Goal: Task Accomplishment & Management: Use online tool/utility

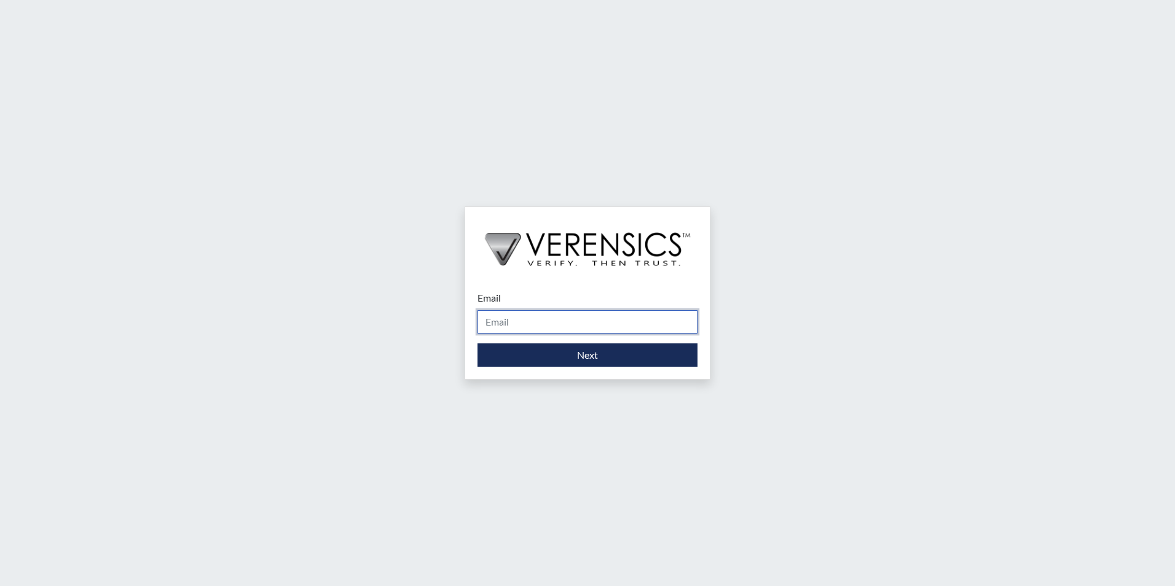
click at [509, 324] on input "Email" at bounding box center [588, 321] width 220 height 23
type input "[PERSON_NAME][EMAIL_ADDRESS][PERSON_NAME][DOMAIN_NAME]"
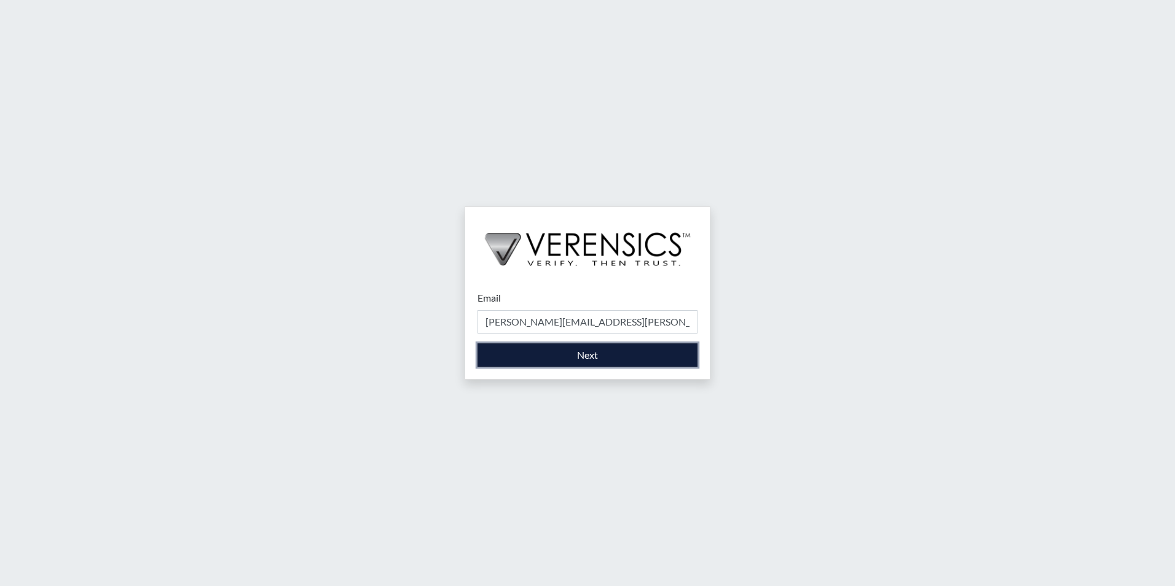
click at [609, 357] on button "Next" at bounding box center [588, 355] width 220 height 23
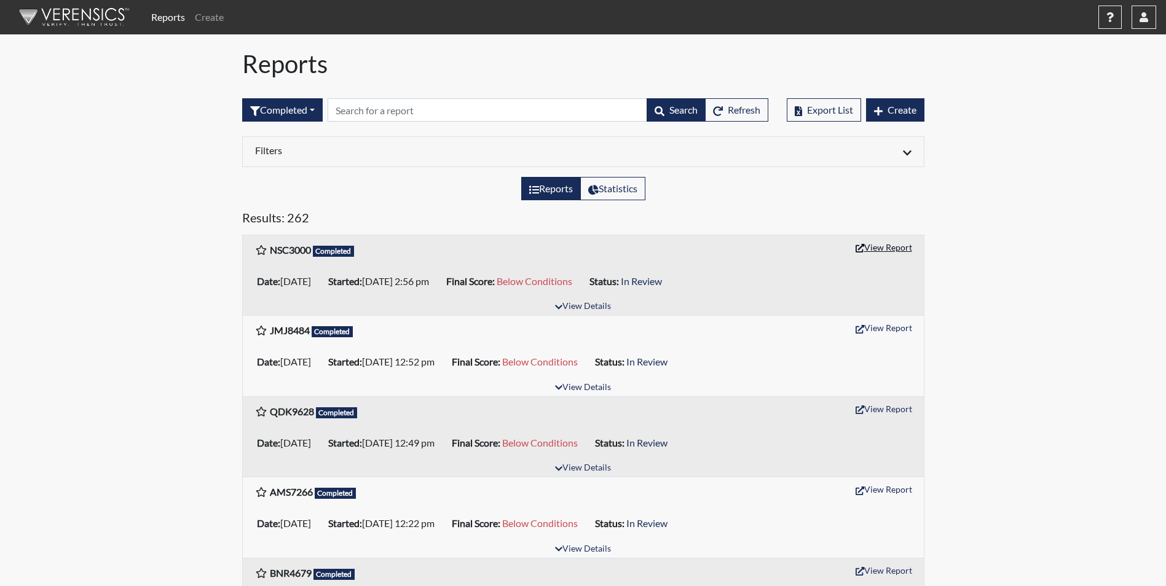
click at [880, 243] on button "View Report" at bounding box center [884, 247] width 68 height 19
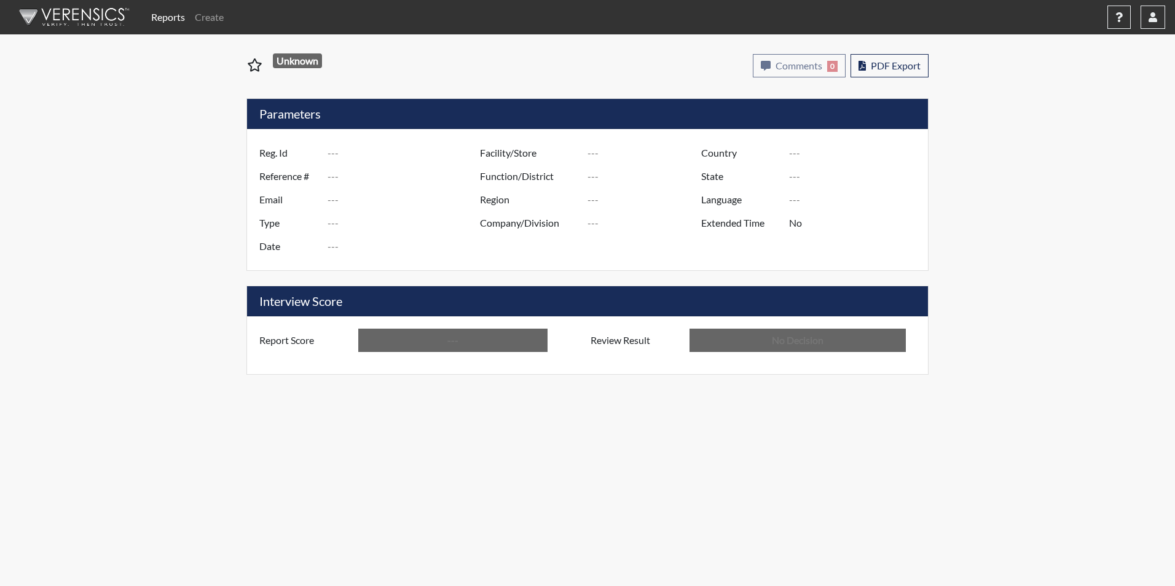
type input "NSC3000"
type input "50975"
type input "---"
type input "Corrections Pre-Employment"
type input "[DATE]"
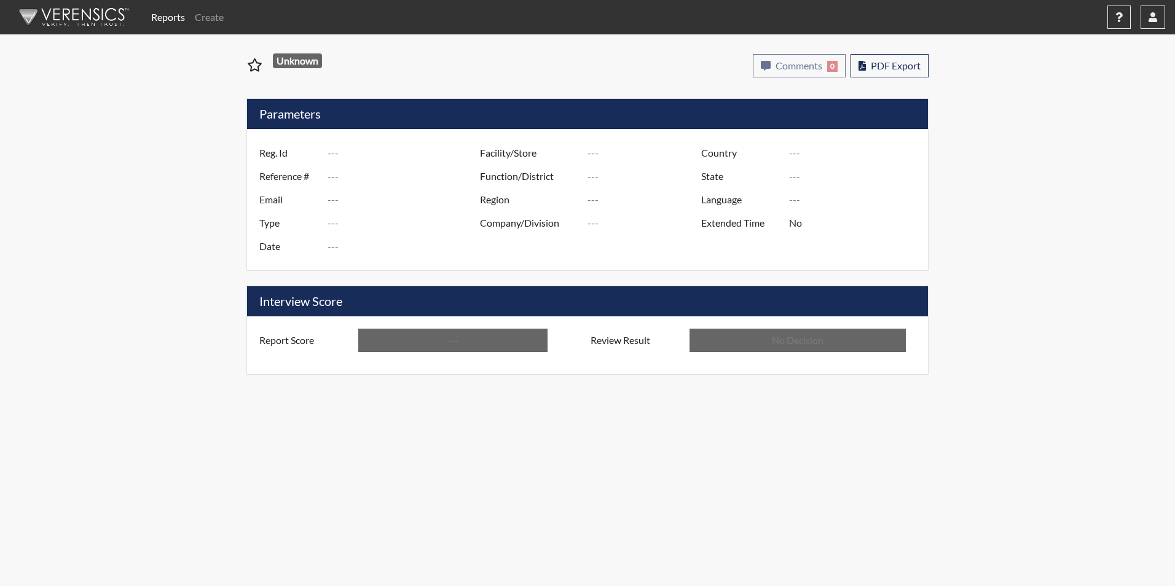
type input "[PERSON_NAME]"
type input "[GEOGRAPHIC_DATA]"
type input "[US_STATE]"
type input "English"
type input "Below Conditions"
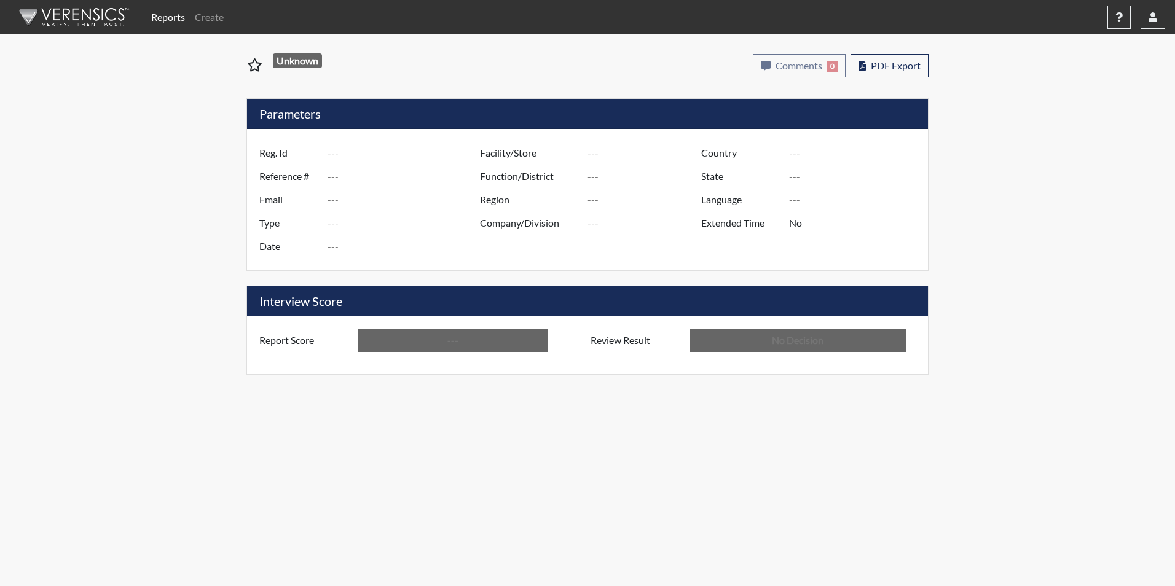
type input "In Review"
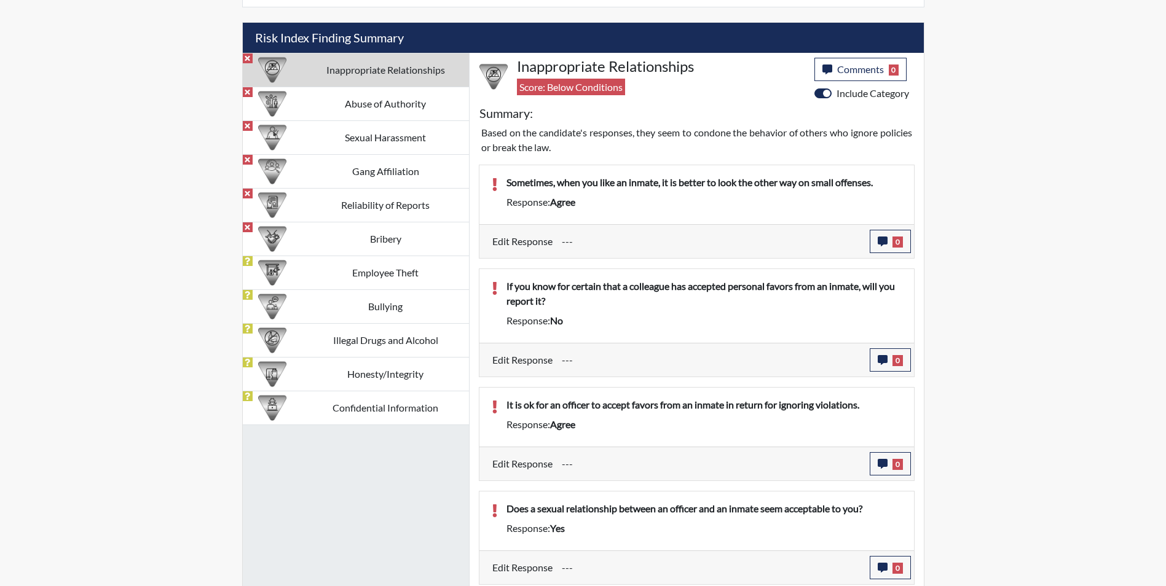
scroll to position [662, 0]
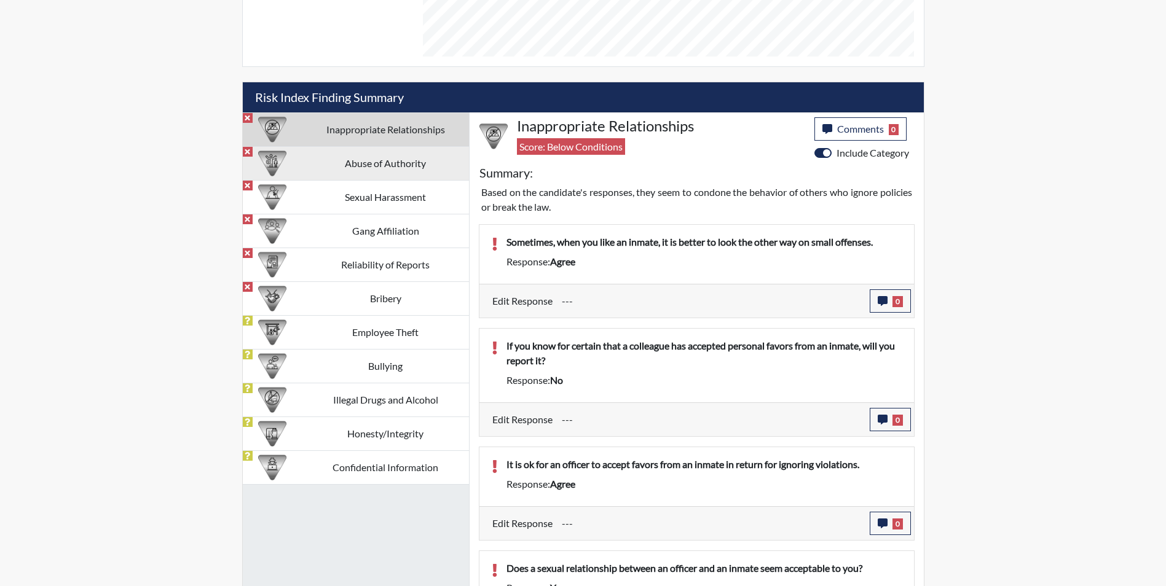
click at [412, 165] on td "Abuse of Authority" at bounding box center [385, 163] width 167 height 34
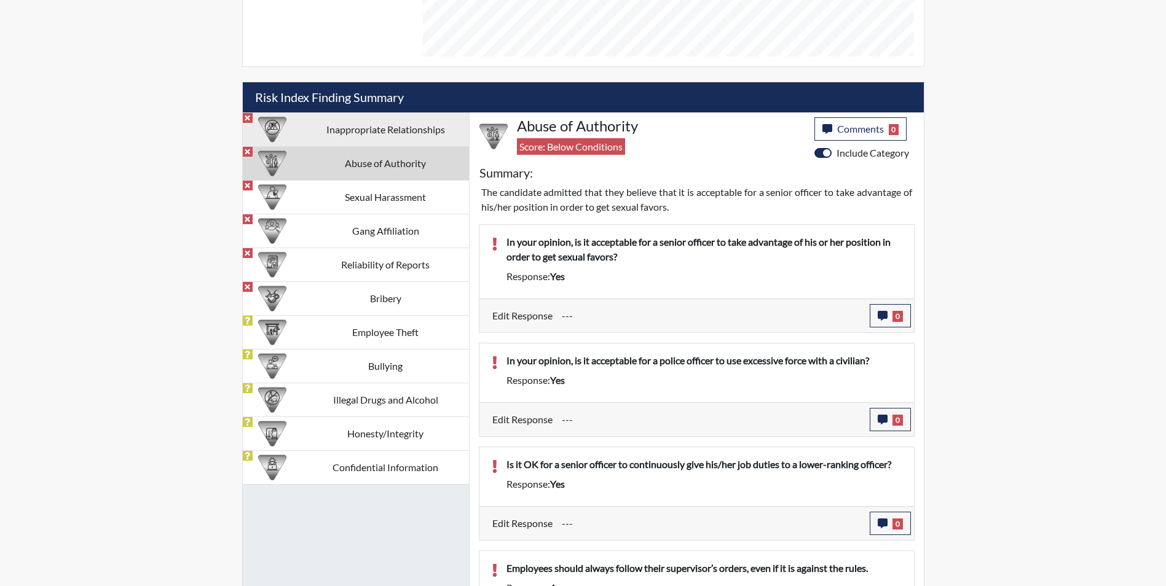
click at [407, 133] on td "Inappropriate Relationships" at bounding box center [385, 129] width 167 height 34
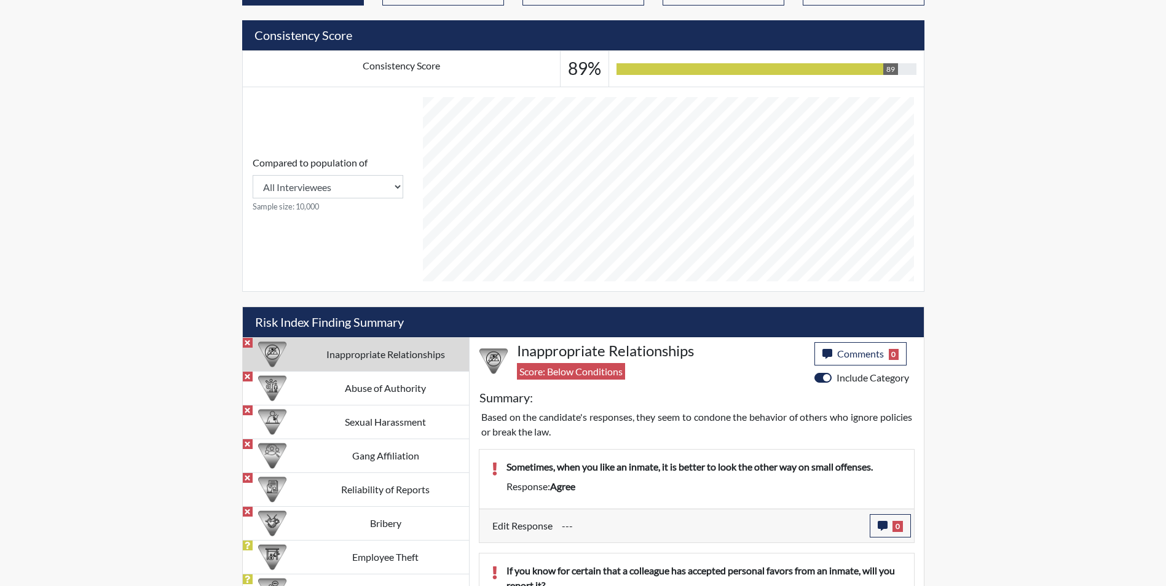
scroll to position [614478, 614171]
click at [412, 387] on td "Abuse of Authority" at bounding box center [385, 388] width 167 height 34
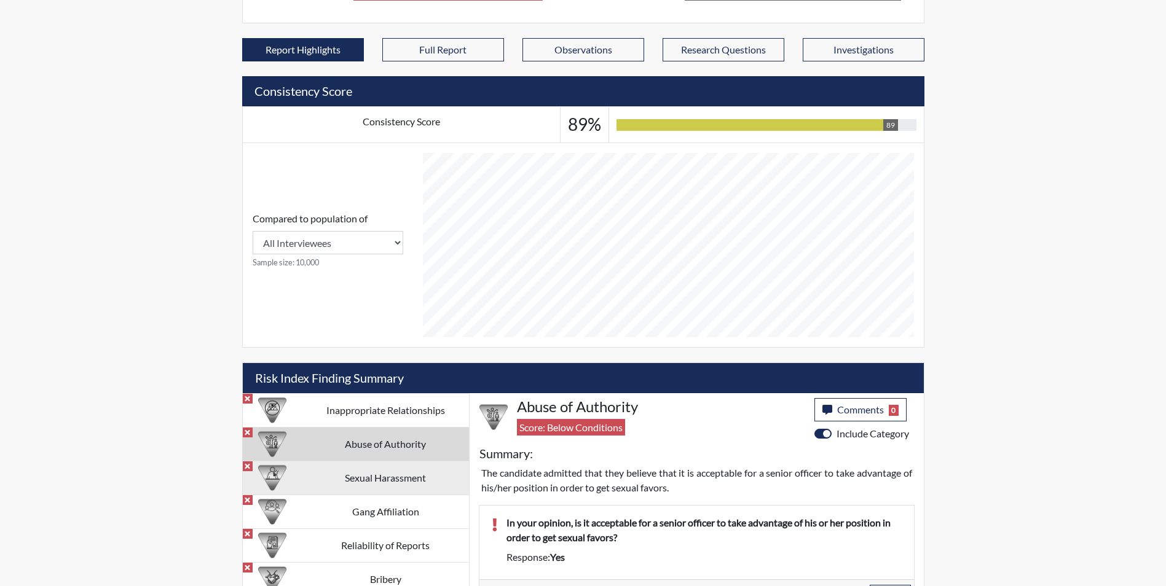
click at [357, 486] on td "Sexual Harassment" at bounding box center [385, 478] width 167 height 34
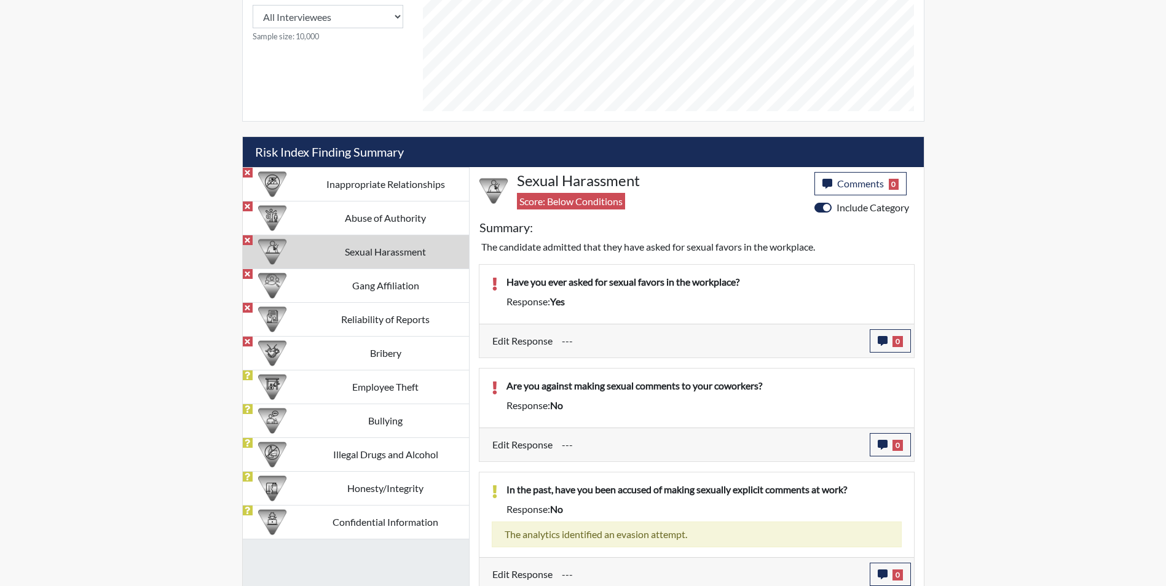
scroll to position [613, 0]
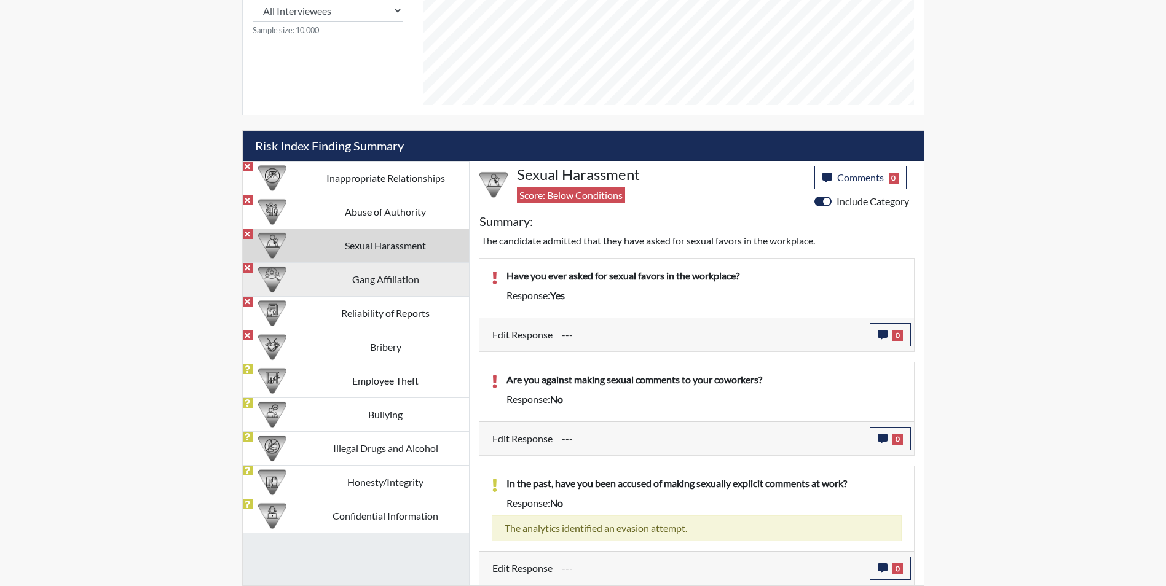
click at [416, 277] on td "Gang Affiliation" at bounding box center [385, 279] width 167 height 34
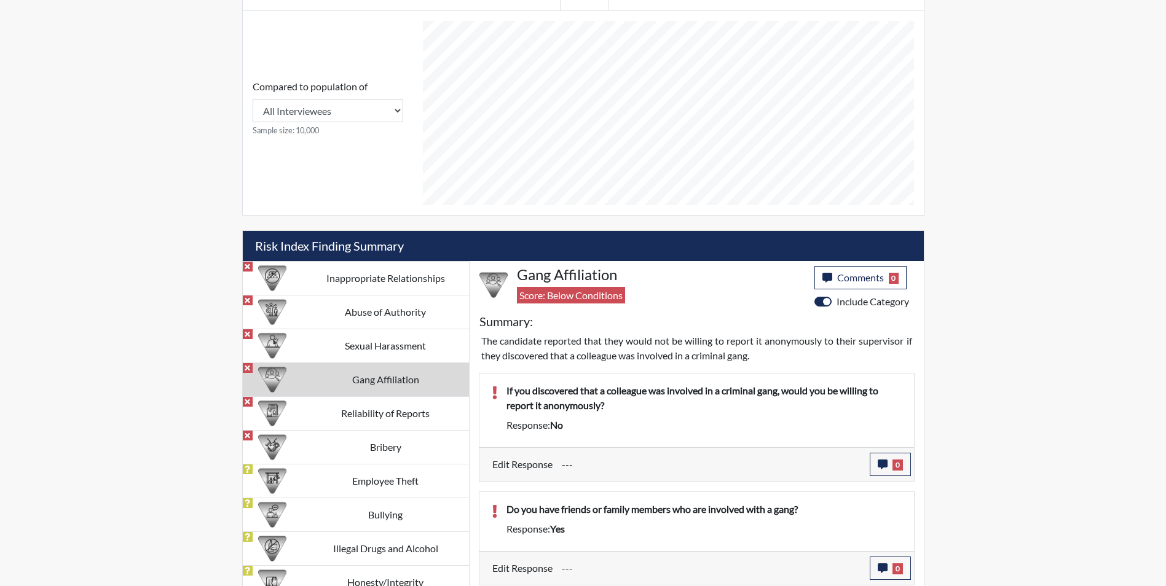
scroll to position [514, 0]
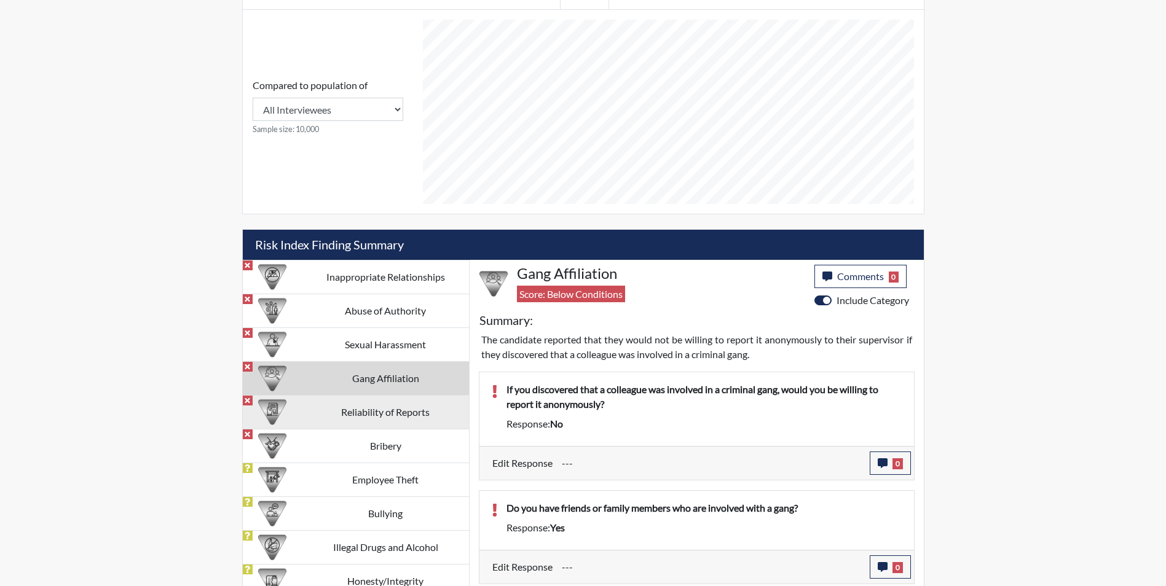
click at [425, 416] on td "Reliability of Reports" at bounding box center [385, 412] width 167 height 34
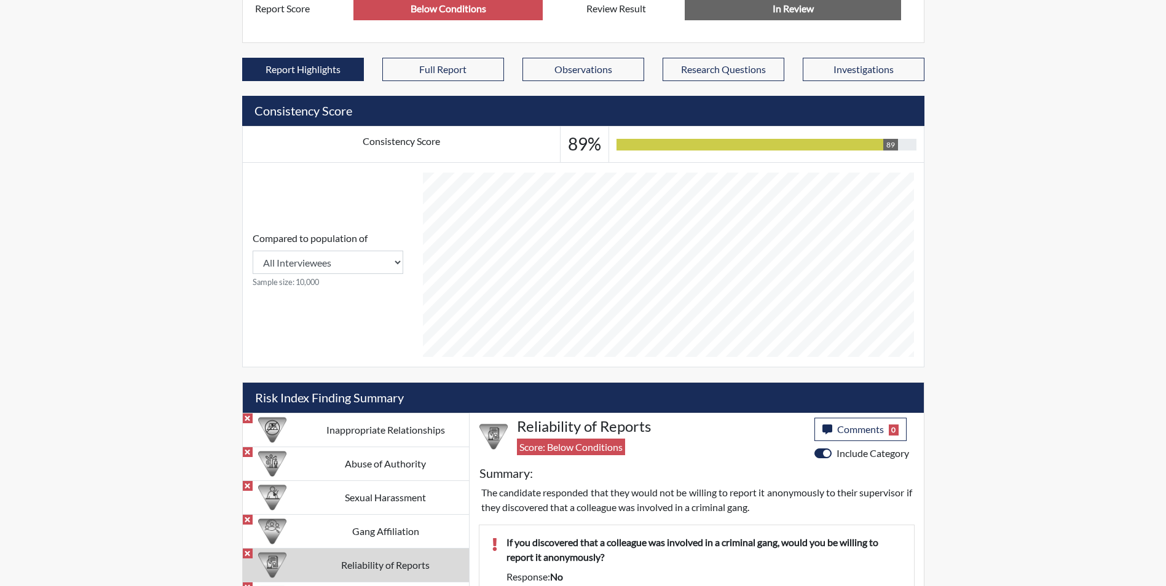
scroll to position [643, 0]
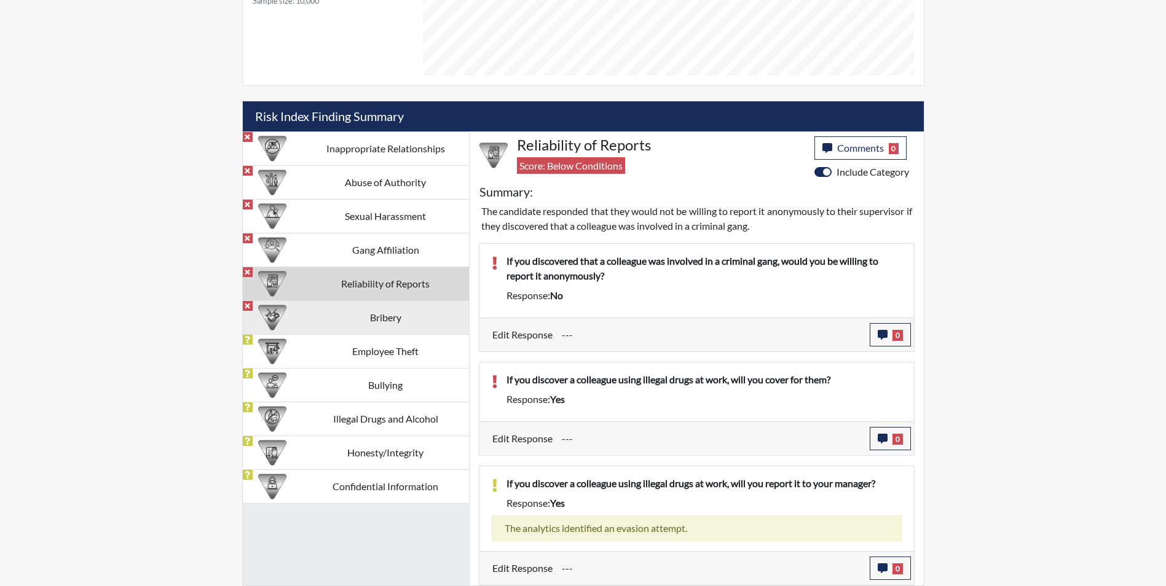
click at [354, 317] on td "Bribery" at bounding box center [385, 318] width 167 height 34
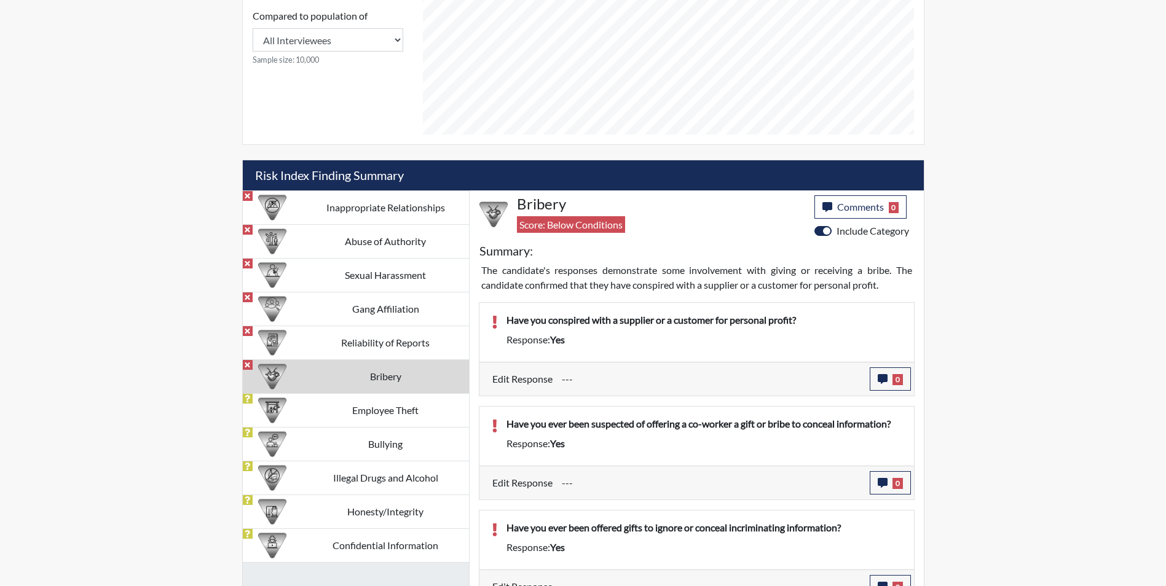
scroll to position [703, 0]
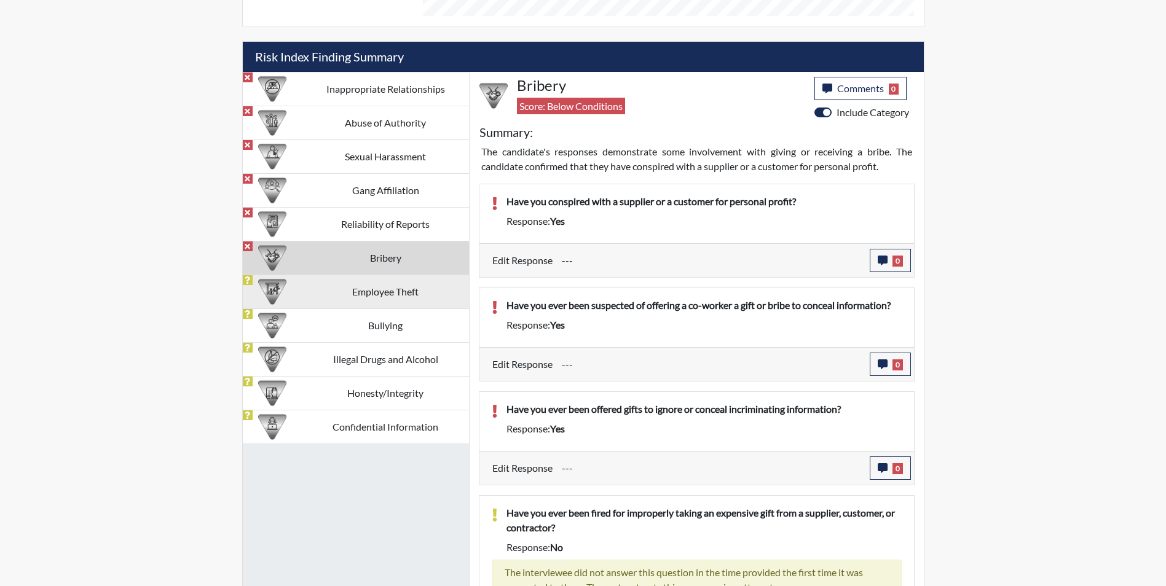
click at [422, 298] on td "Employee Theft" at bounding box center [385, 292] width 167 height 34
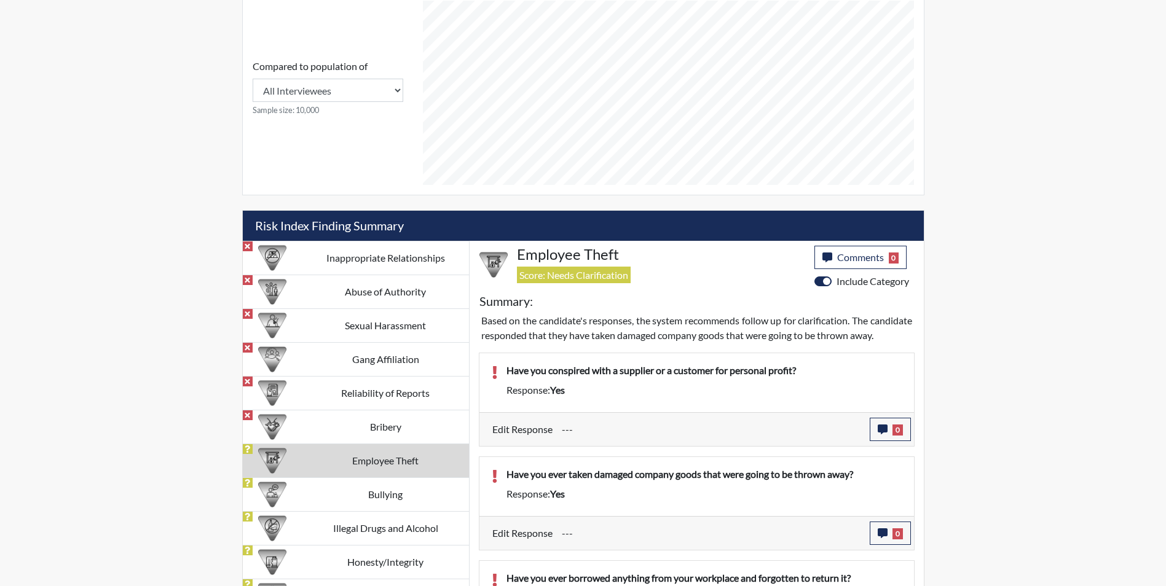
scroll to position [779, 0]
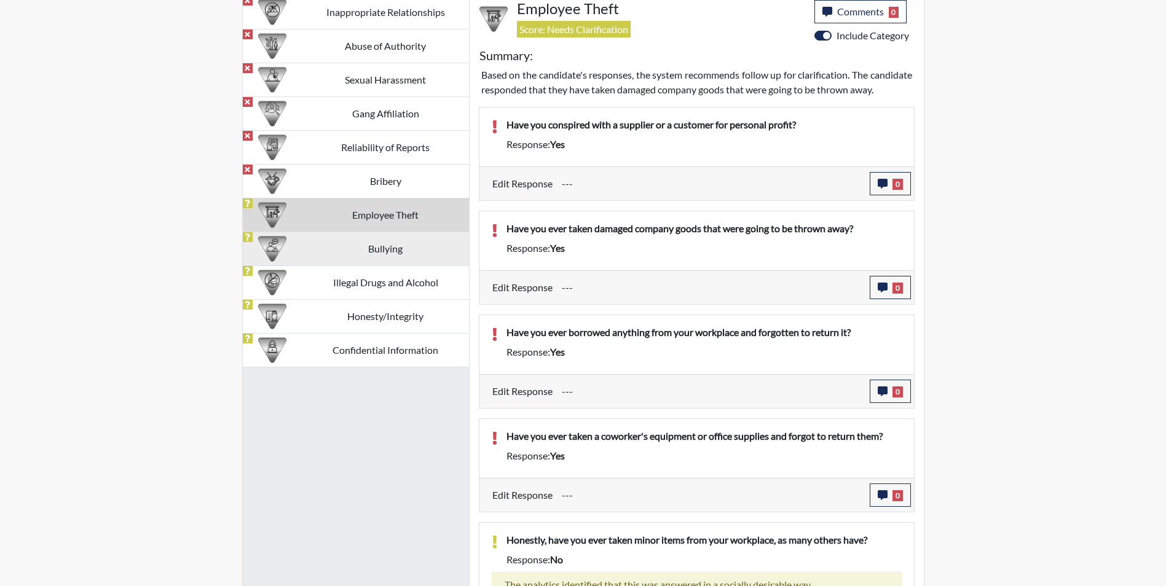
click at [406, 256] on td "Bullying" at bounding box center [385, 249] width 167 height 34
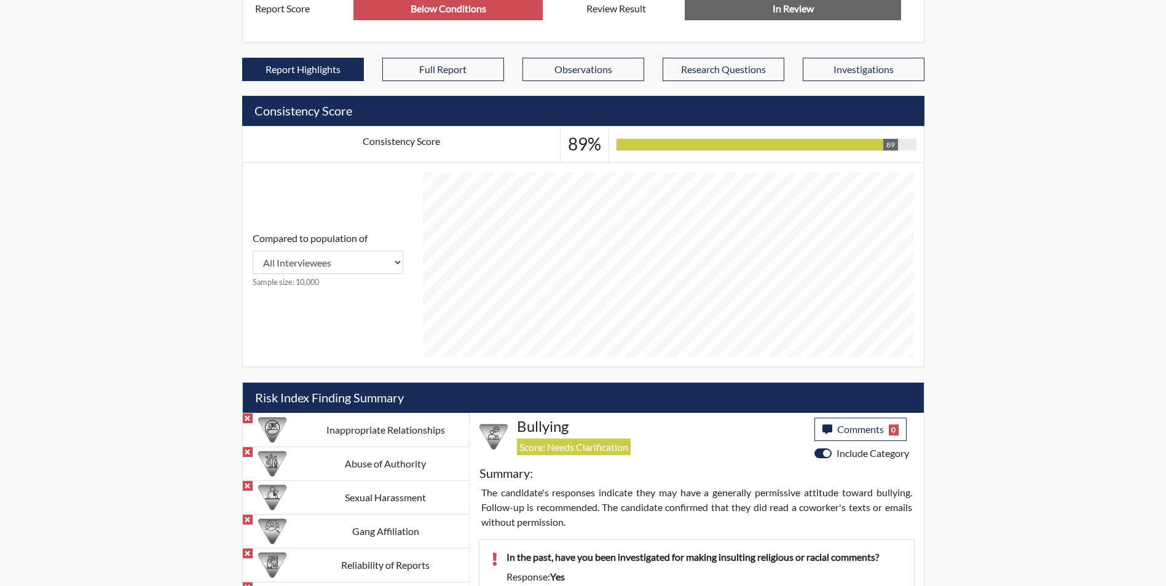
scroll to position [643, 0]
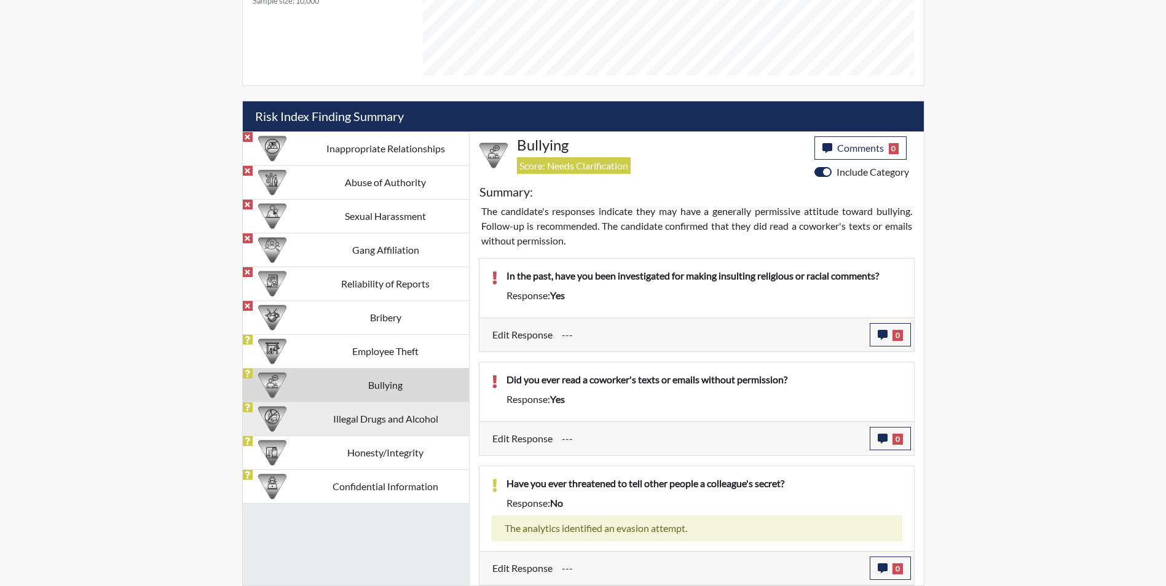
click at [424, 424] on td "Illegal Drugs and Alcohol" at bounding box center [385, 419] width 167 height 34
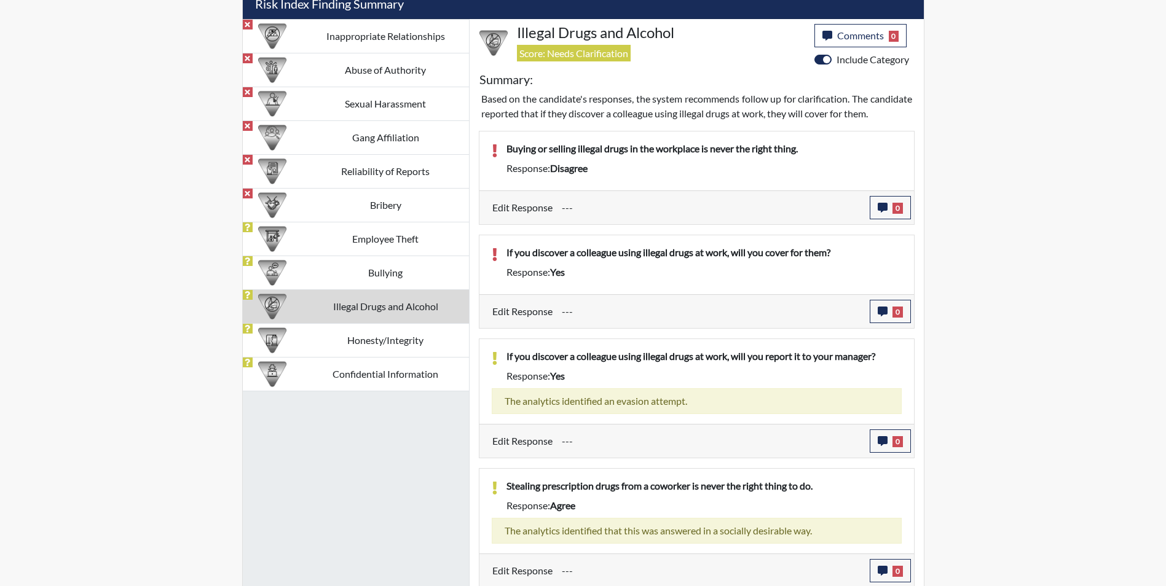
scroll to position [773, 0]
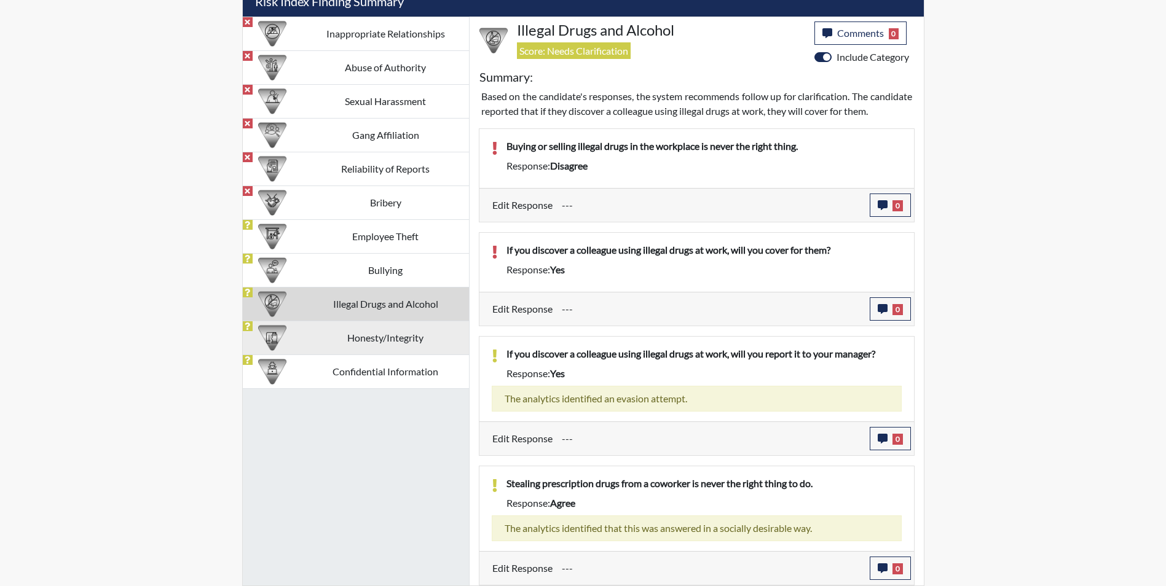
click at [349, 336] on td "Honesty/Integrity" at bounding box center [385, 338] width 167 height 34
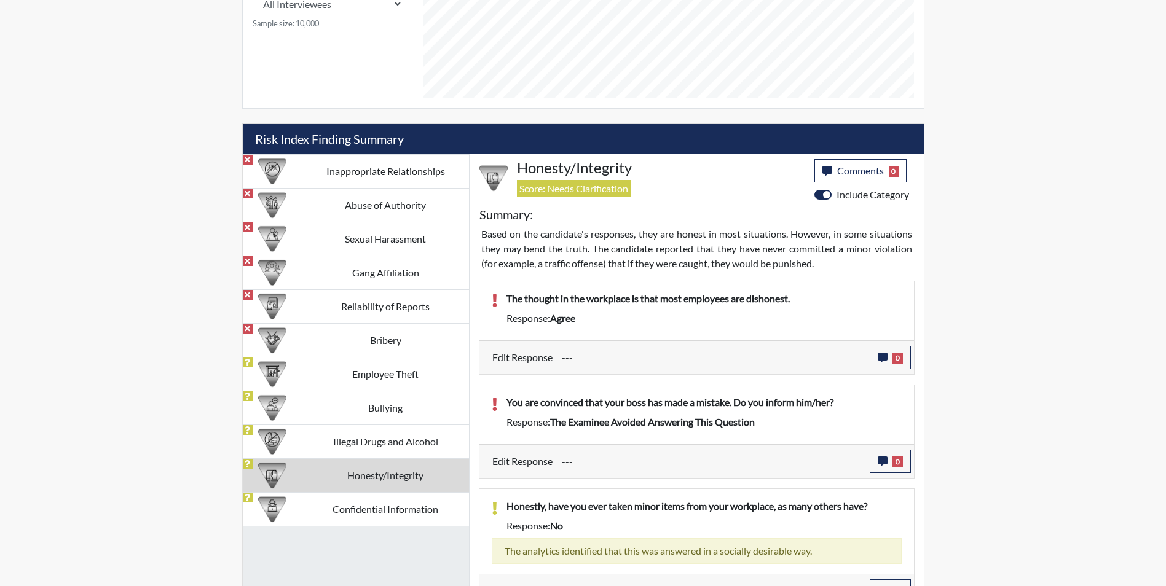
scroll to position [784, 0]
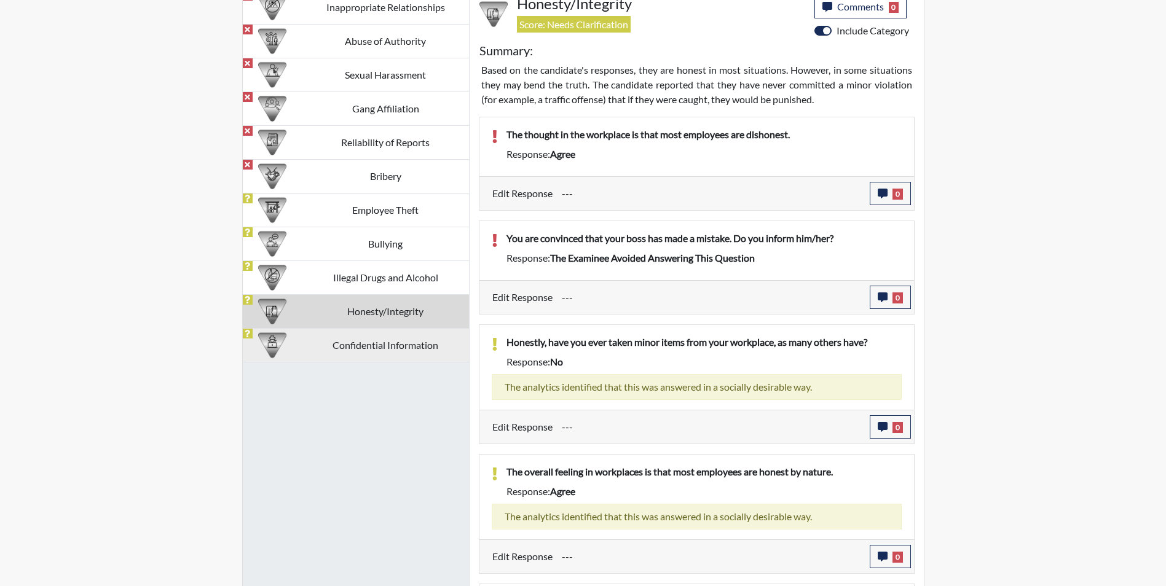
click at [360, 352] on td "Confidential Information" at bounding box center [385, 345] width 167 height 34
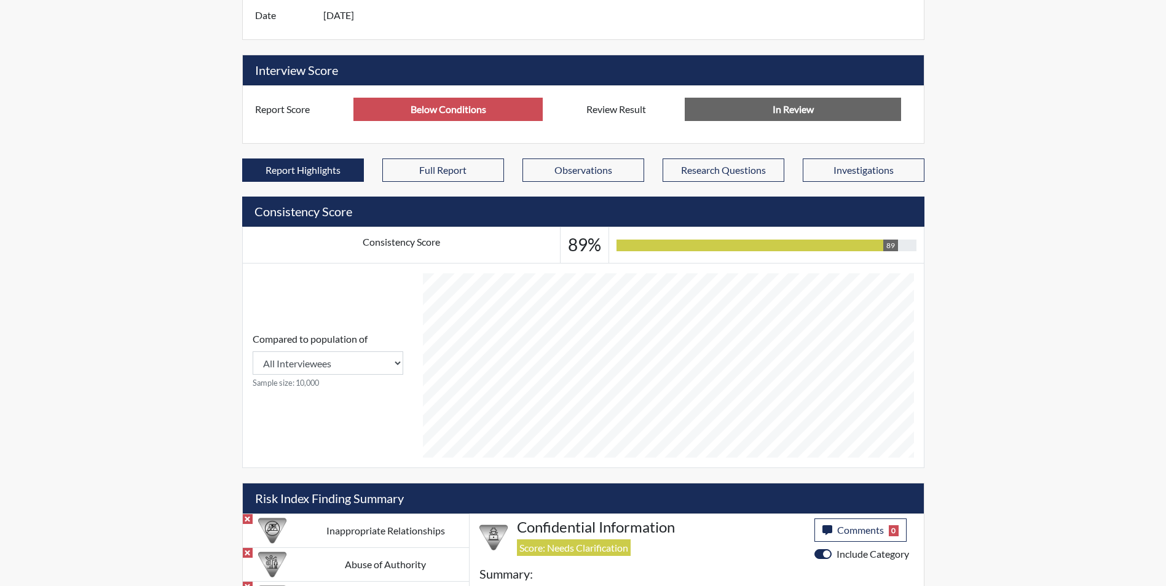
scroll to position [0, 0]
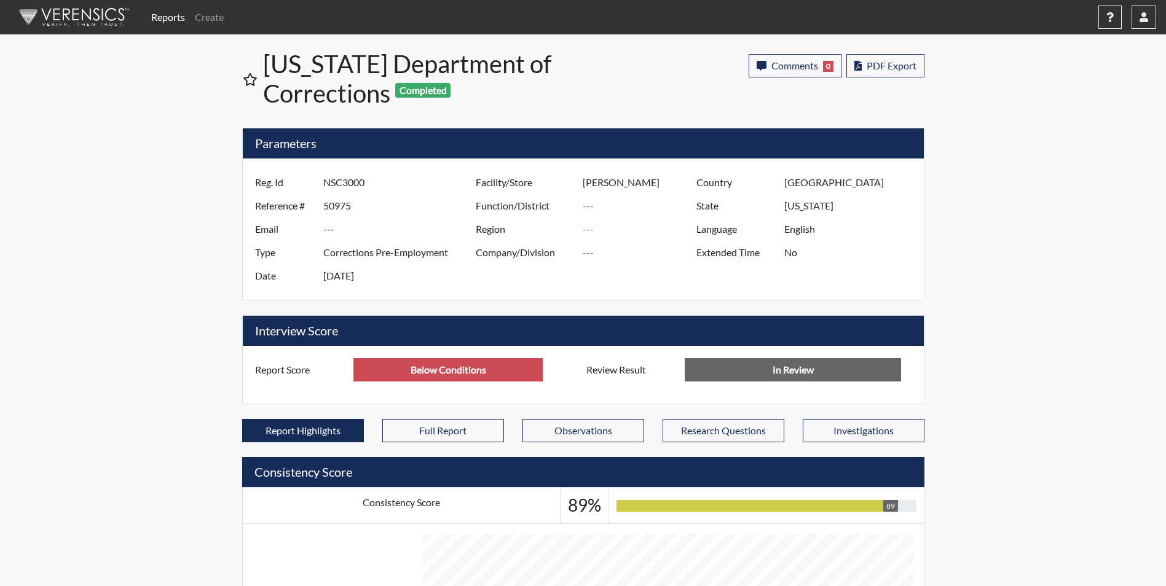
click at [170, 15] on link "Reports" at bounding box center [168, 17] width 44 height 25
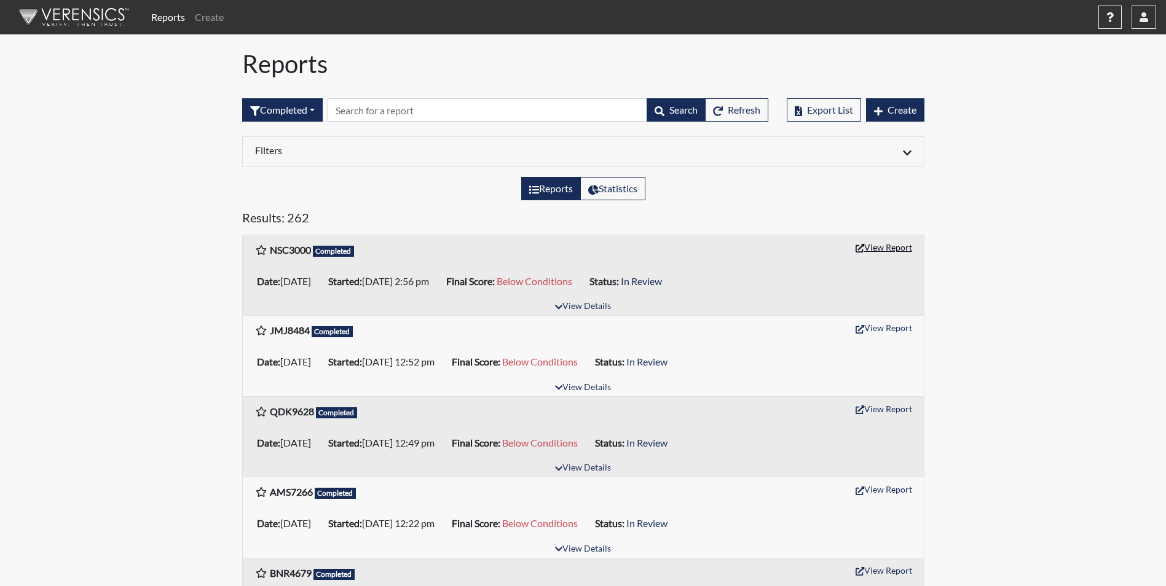
click at [881, 239] on button "View Report" at bounding box center [884, 247] width 68 height 19
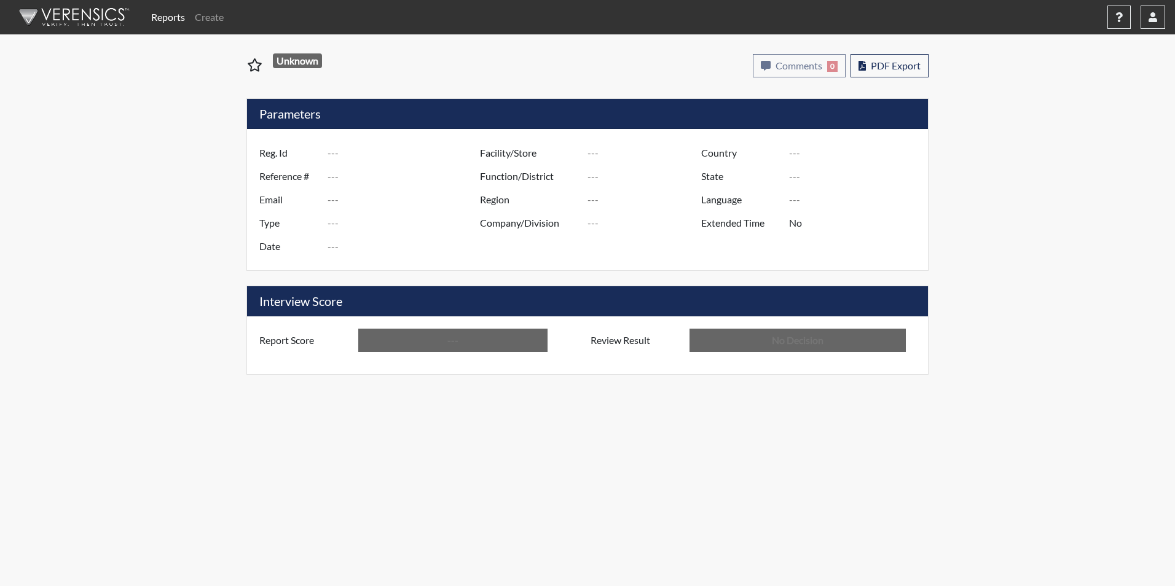
type input "NSC3000"
type input "50975"
type input "---"
type input "Corrections Pre-Employment"
type input "[DATE]"
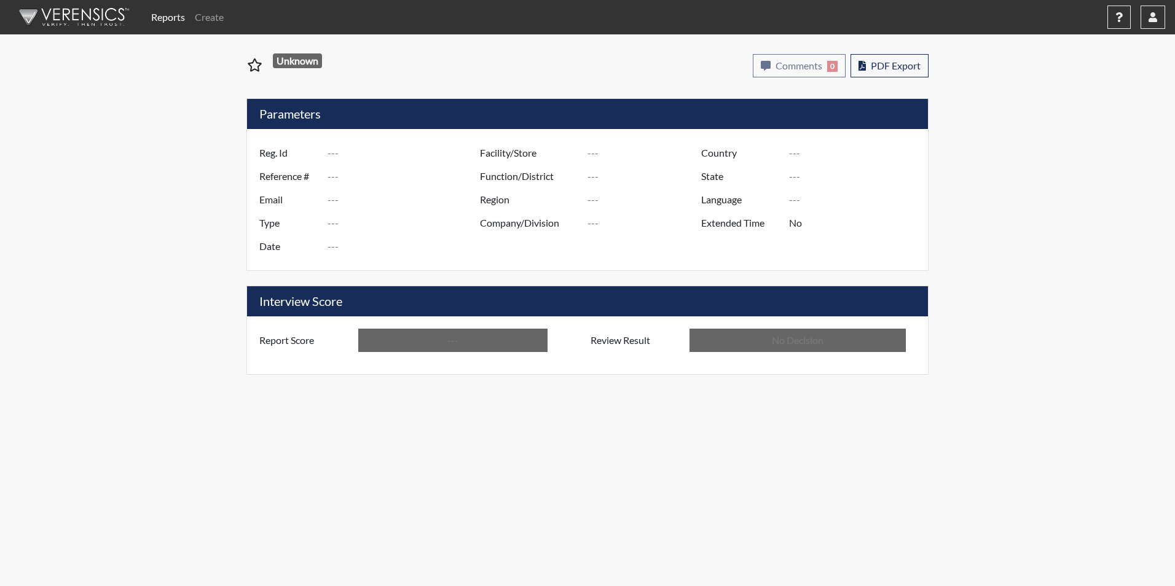
type input "[PERSON_NAME]"
type input "[GEOGRAPHIC_DATA]"
type input "[US_STATE]"
type input "English"
type input "Below Conditions"
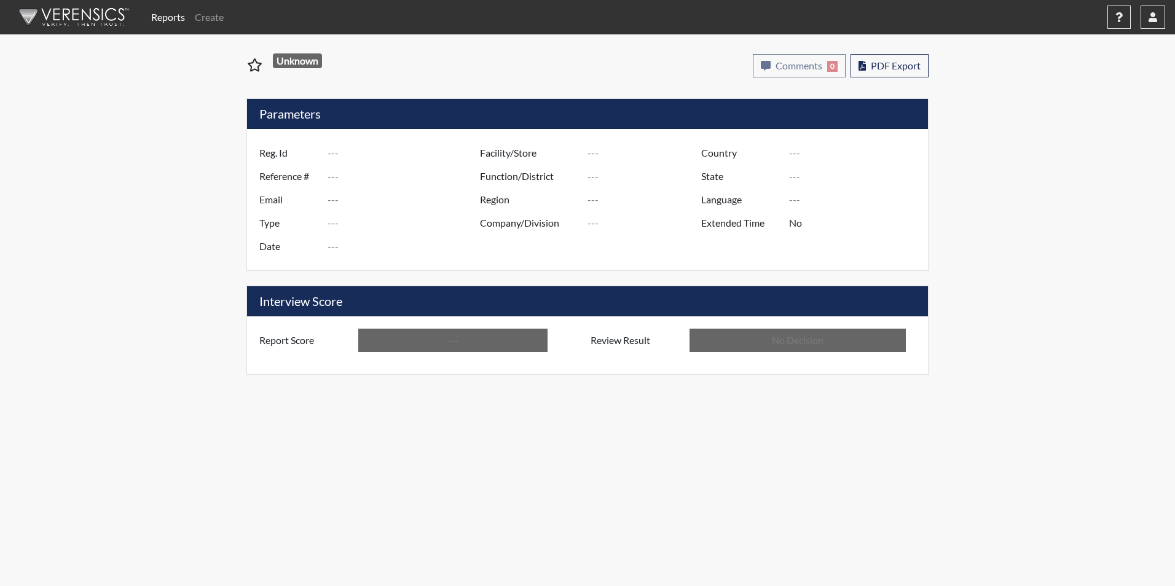
type input "In Review"
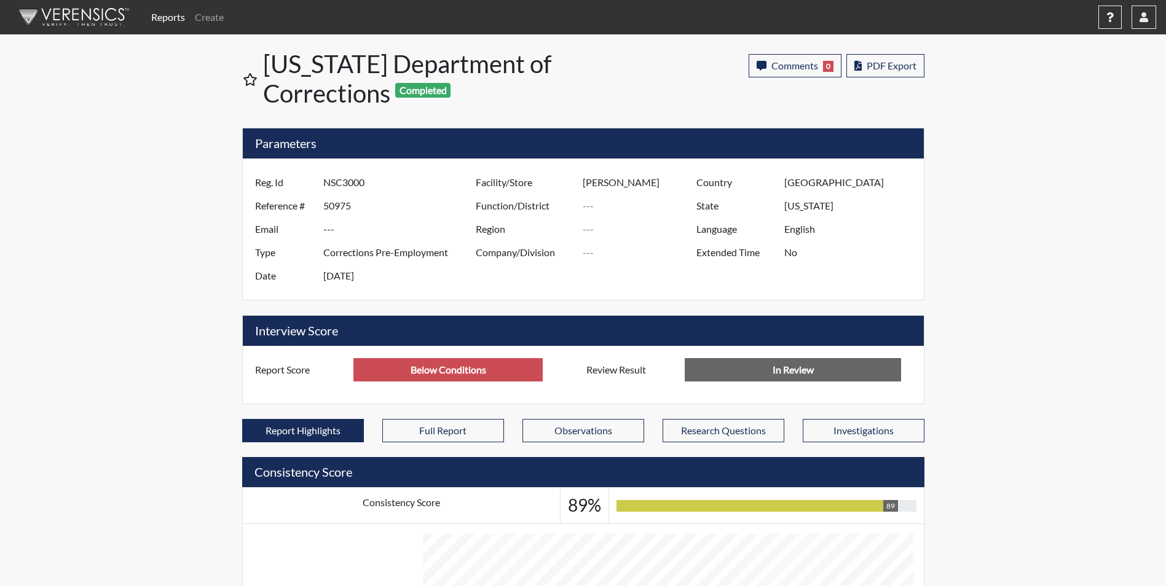
click at [163, 17] on link "Reports" at bounding box center [168, 17] width 44 height 25
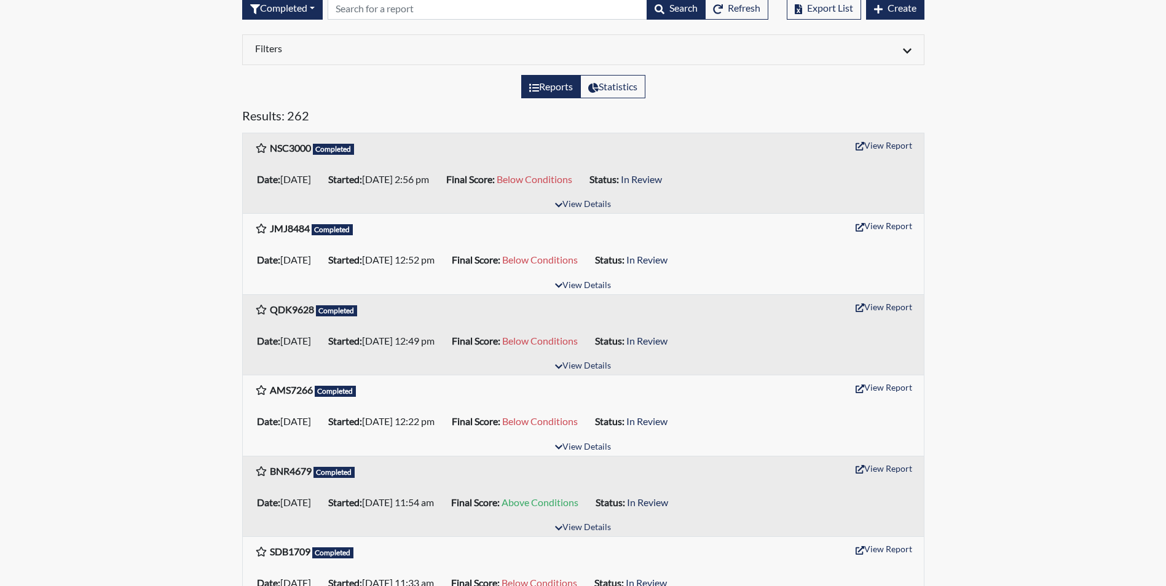
scroll to position [123, 0]
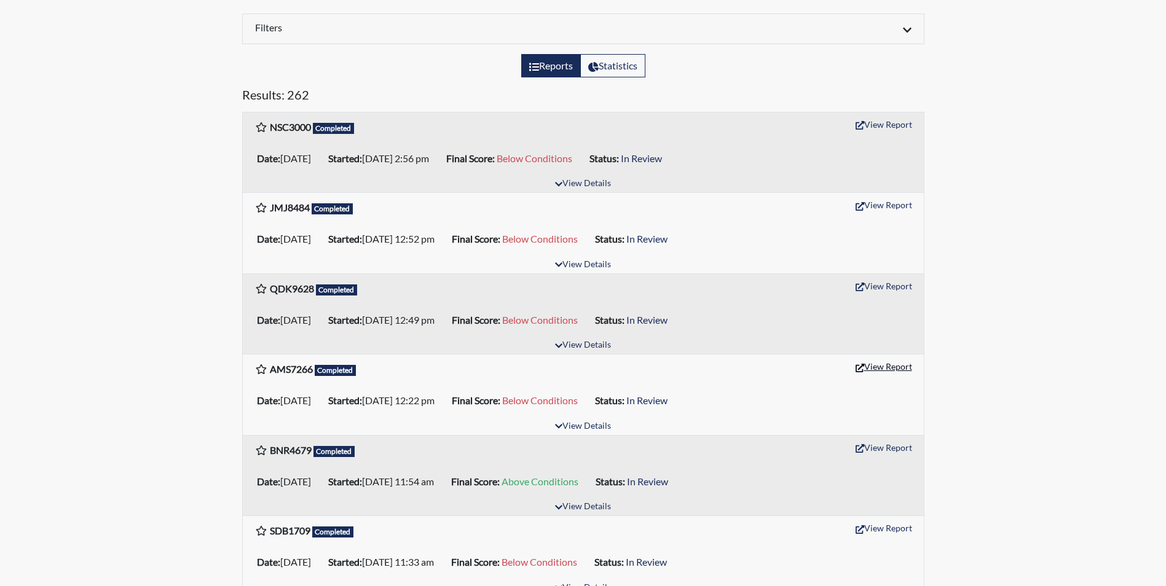
click at [865, 363] on button "View Report" at bounding box center [884, 366] width 68 height 19
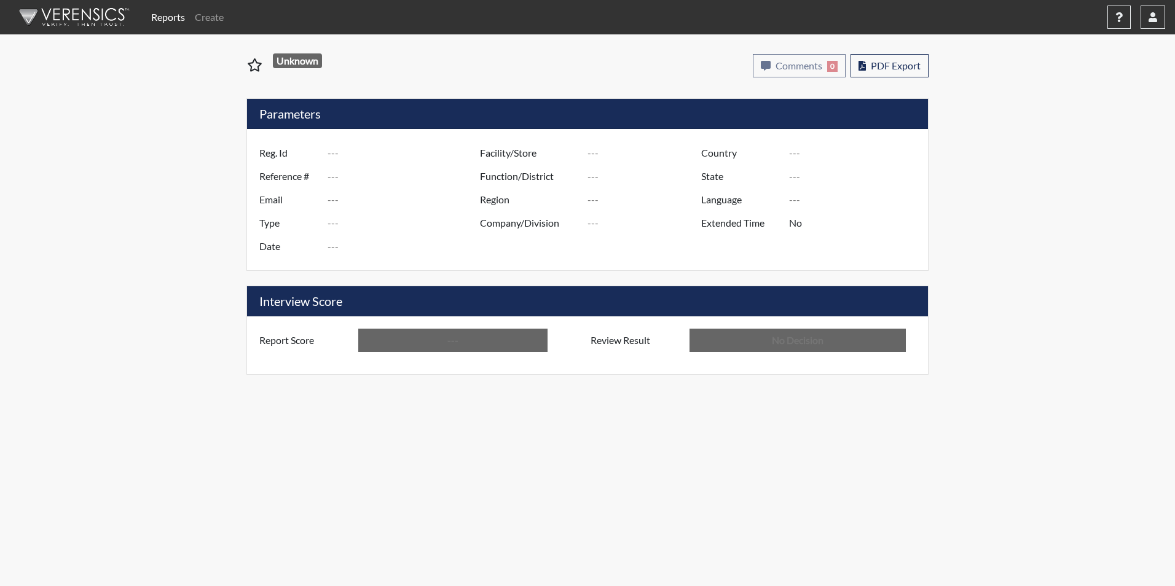
type input "AMS7266"
type input "50970"
type input "---"
type input "Corrections Pre-Employment"
type input "[DATE]"
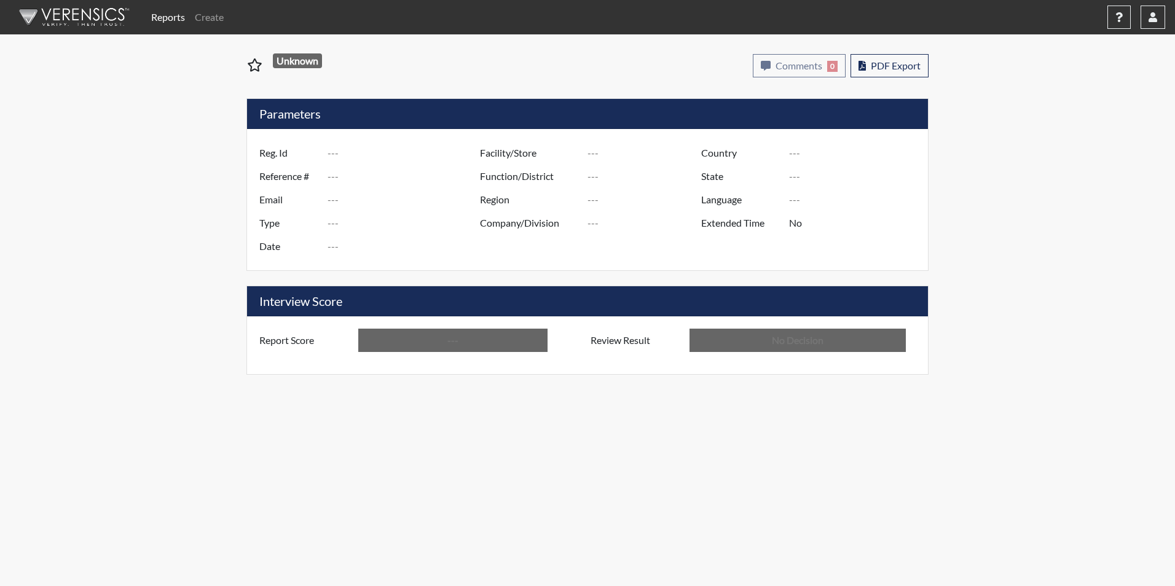
type input "[PERSON_NAME]"
type input "[GEOGRAPHIC_DATA]"
type input "[US_STATE]"
type input "English"
type input "Below Conditions"
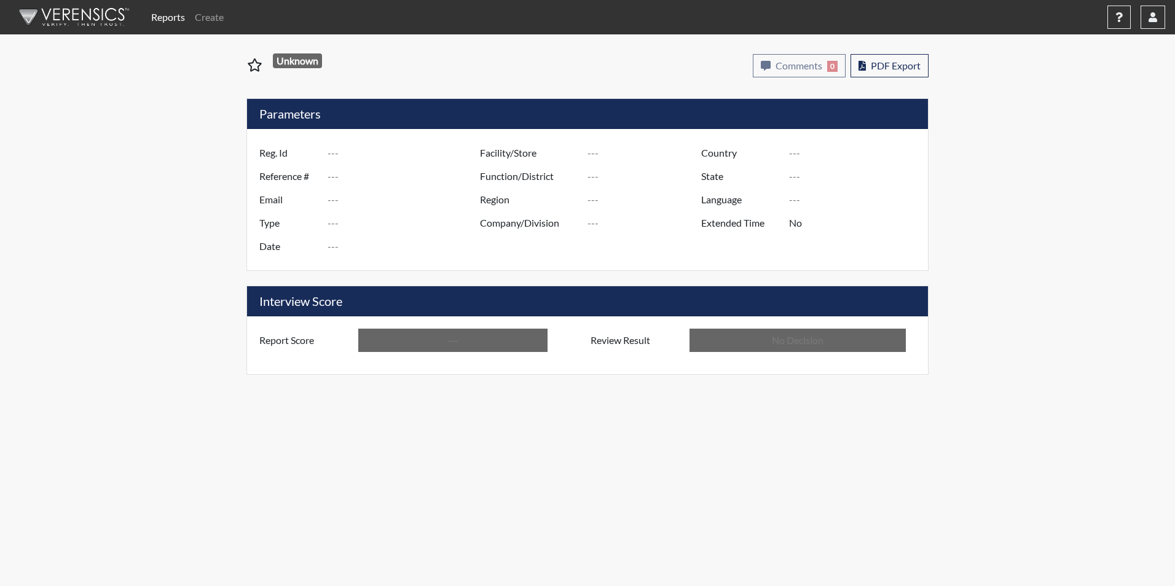
type input "In Review"
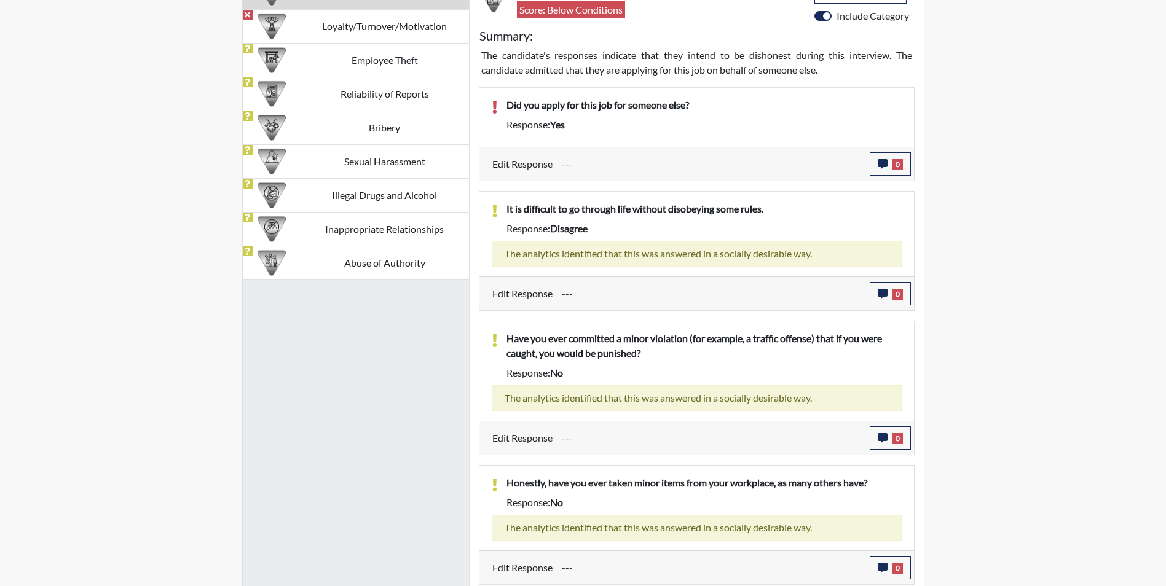
scroll to position [738, 0]
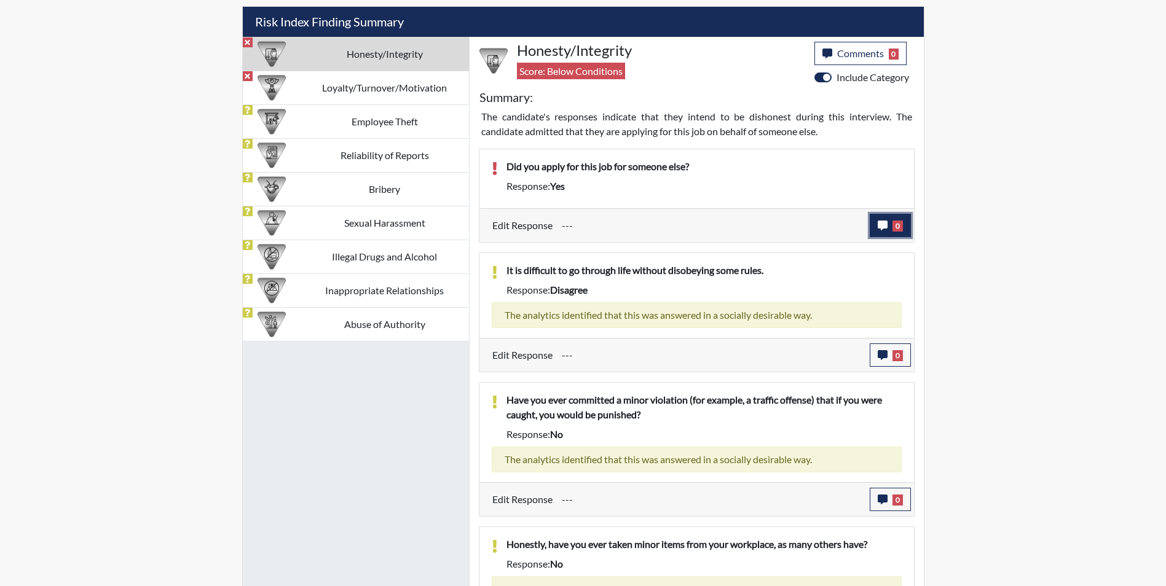
click at [880, 224] on icon "button" at bounding box center [883, 226] width 10 height 10
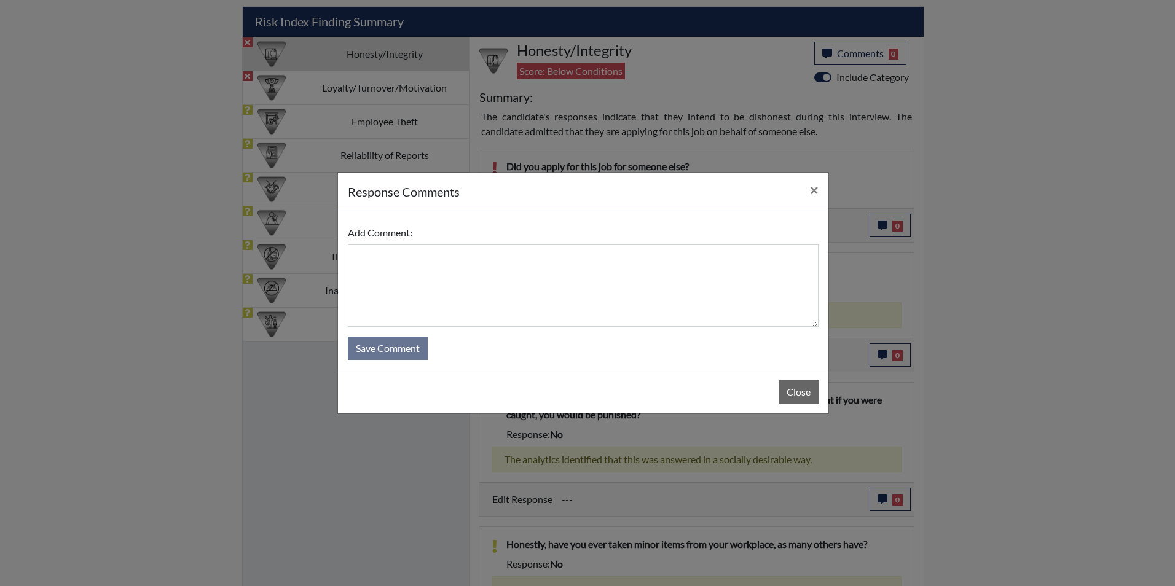
drag, startPoint x: 1103, startPoint y: 518, endPoint x: 1177, endPoint y: 618, distance: 124.4
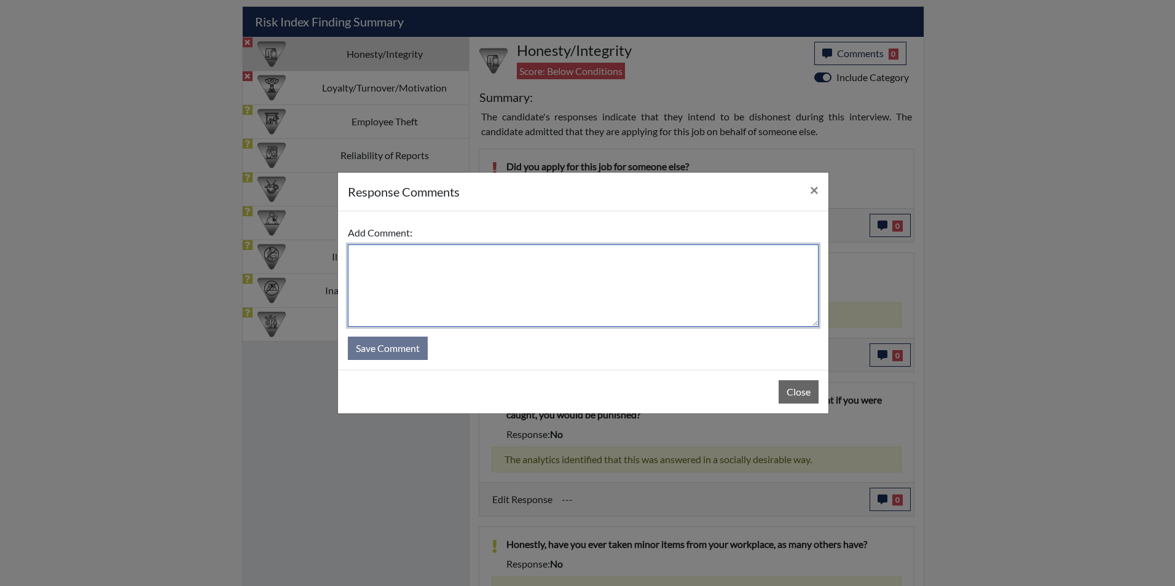
click at [378, 256] on textarea at bounding box center [583, 286] width 471 height 82
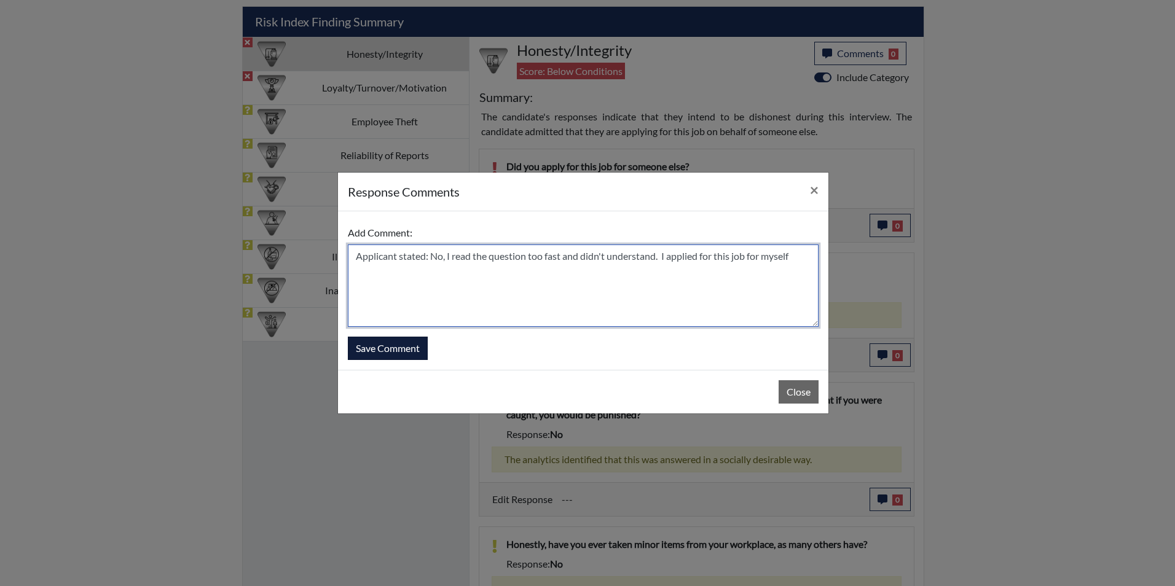
type textarea "Applicant stated: No, I read the question too fast and didn't understand. I app…"
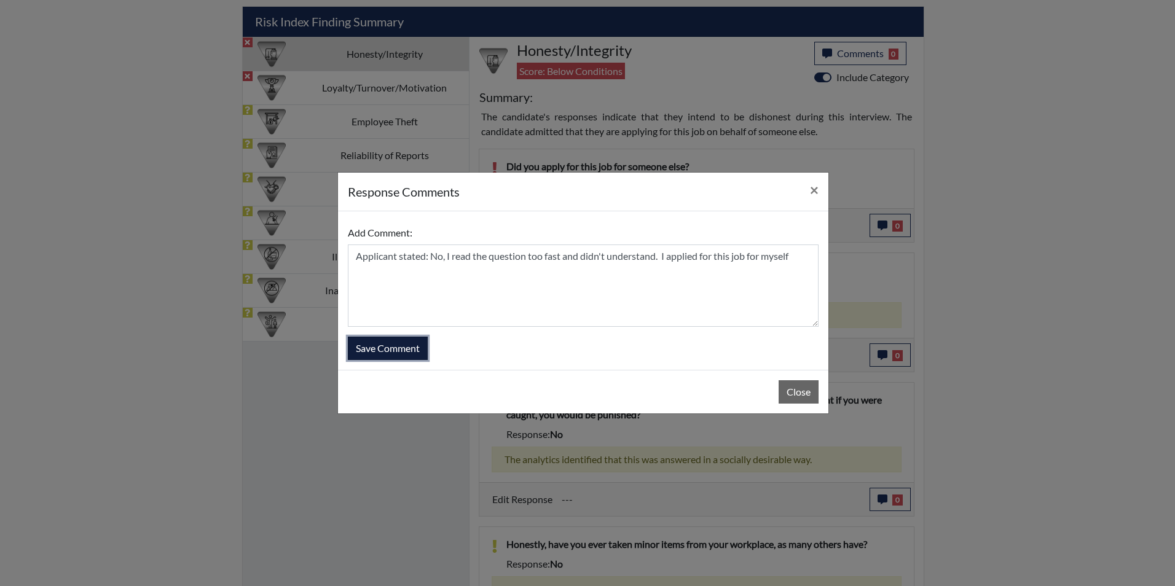
click at [419, 352] on button "Save Comment" at bounding box center [388, 348] width 80 height 23
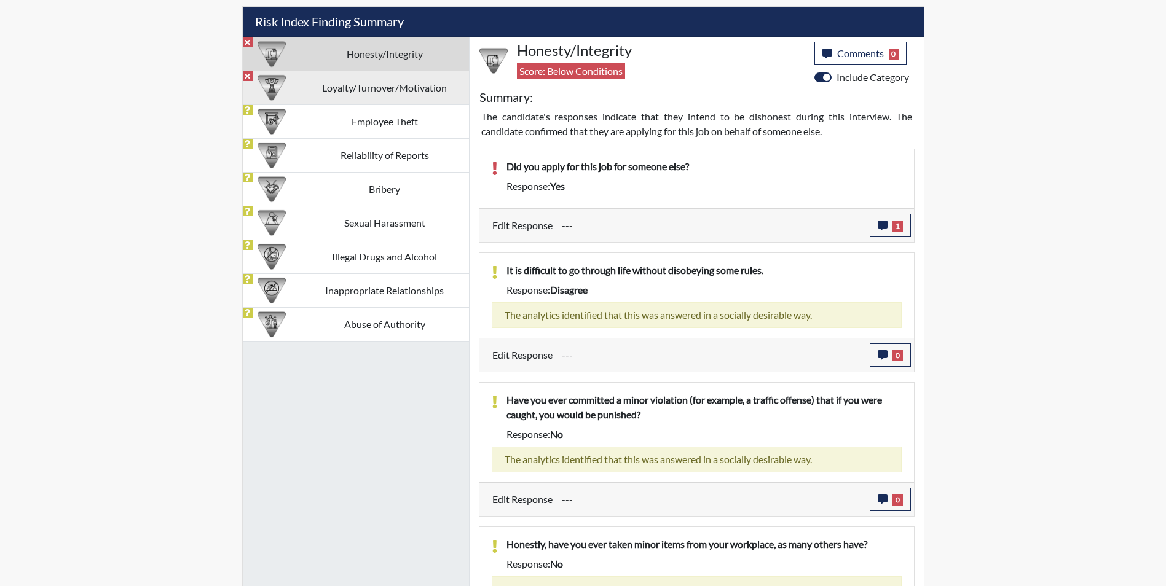
click at [332, 92] on td "Loyalty/Turnover/Motivation" at bounding box center [385, 88] width 168 height 34
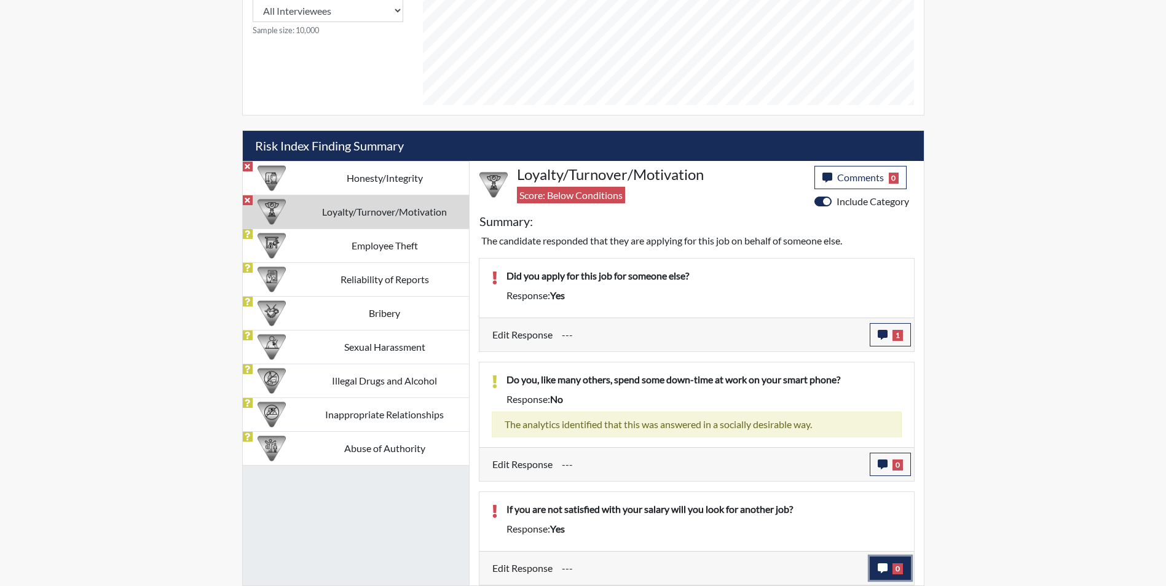
click at [883, 569] on icon "button" at bounding box center [883, 569] width 10 height 10
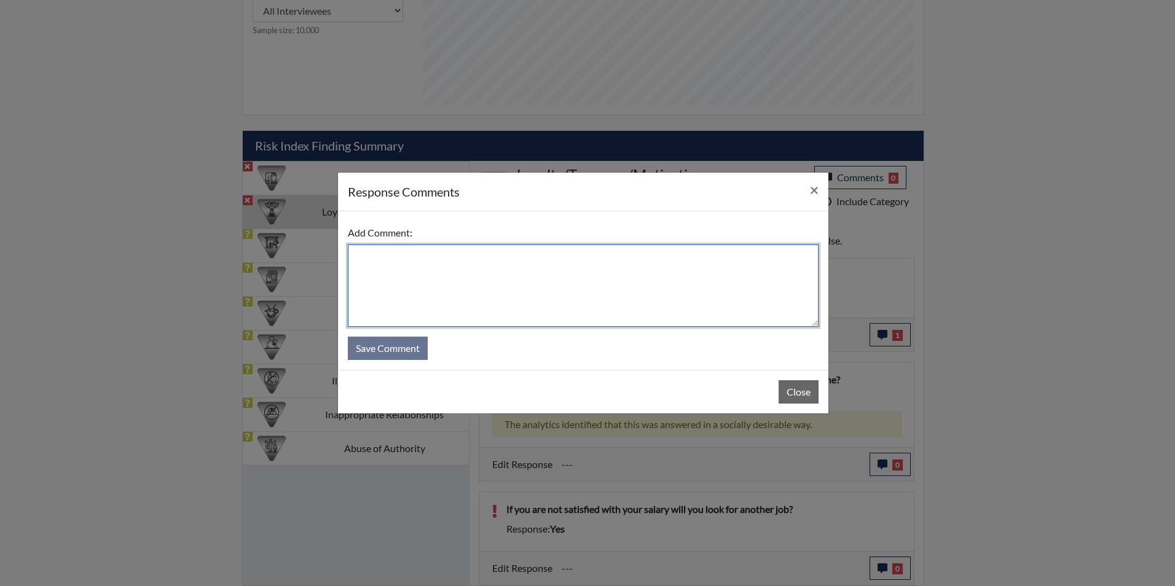
click at [482, 267] on textarea at bounding box center [583, 286] width 471 height 82
click at [589, 262] on textarea "Applicant stated: No, I would like to advance here" at bounding box center [583, 286] width 471 height 82
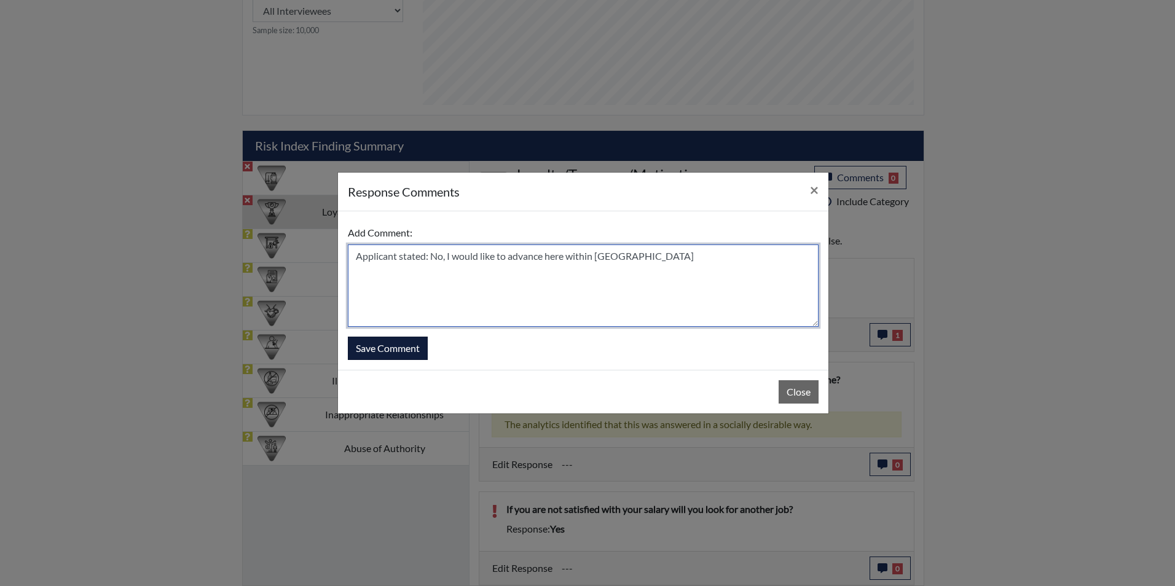
type textarea "Applicant stated: No, I would like to advance here within GDC"
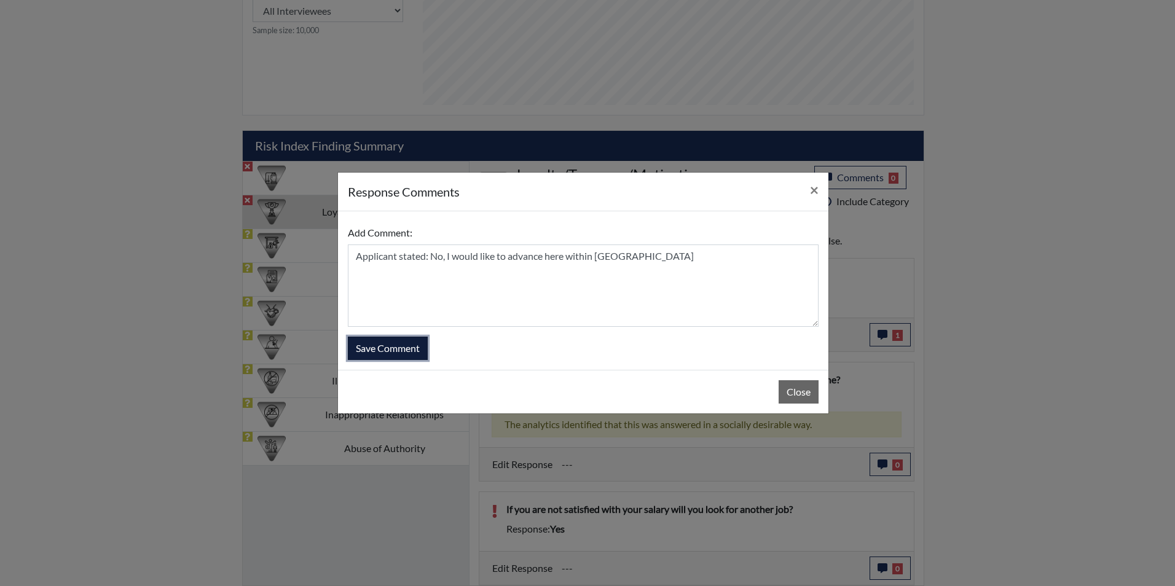
click at [414, 350] on button "Save Comment" at bounding box center [388, 348] width 80 height 23
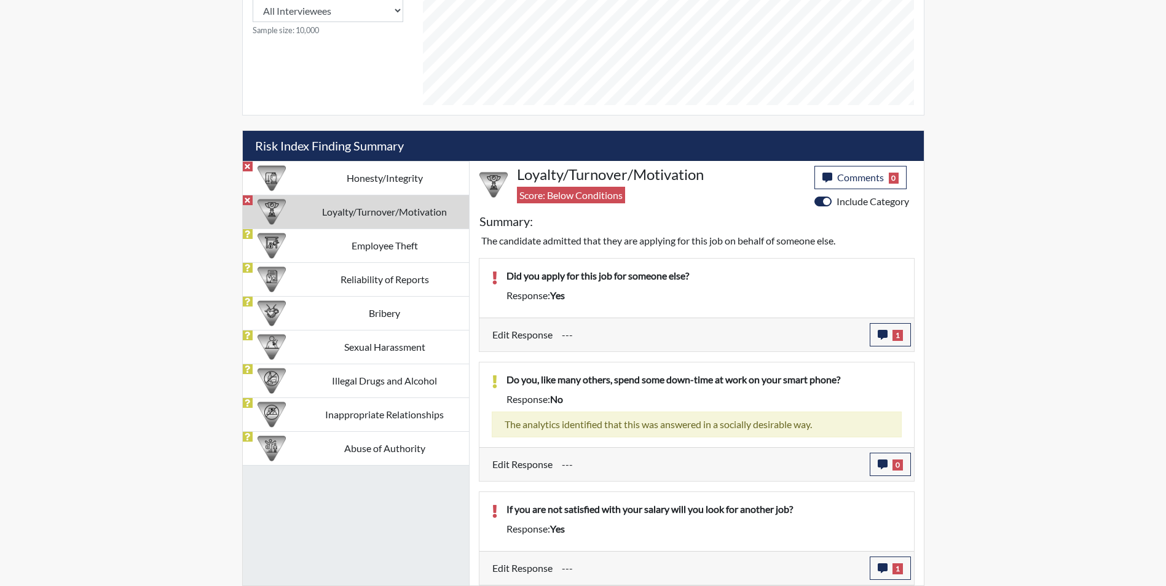
scroll to position [204, 511]
click at [347, 251] on td "Employee Theft" at bounding box center [385, 246] width 168 height 34
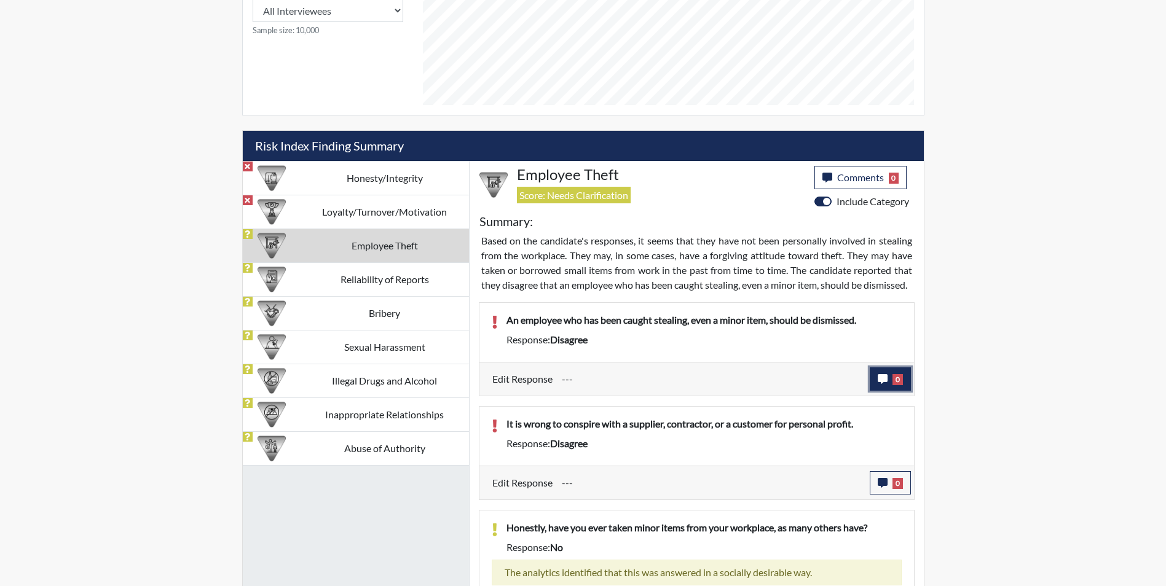
click at [884, 391] on button "0" at bounding box center [890, 379] width 41 height 23
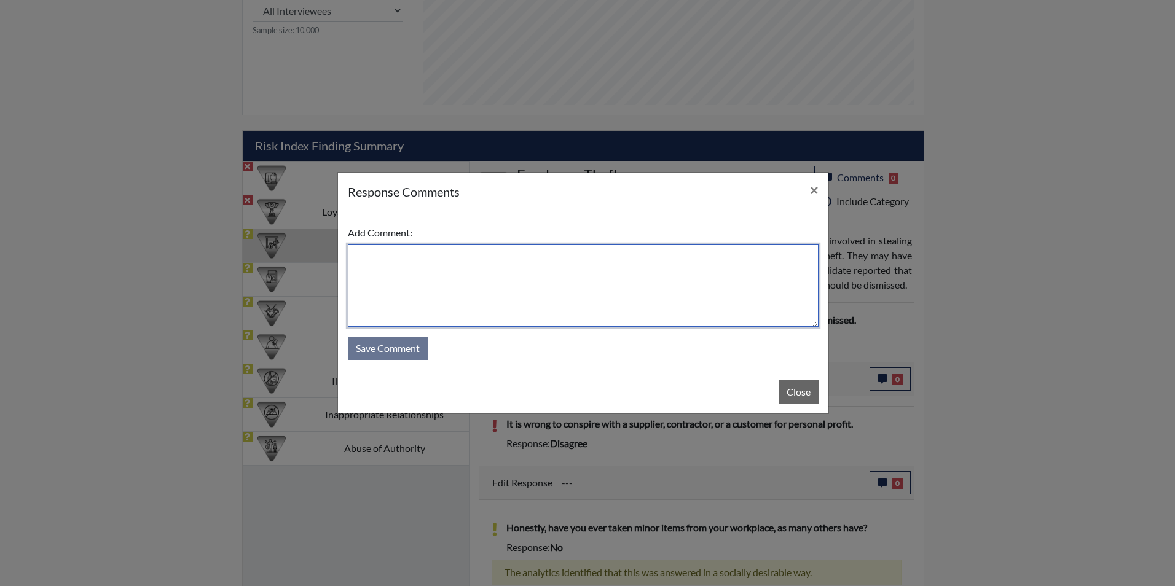
click at [542, 266] on textarea at bounding box center [583, 286] width 471 height 82
type textarea "Applicant stated: Yes, reading too fast. No one should be stealing"
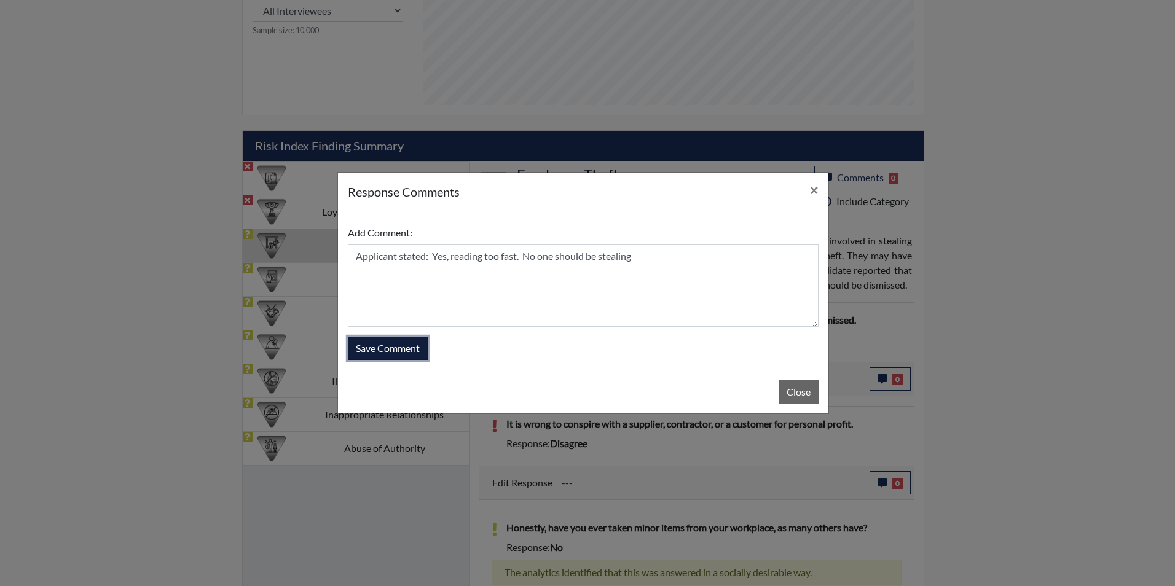
click at [408, 345] on button "Save Comment" at bounding box center [388, 348] width 80 height 23
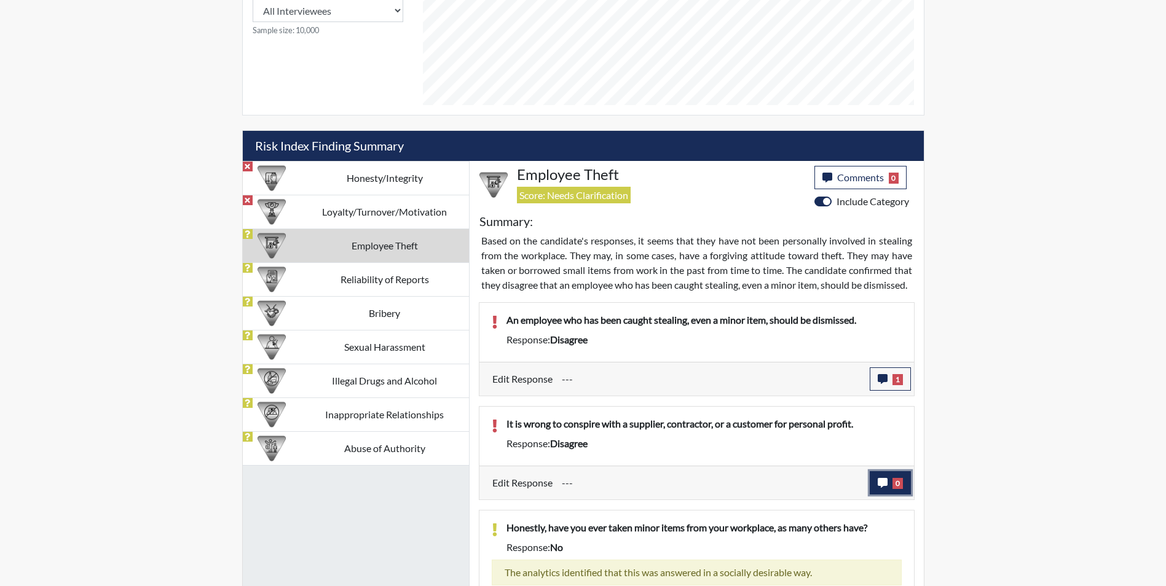
click at [882, 491] on button "0" at bounding box center [890, 482] width 41 height 23
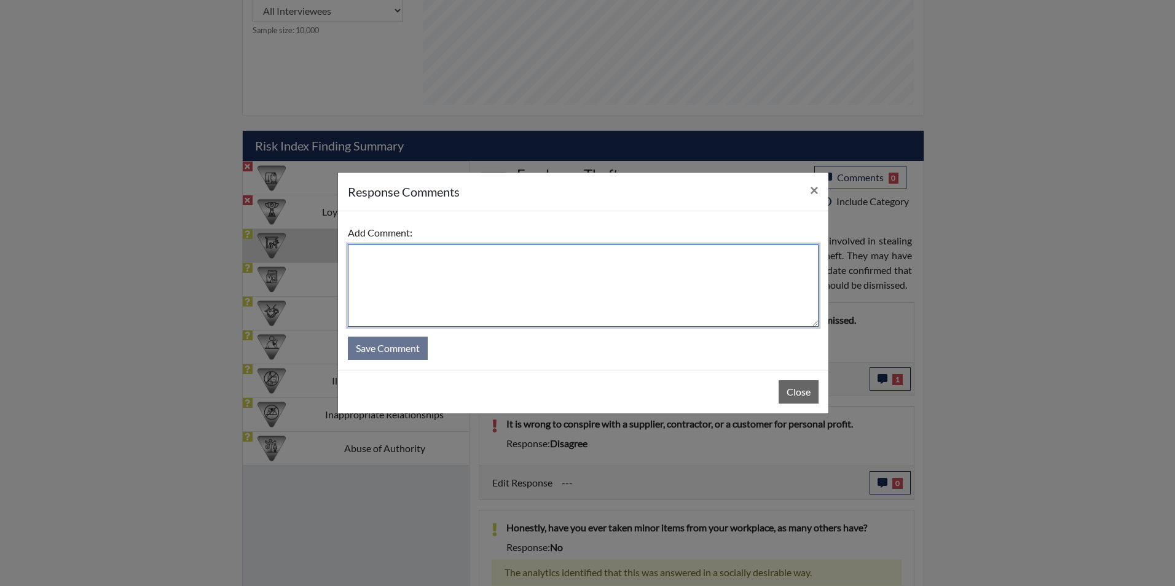
click at [394, 255] on textarea at bounding box center [583, 286] width 471 height 82
type textarea "/"
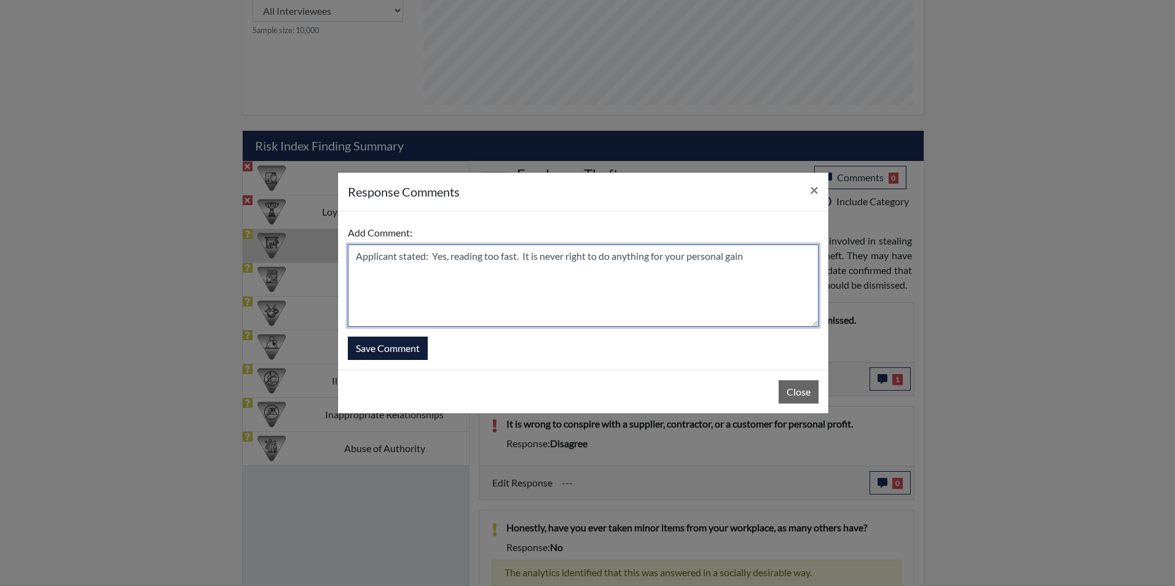
type textarea "Applicant stated: Yes, reading too fast. It is never right to do anything for y…"
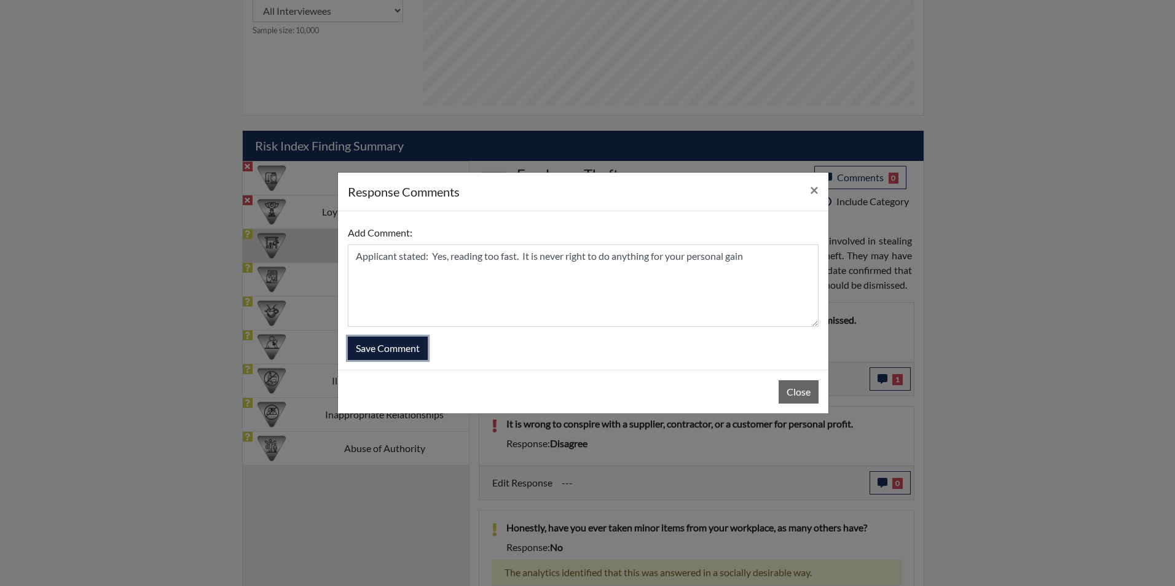
click at [393, 349] on button "Save Comment" at bounding box center [388, 348] width 80 height 23
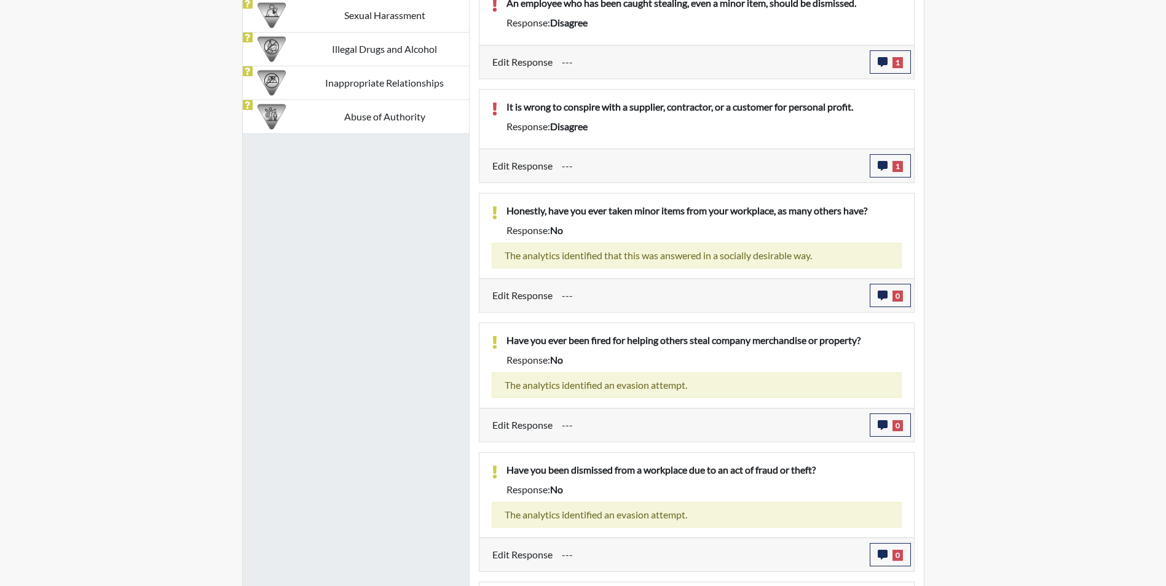
scroll to position [822, 0]
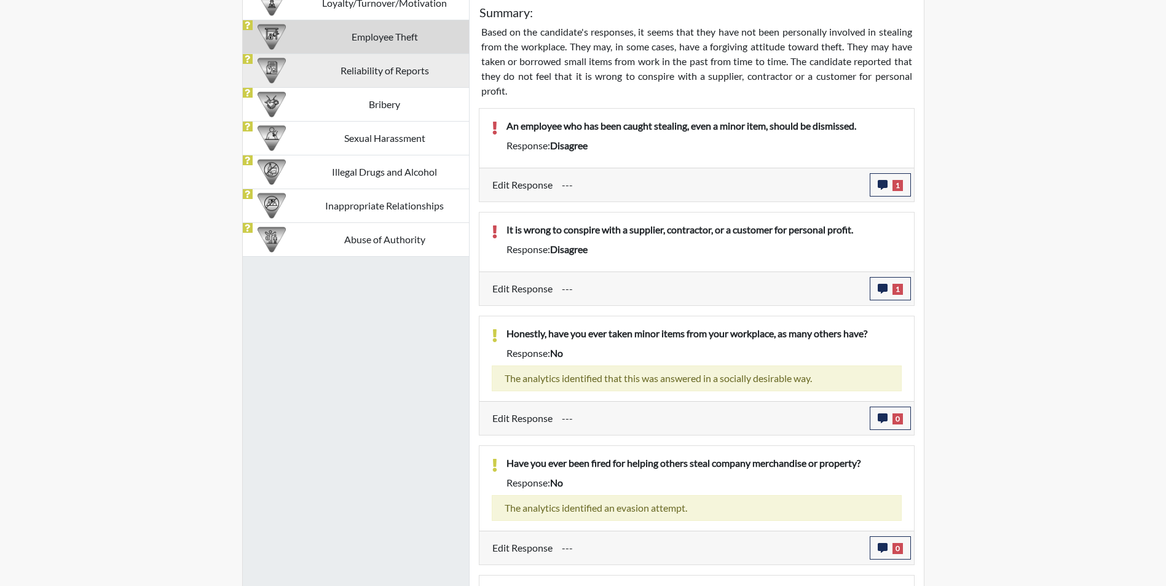
click at [321, 71] on td "Reliability of Reports" at bounding box center [385, 70] width 168 height 34
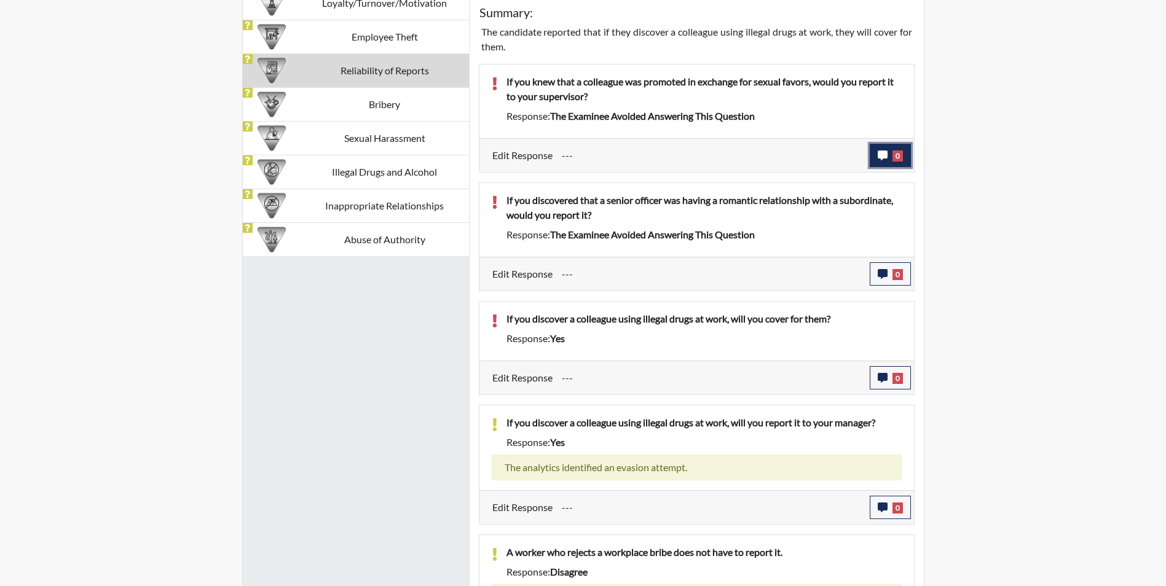
click at [872, 158] on button "0" at bounding box center [890, 155] width 41 height 23
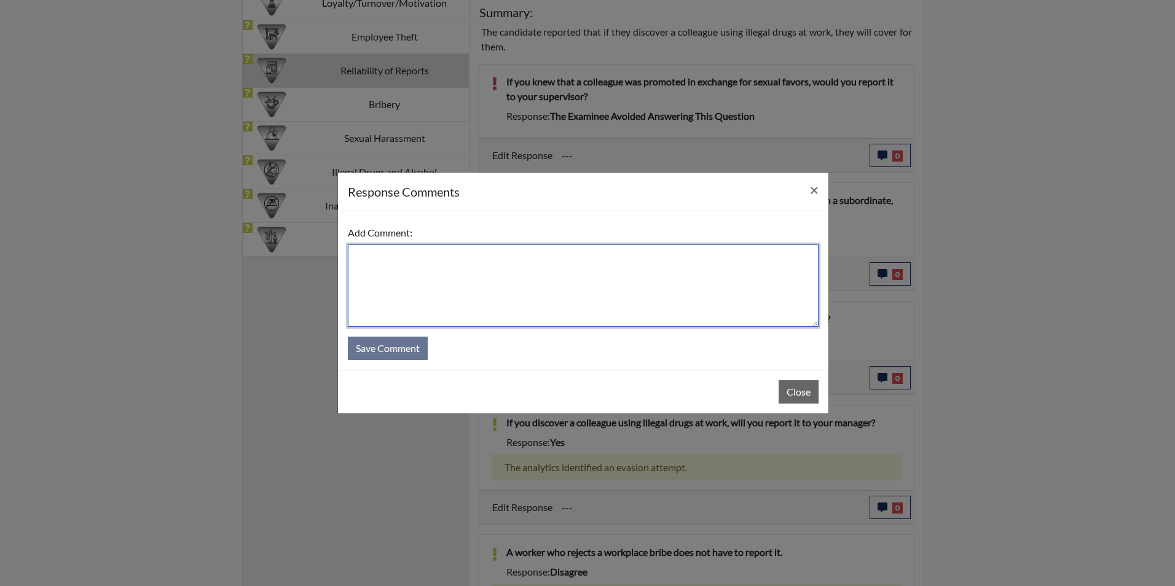
click at [418, 266] on textarea at bounding box center [583, 286] width 471 height 82
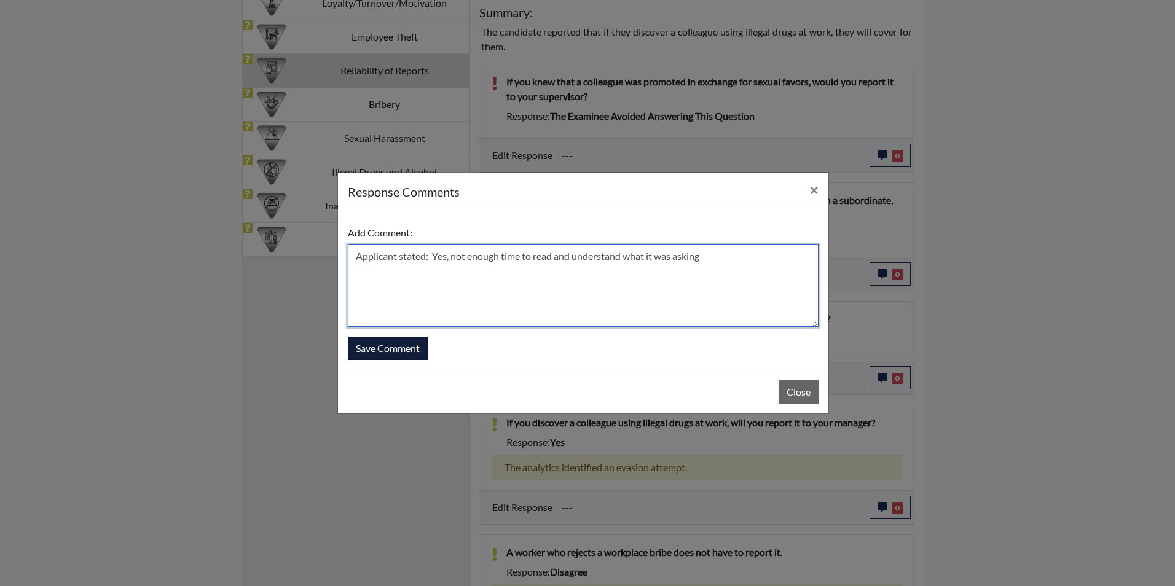
type textarea "Applicant stated: Yes, not enough time to read and understand what it was asking"
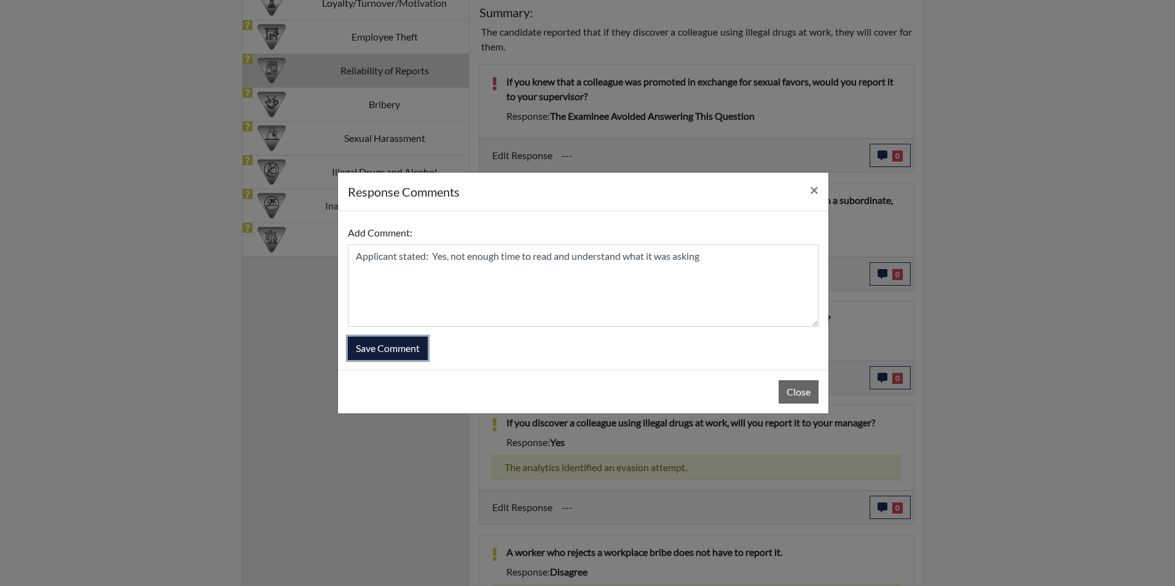
click at [380, 344] on button "Save Comment" at bounding box center [388, 348] width 80 height 23
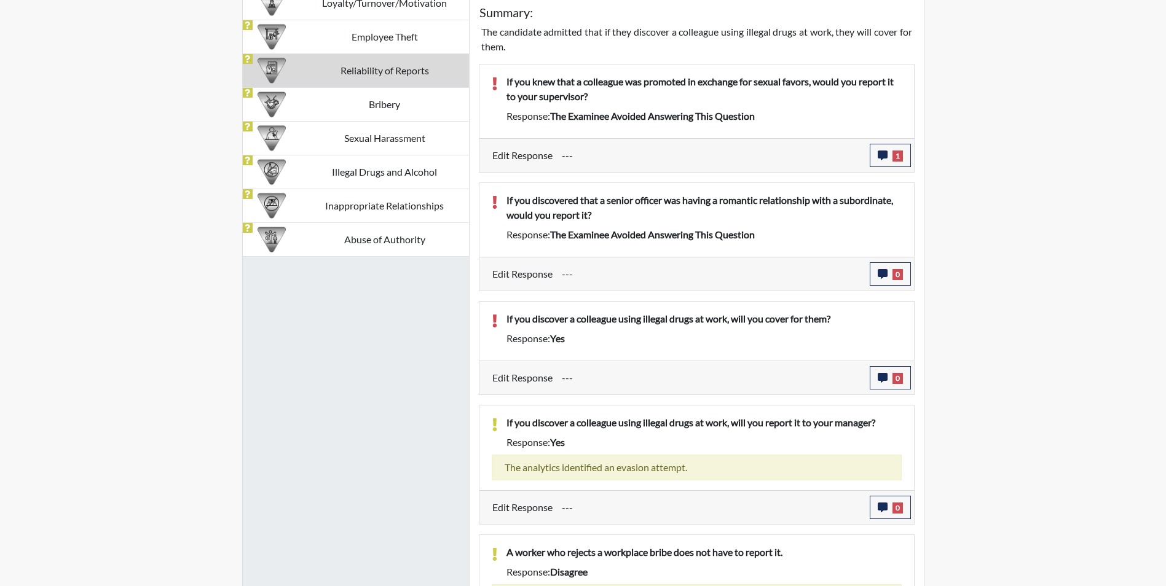
scroll to position [204, 511]
click at [878, 277] on icon "button" at bounding box center [883, 274] width 10 height 10
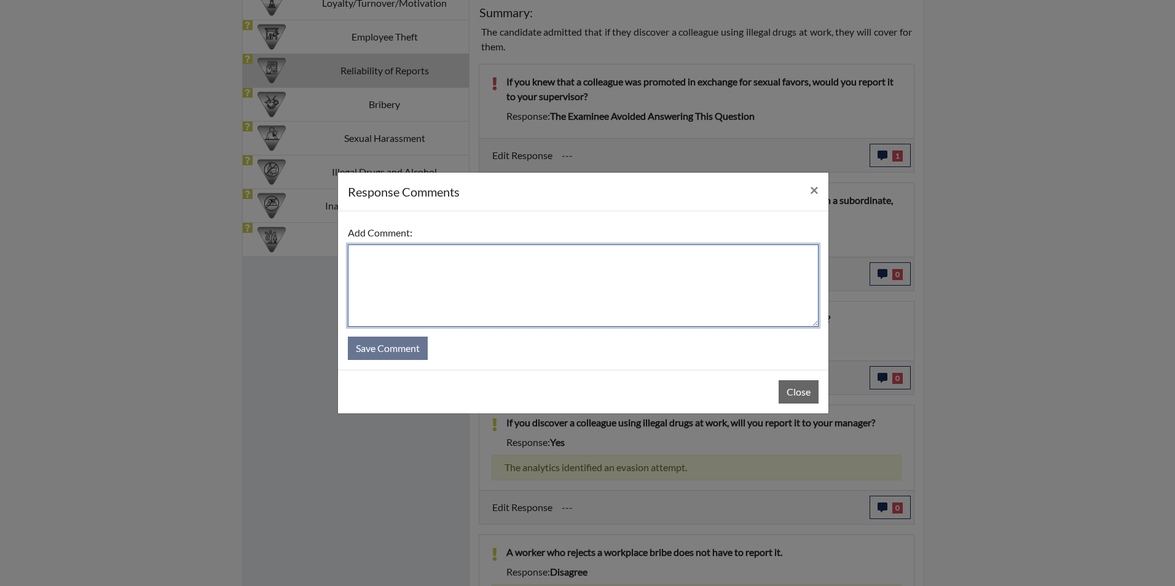
click at [366, 267] on textarea at bounding box center [583, 286] width 471 height 82
type textarea "Y"
type textarea "Applicant stated: Yes, not enough time to read and understand"
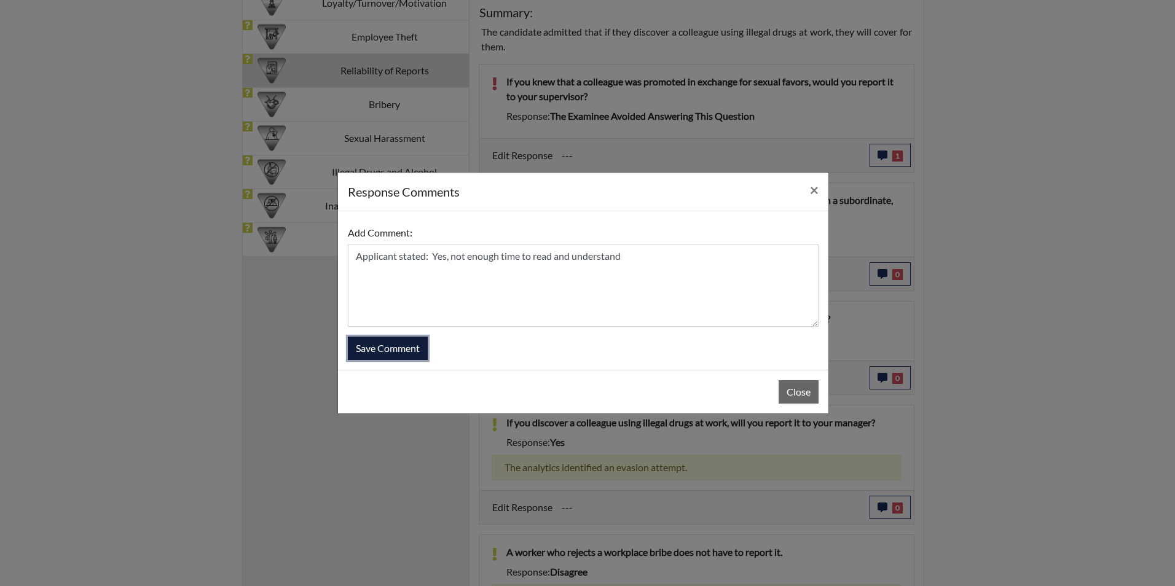
click at [408, 352] on button "Save Comment" at bounding box center [388, 348] width 80 height 23
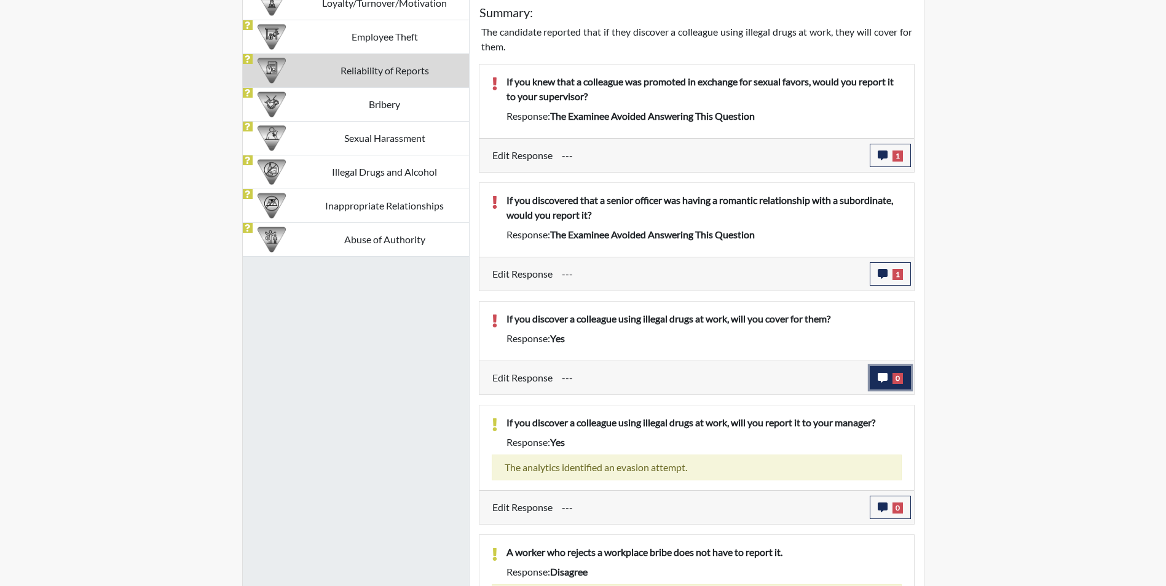
click at [888, 373] on button "0" at bounding box center [890, 377] width 41 height 23
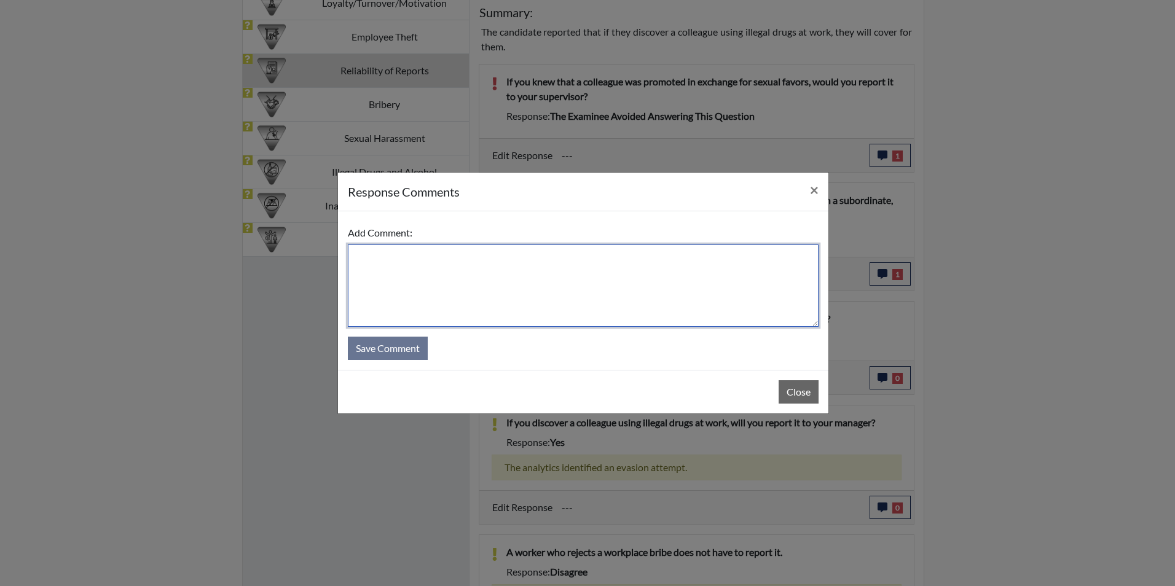
click at [415, 276] on textarea at bounding box center [583, 286] width 471 height 82
type textarea "'"
type textarea "Applicant stated, No not enough time to read and understand"
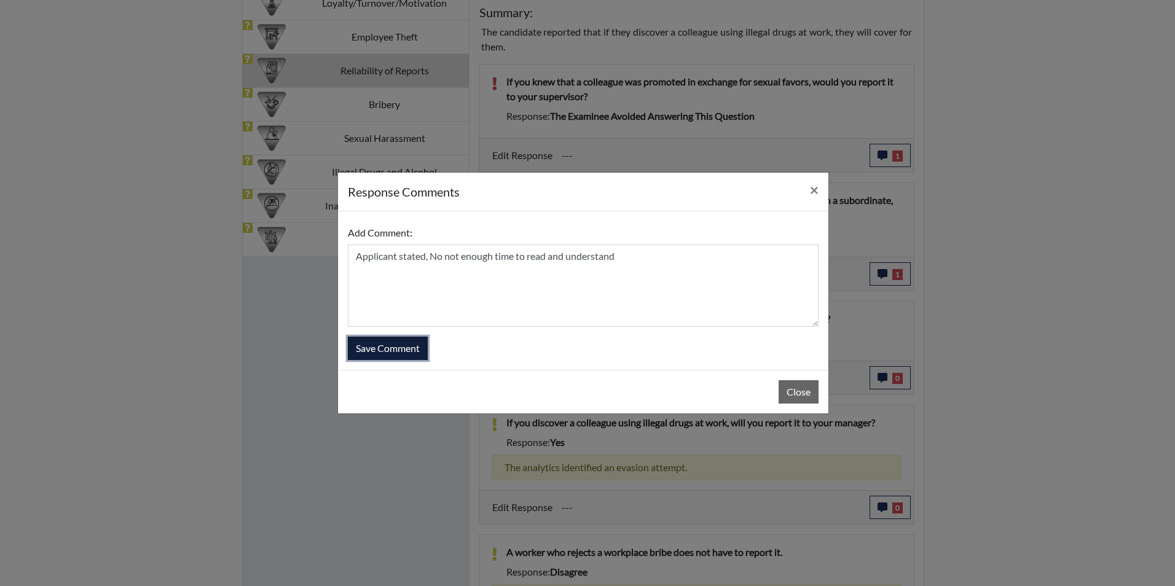
click at [391, 343] on button "Save Comment" at bounding box center [388, 348] width 80 height 23
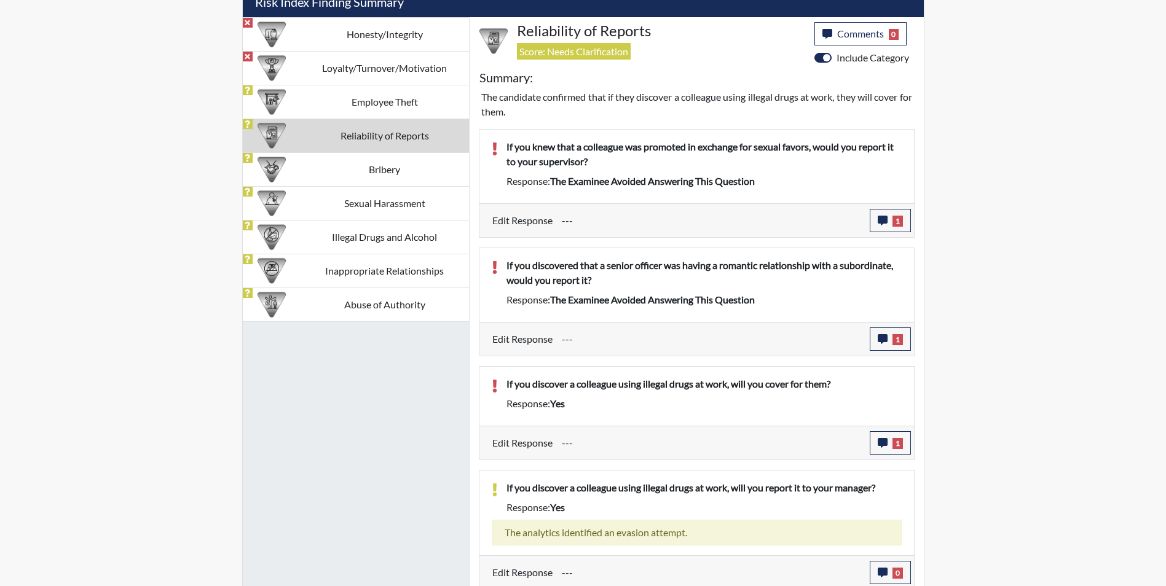
scroll to position [727, 0]
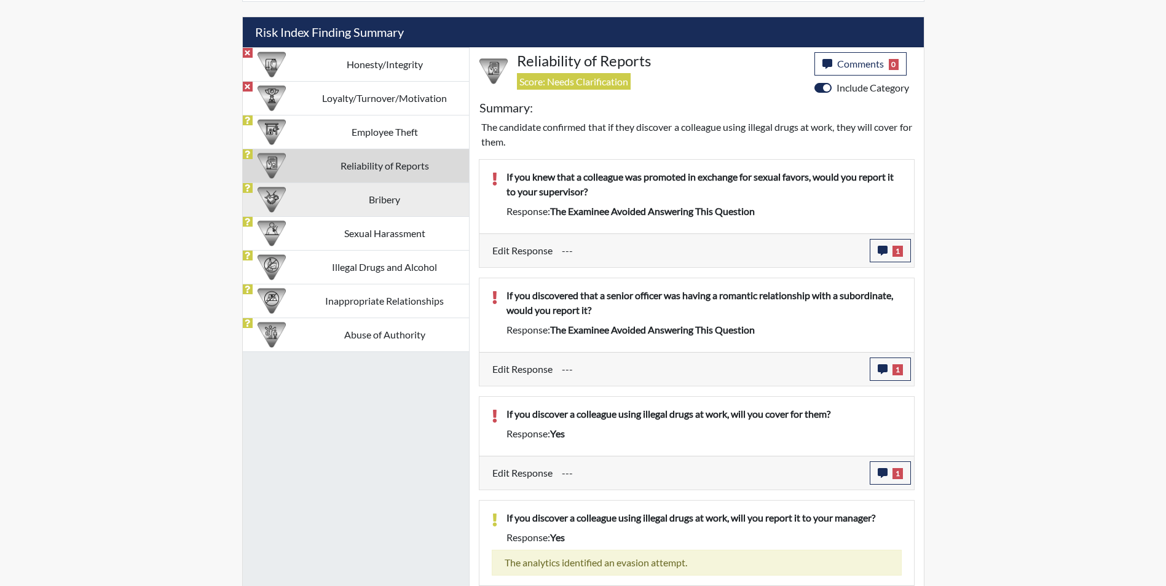
click at [436, 192] on td "Bribery" at bounding box center [385, 200] width 168 height 34
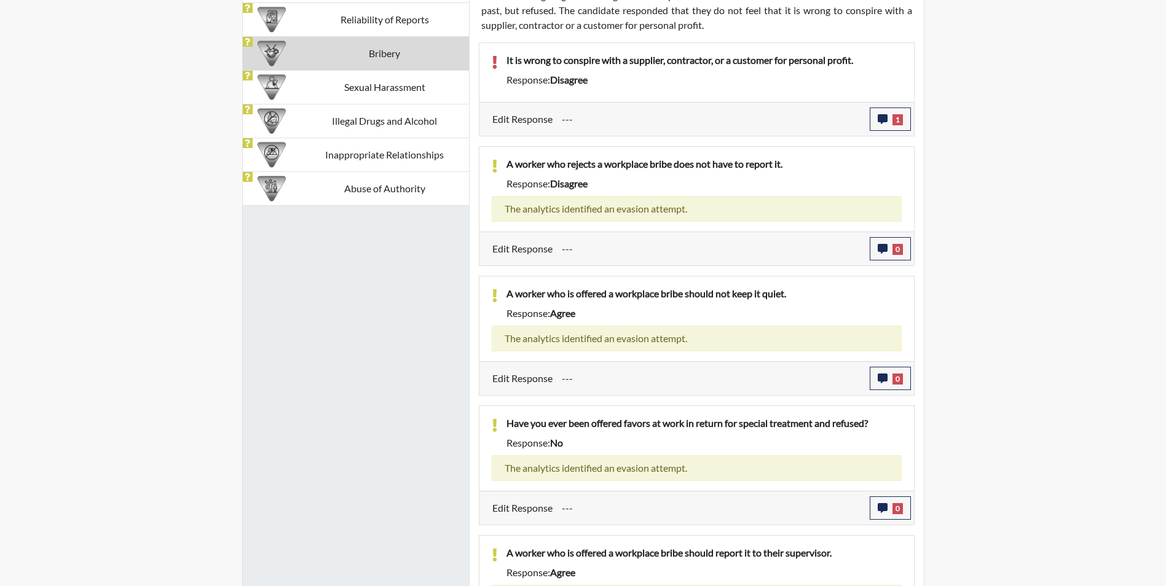
scroll to position [943, 0]
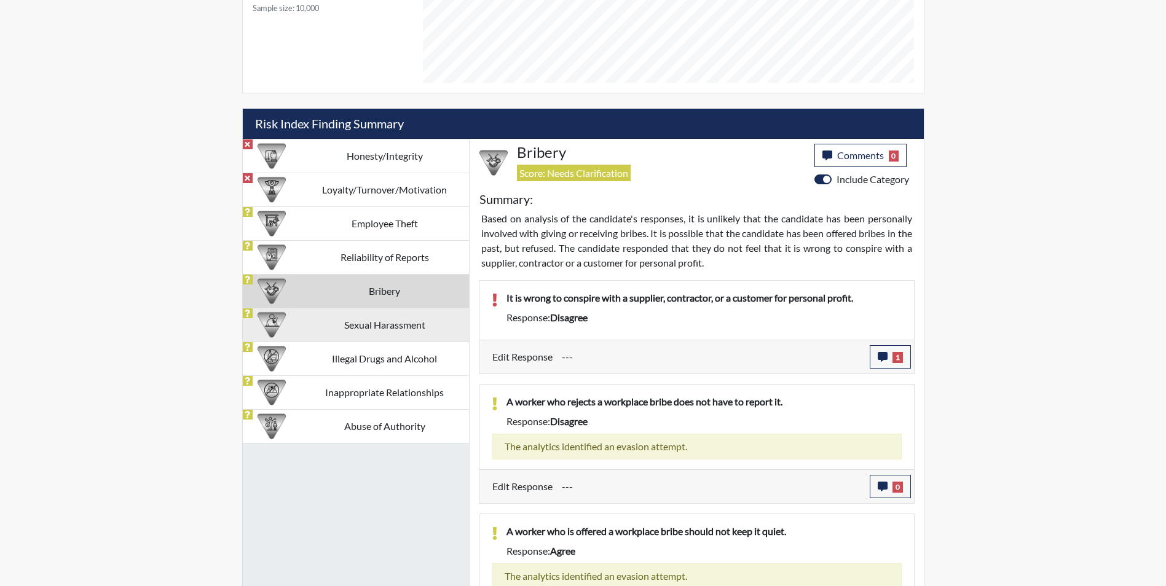
click at [412, 334] on td "Sexual Harassment" at bounding box center [385, 325] width 168 height 34
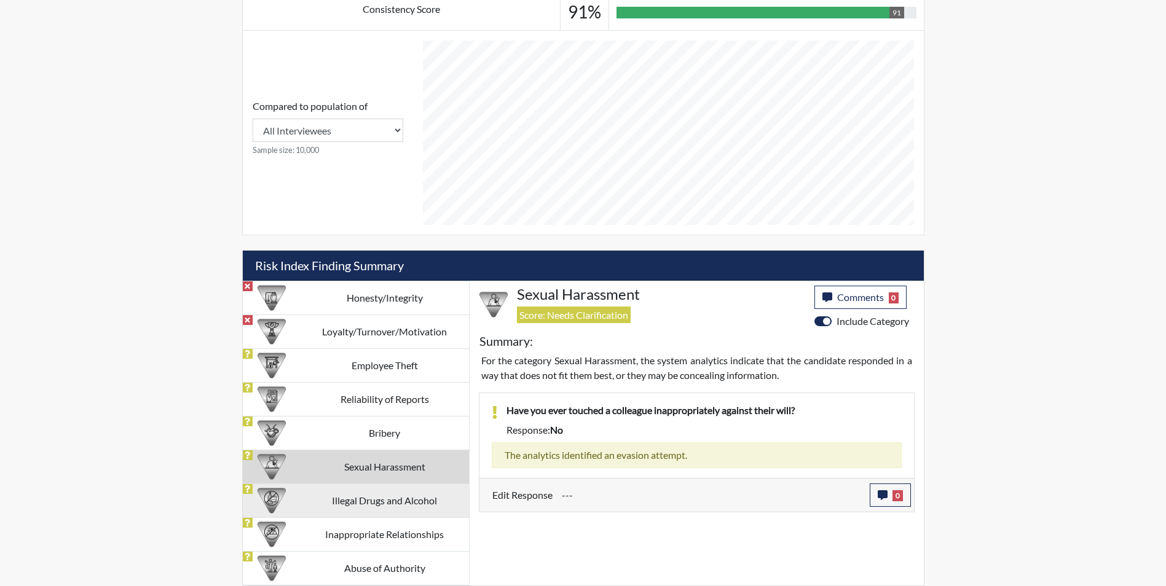
click at [406, 498] on td "Illegal Drugs and Alcohol" at bounding box center [385, 501] width 168 height 34
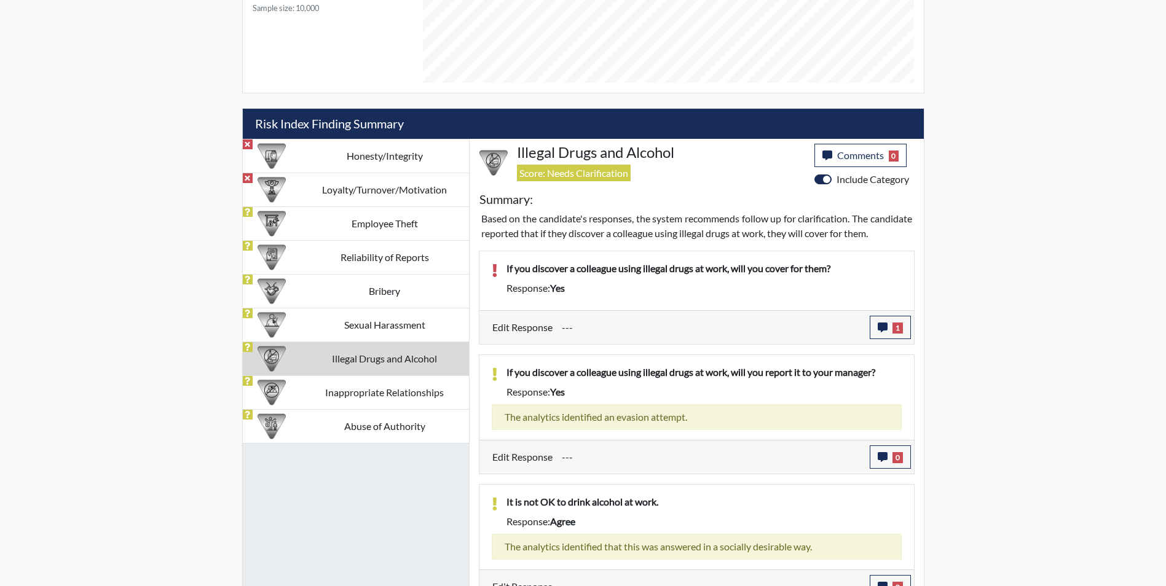
scroll to position [669, 0]
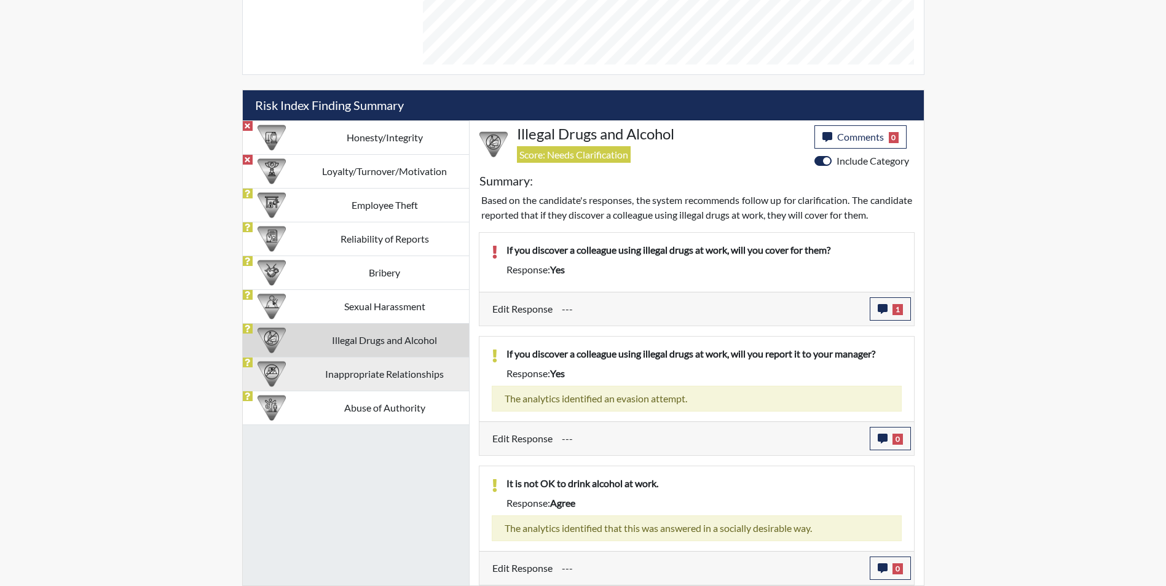
click at [386, 357] on td "Inappropriate Relationships" at bounding box center [385, 374] width 168 height 34
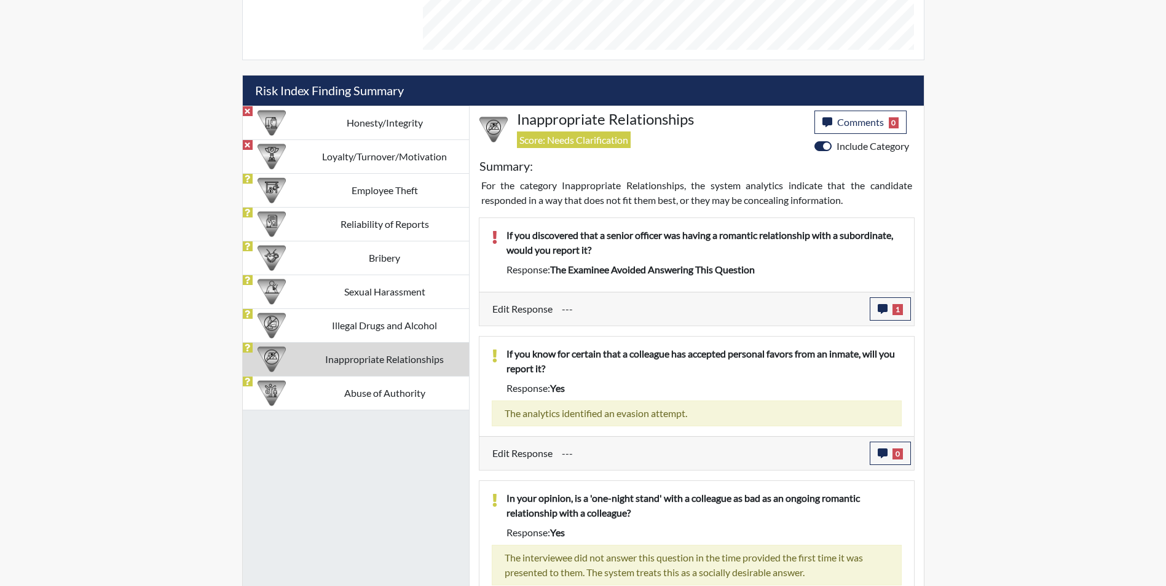
scroll to position [713, 0]
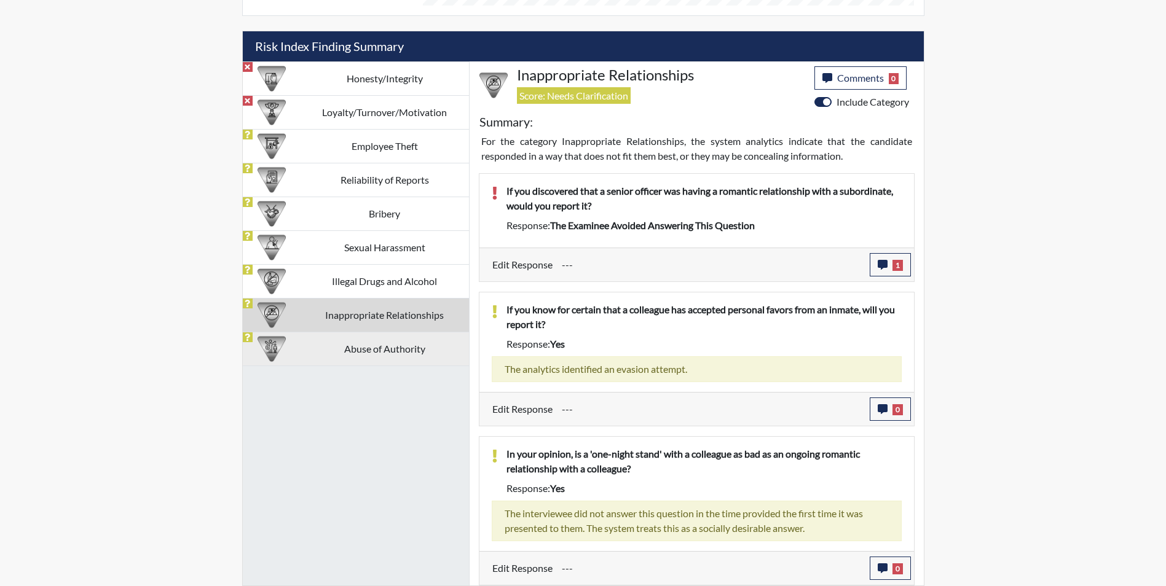
click at [335, 347] on td "Abuse of Authority" at bounding box center [385, 349] width 168 height 34
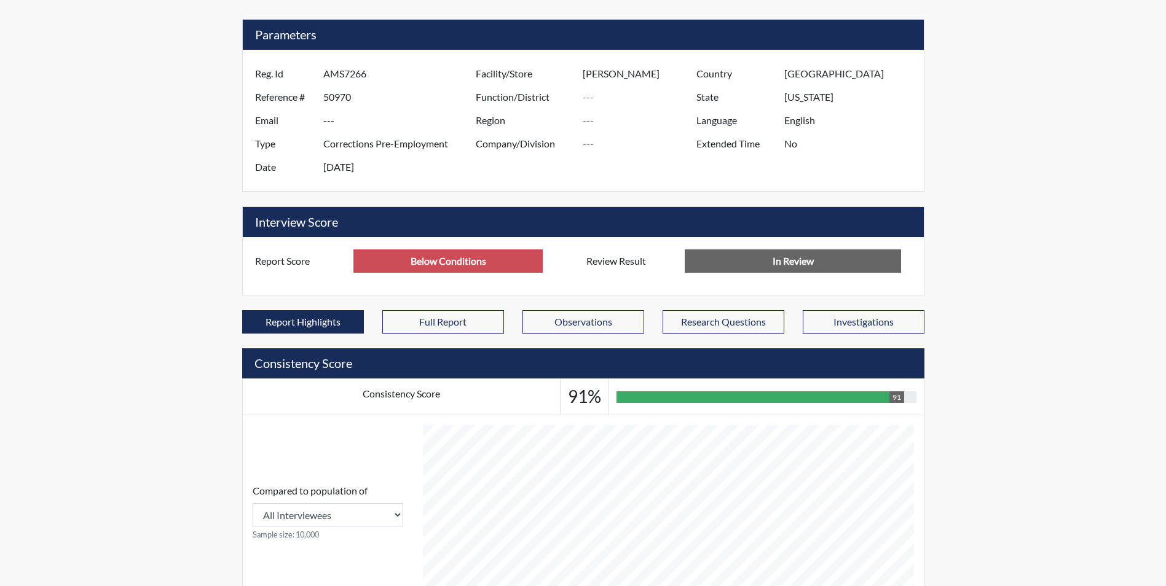
scroll to position [0, 0]
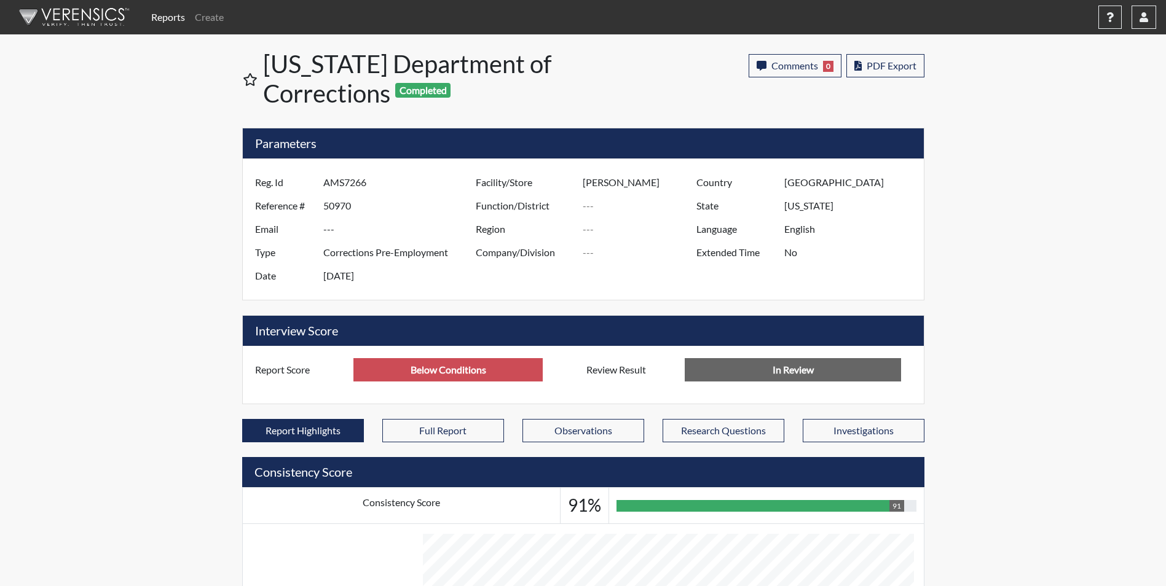
click at [175, 24] on link "Reports" at bounding box center [168, 17] width 44 height 25
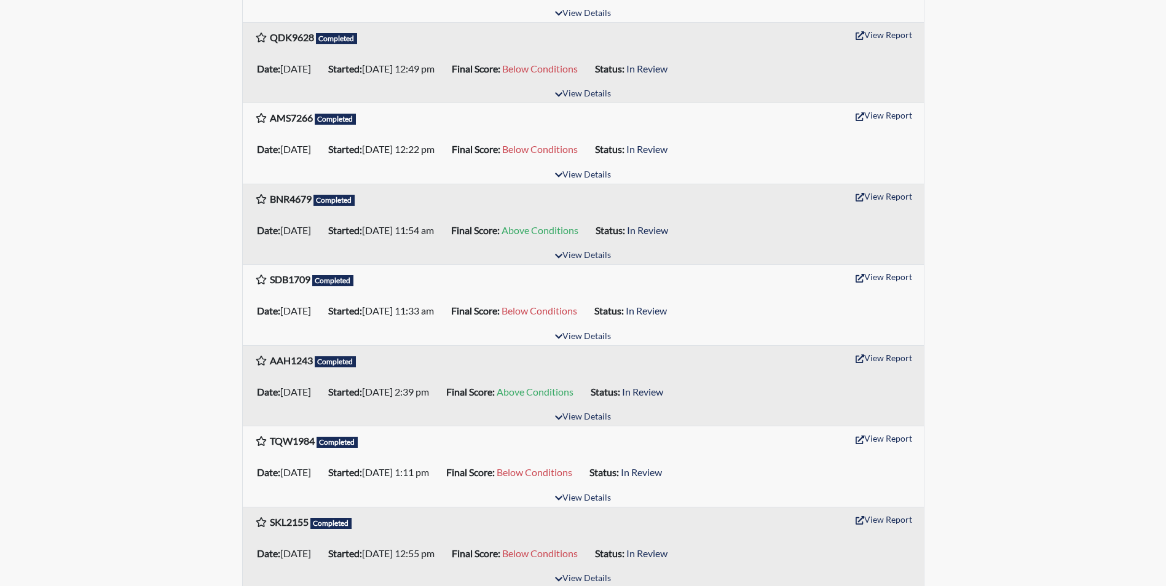
scroll to position [492, 0]
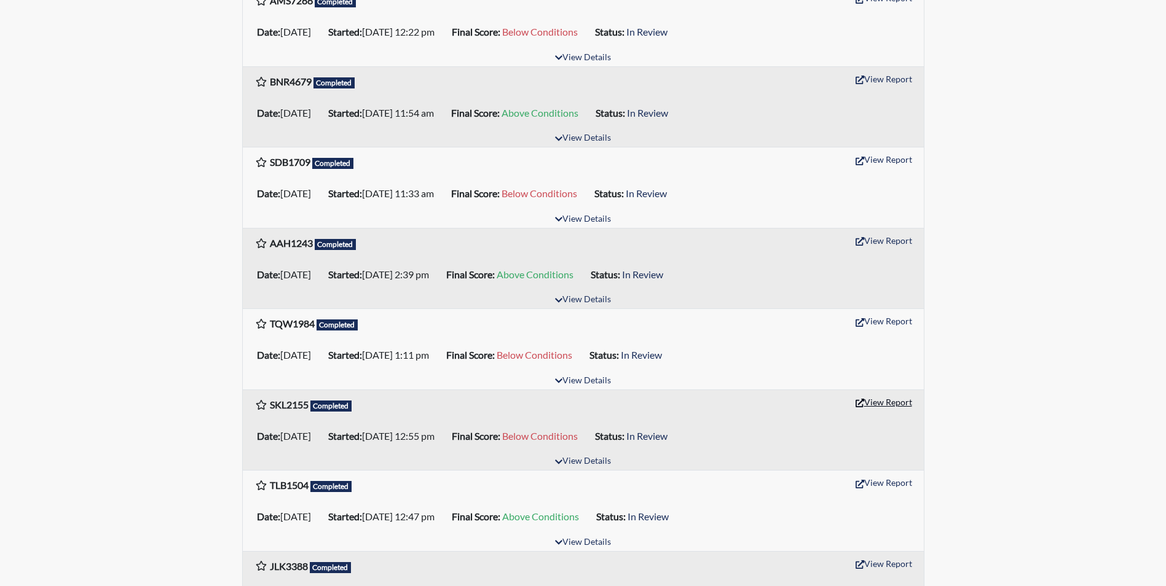
click at [871, 402] on button "View Report" at bounding box center [884, 402] width 68 height 19
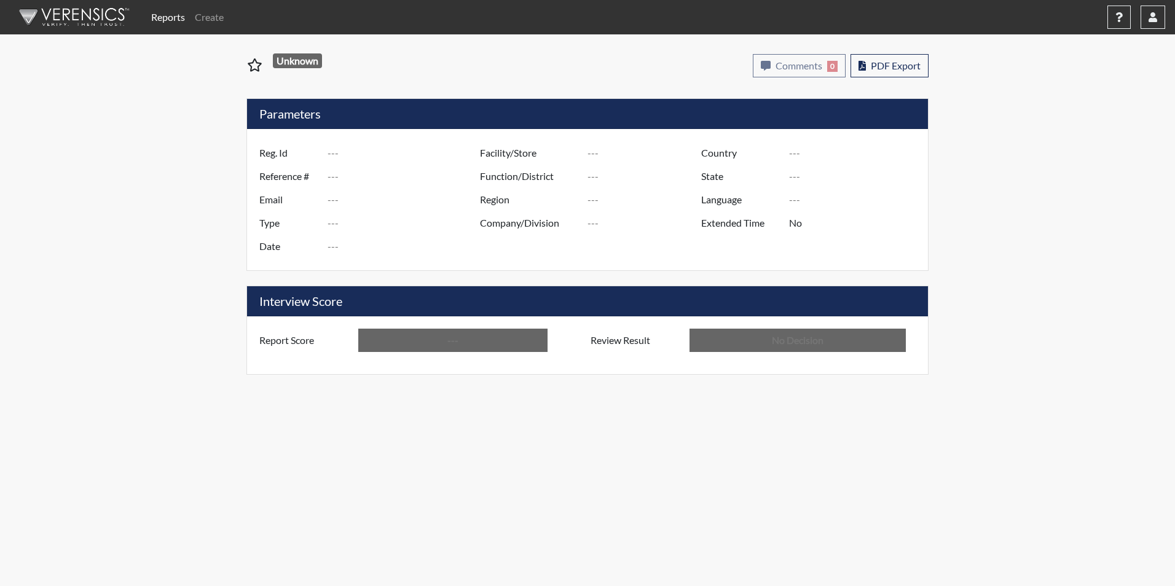
type input "SKL2155"
type input "50927"
type input "---"
type input "Corrections Pre-Employment"
type input "[DATE]"
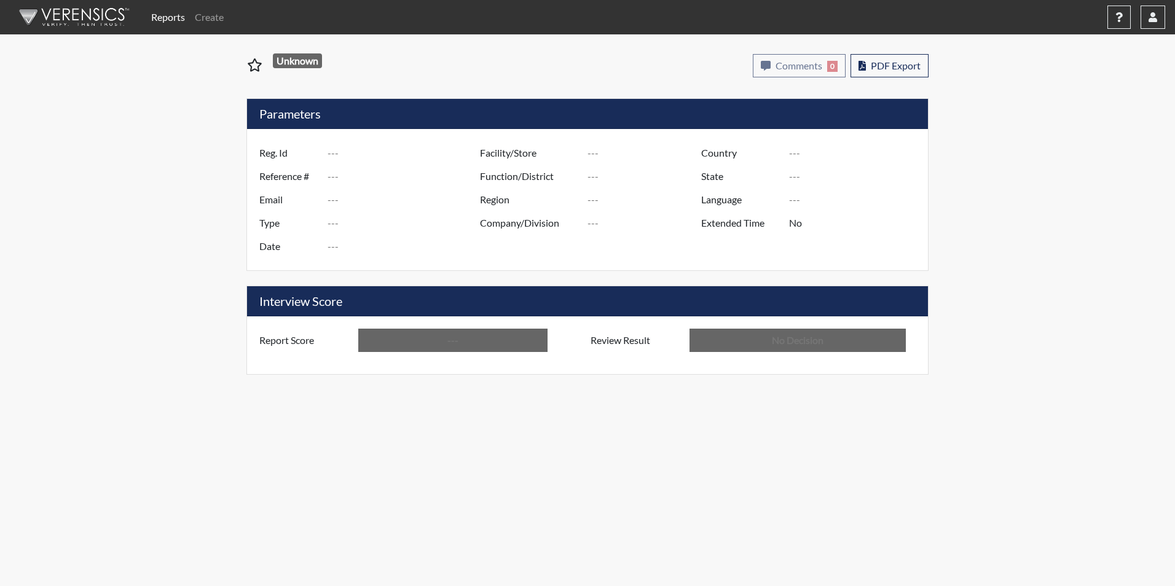
type input "[PERSON_NAME]"
type input "[GEOGRAPHIC_DATA]"
type input "[US_STATE]"
type input "English"
type input "Below Conditions"
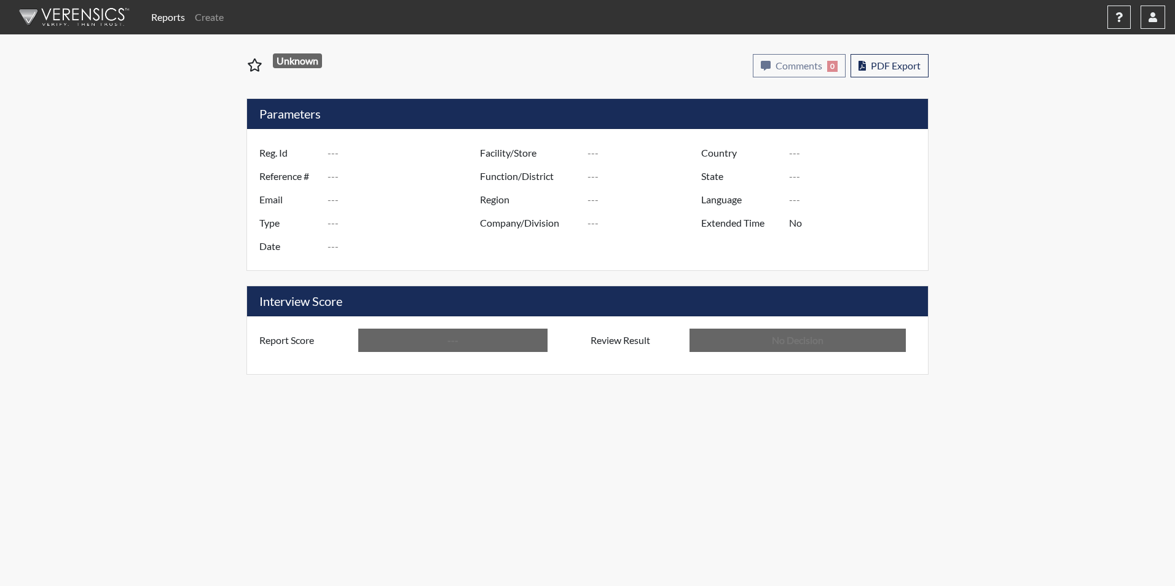
type input "In Review"
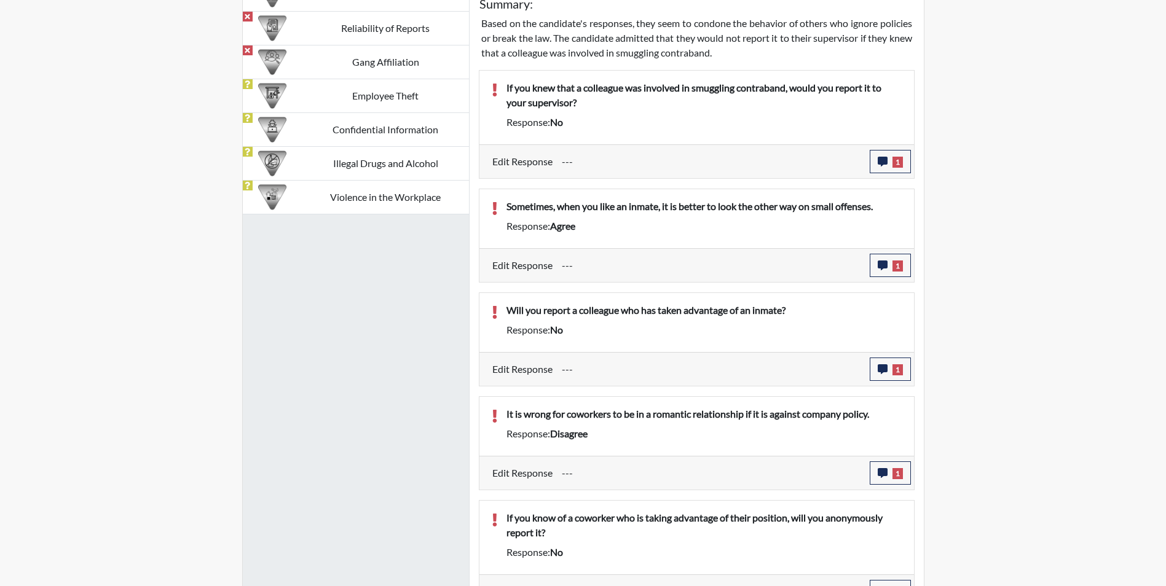
scroll to position [829, 0]
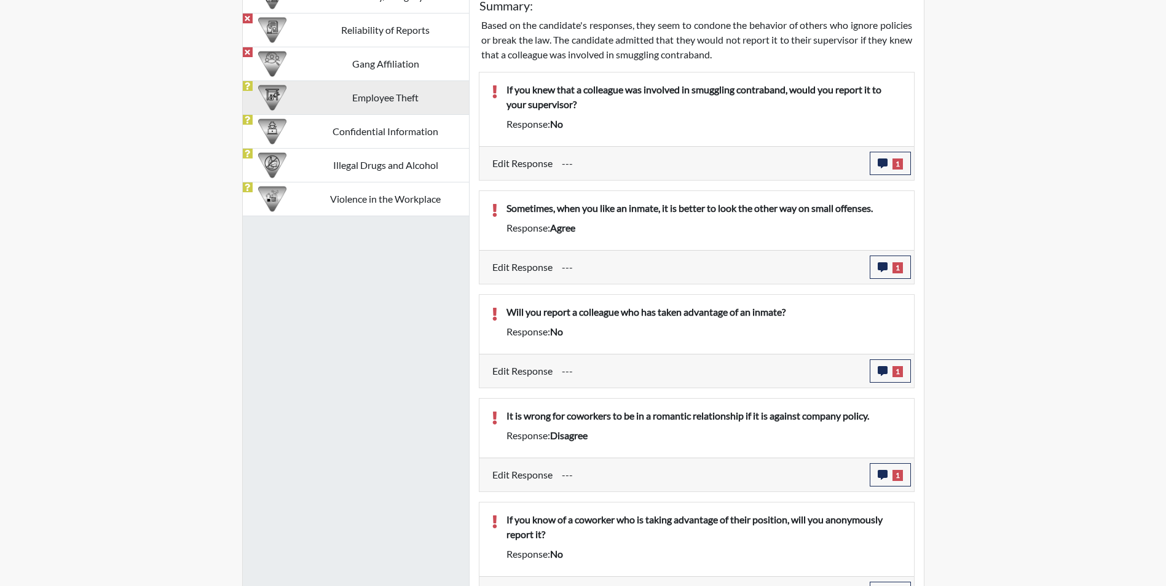
click at [345, 101] on td "Employee Theft" at bounding box center [385, 98] width 167 height 34
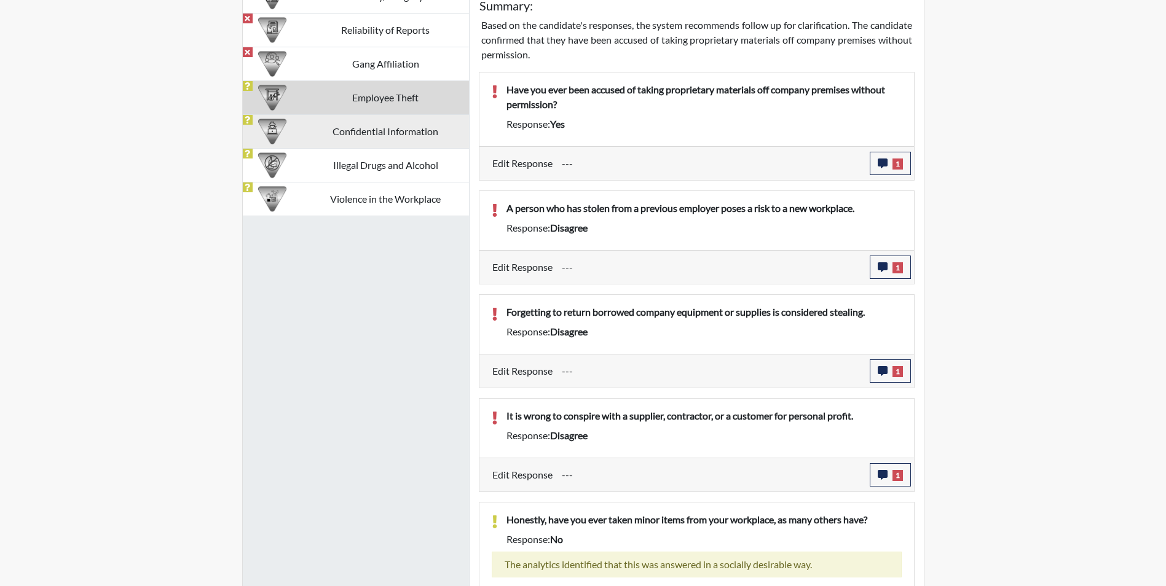
click at [348, 133] on td "Confidential Information" at bounding box center [385, 131] width 167 height 34
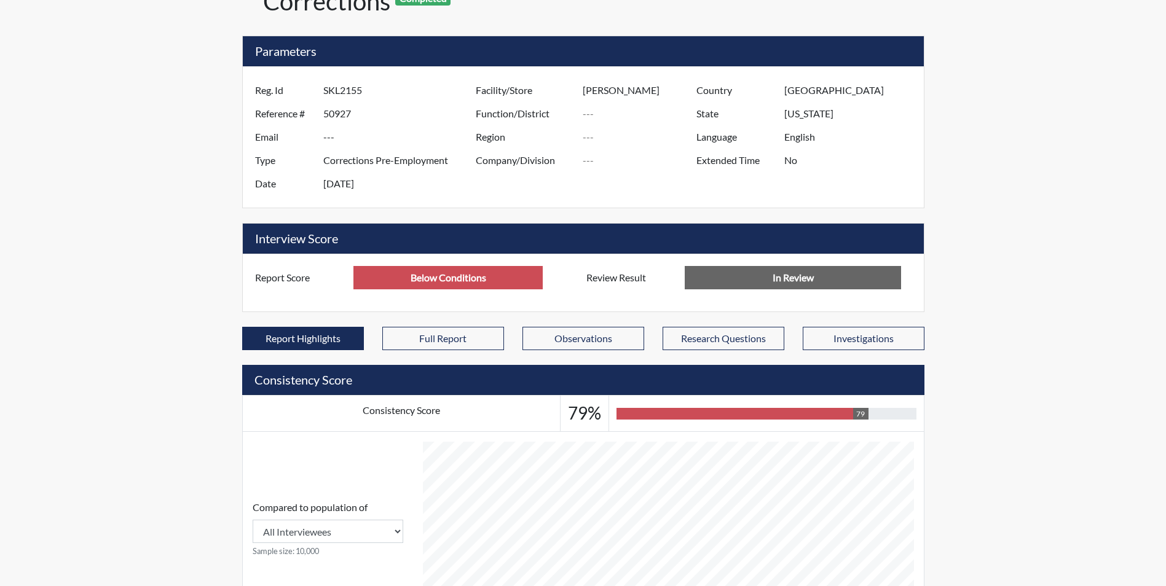
scroll to position [0, 0]
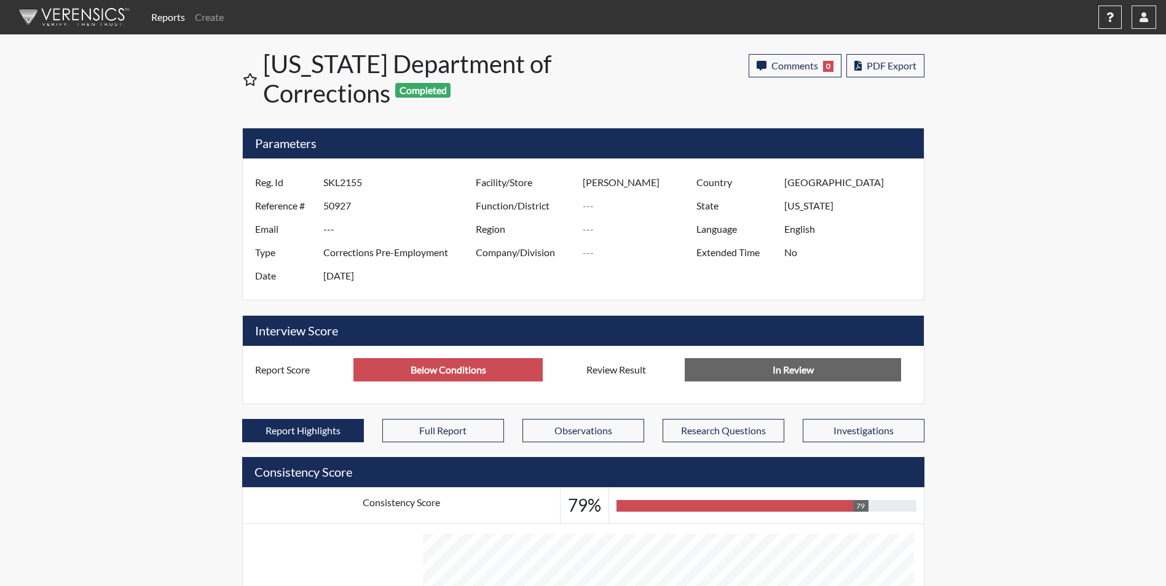
click at [172, 18] on link "Reports" at bounding box center [168, 17] width 44 height 25
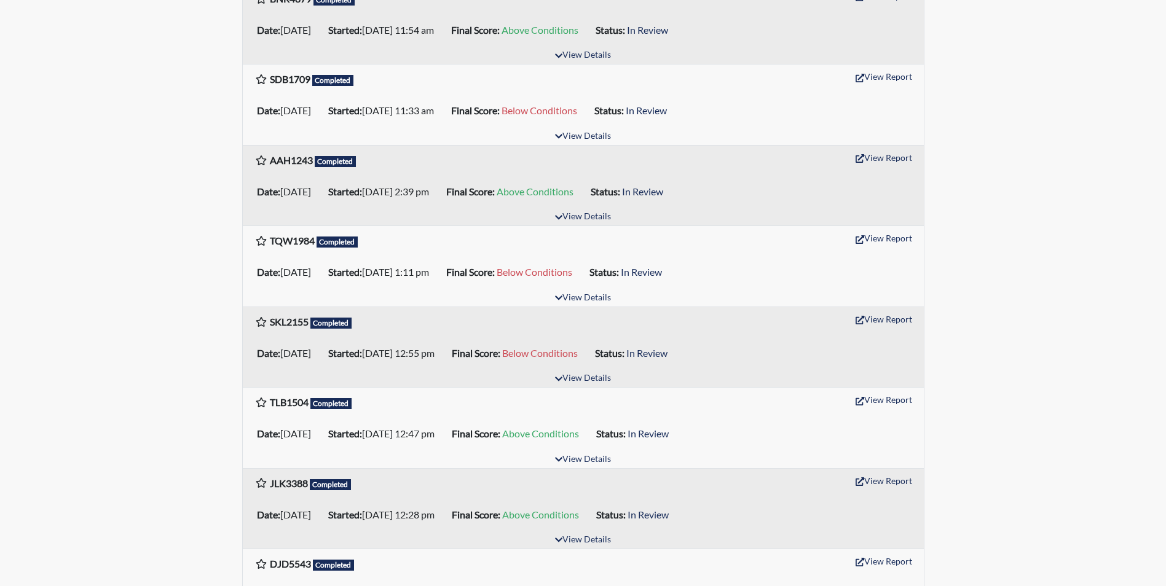
scroll to position [553, 0]
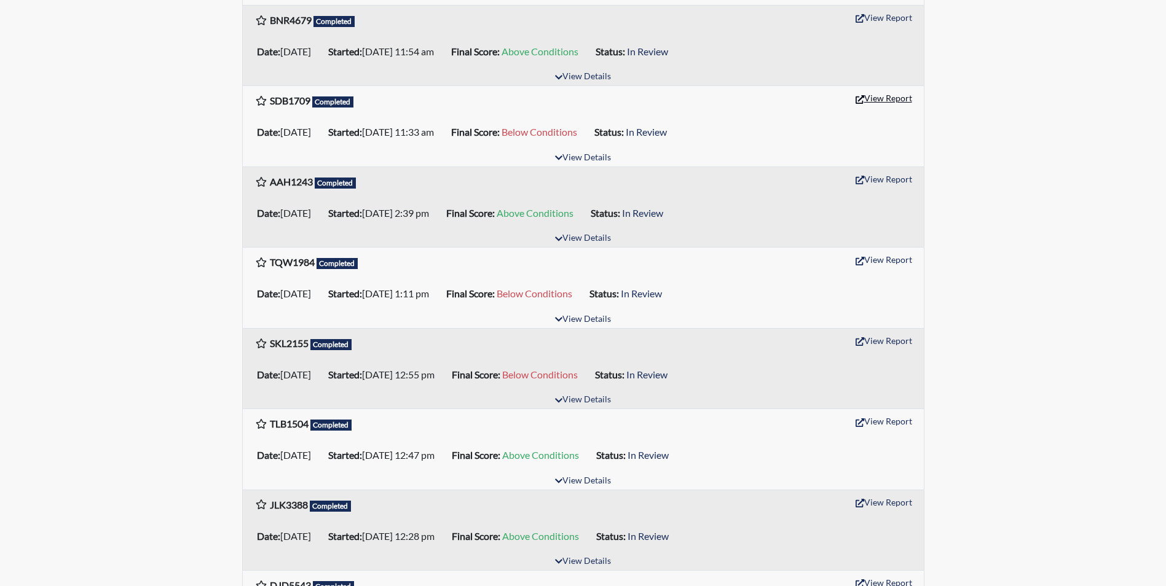
click at [878, 100] on button "View Report" at bounding box center [884, 98] width 68 height 19
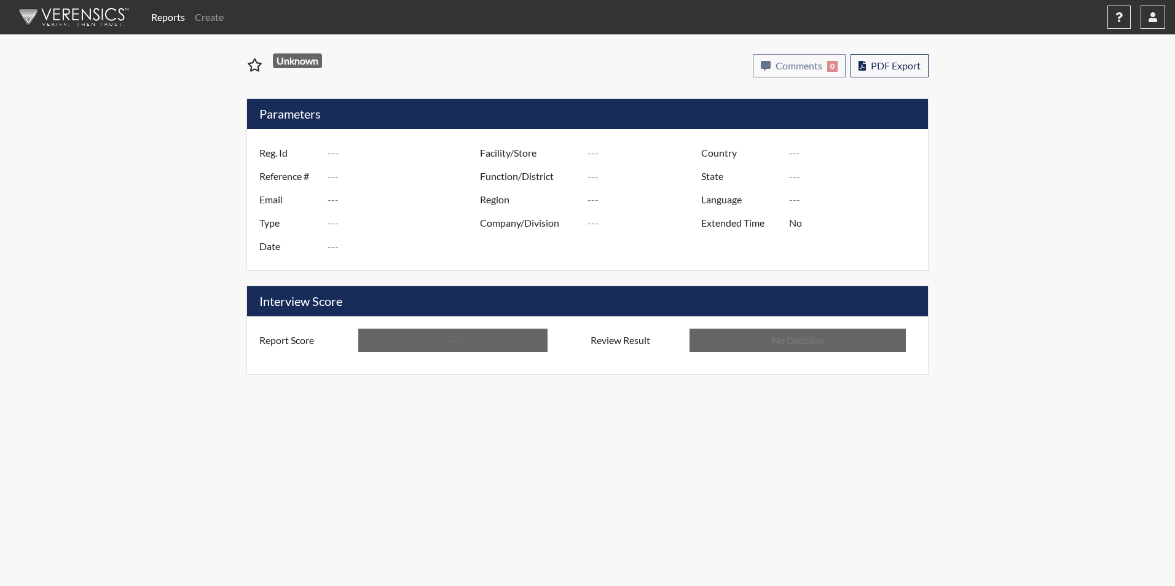
type input "SDB1709"
type input "50961"
type input "---"
type input "Corrections Pre-Employment"
type input "[DATE]"
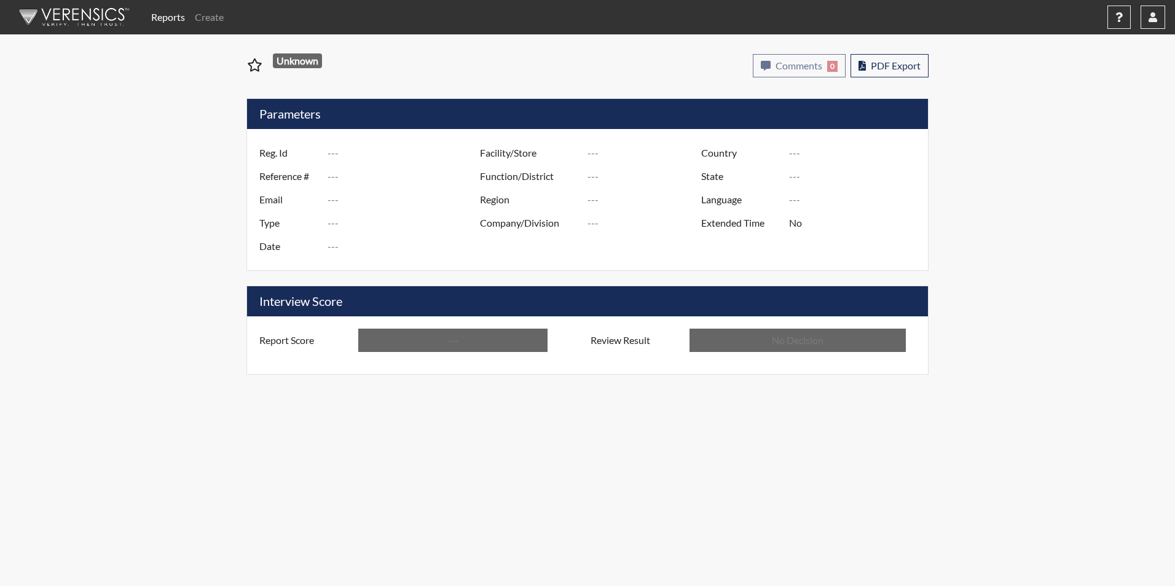
type input "[GEOGRAPHIC_DATA]"
type input "[US_STATE]"
type input "English"
type input "Below Conditions"
type input "In Review"
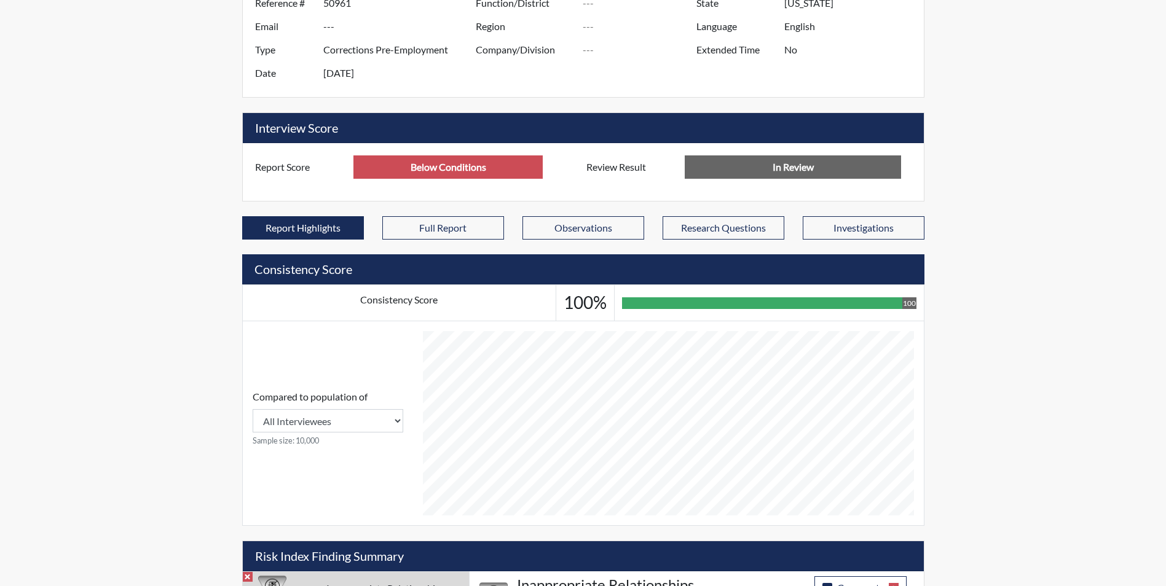
scroll to position [341, 0]
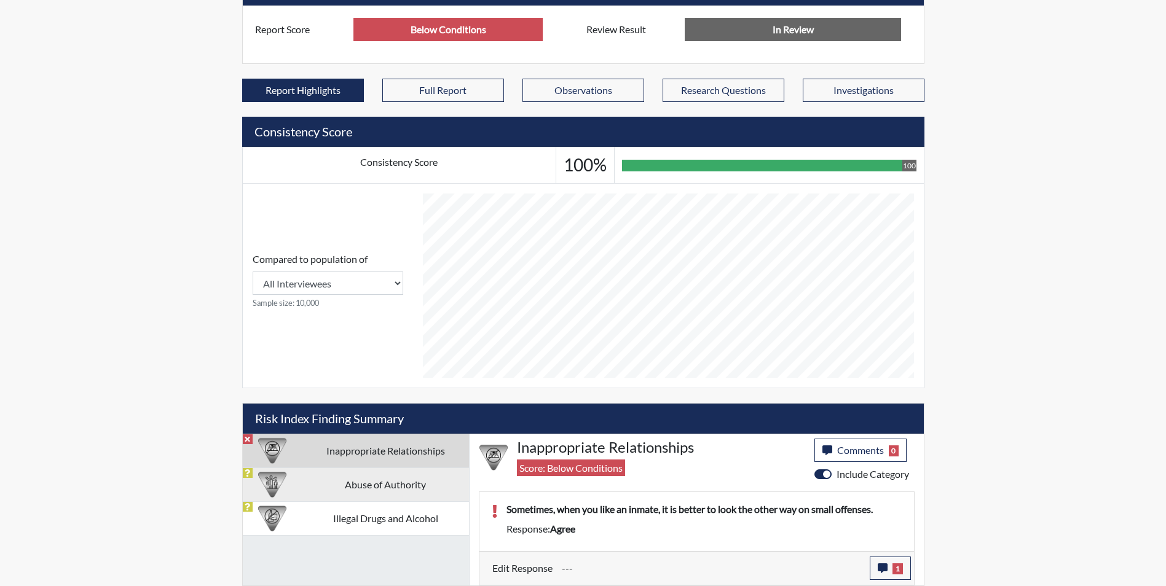
click at [395, 494] on td "Abuse of Authority" at bounding box center [385, 485] width 167 height 34
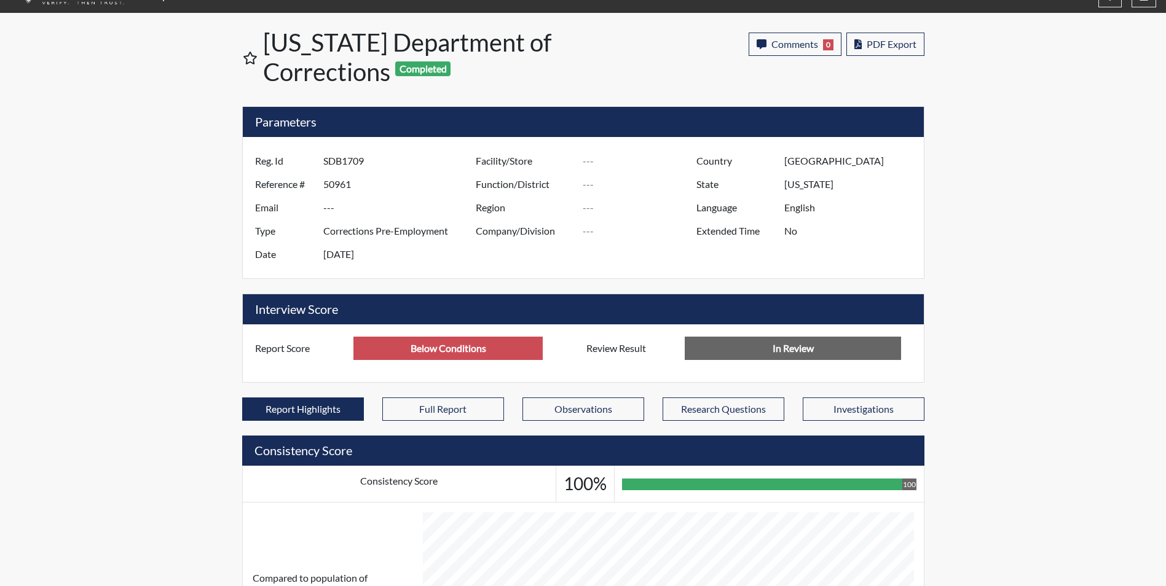
scroll to position [0, 0]
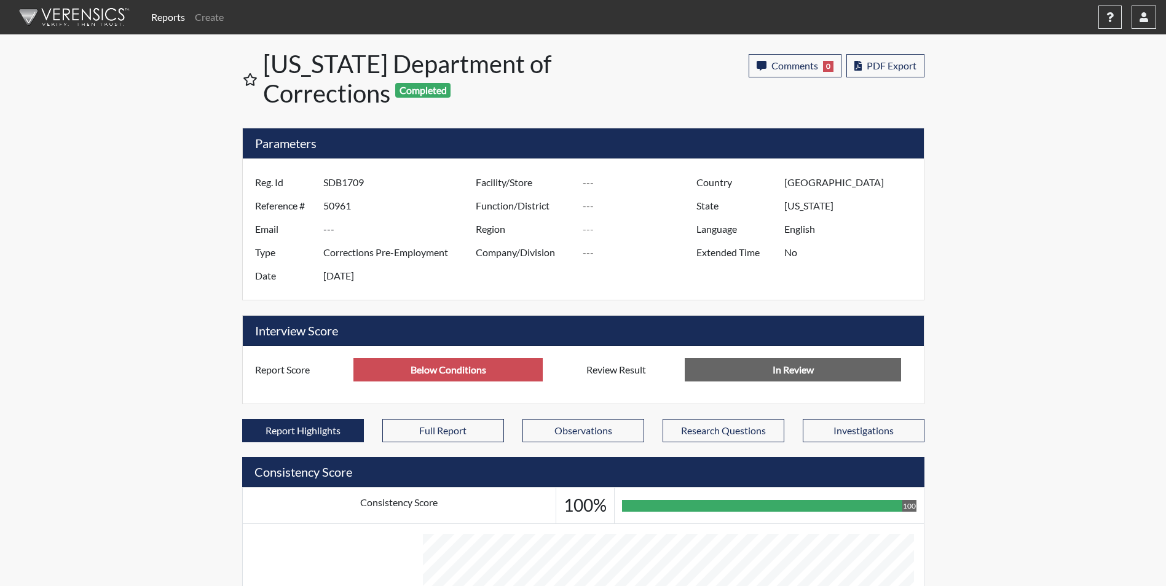
click at [164, 15] on link "Reports" at bounding box center [168, 17] width 44 height 25
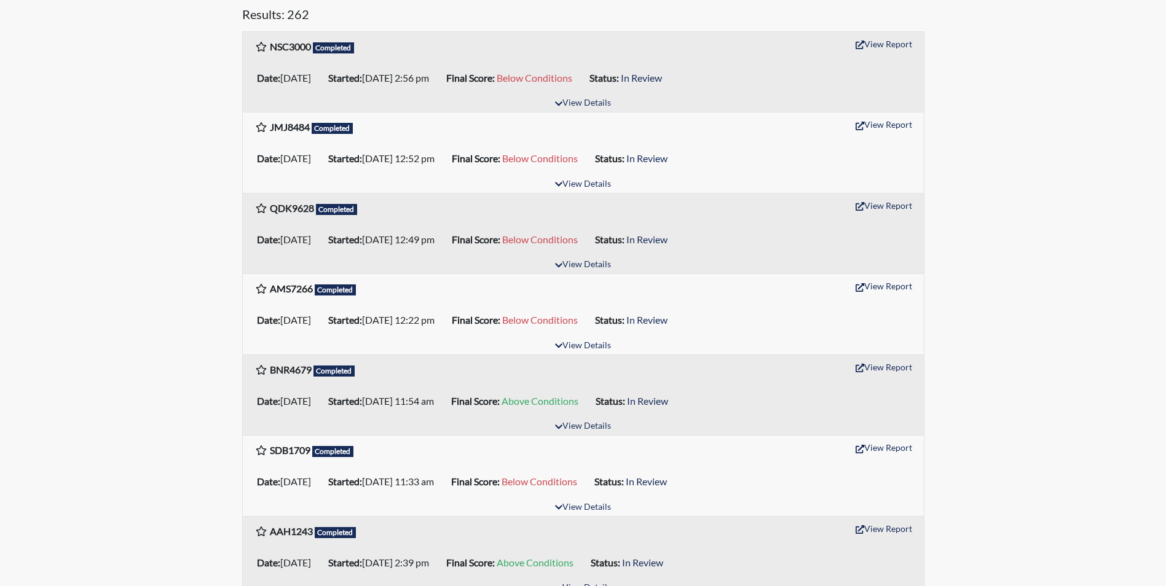
scroll to position [184, 0]
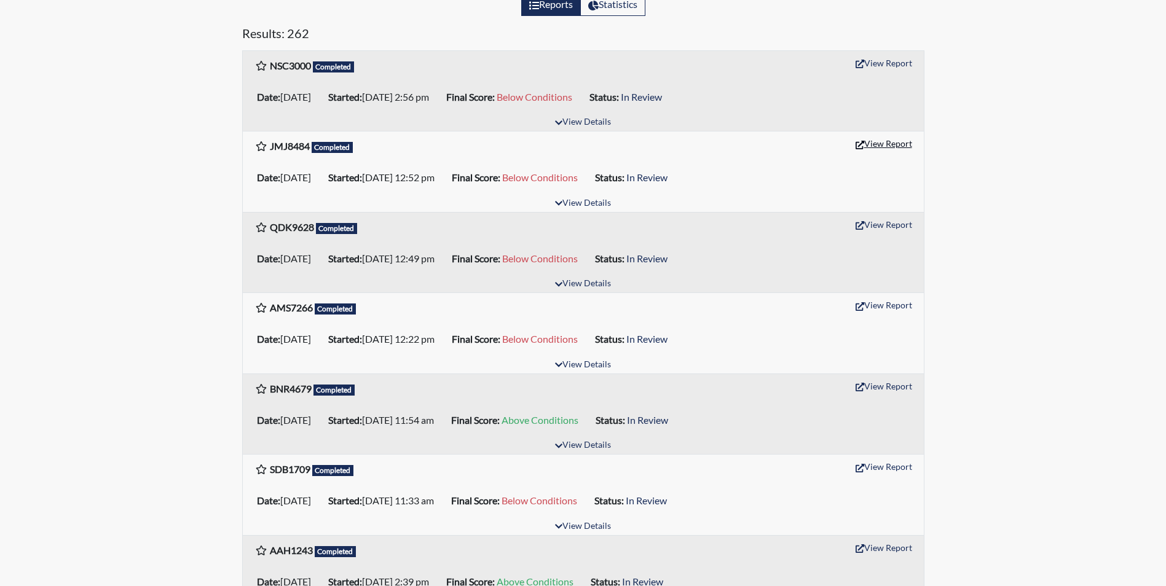
click at [889, 143] on button "View Report" at bounding box center [884, 143] width 68 height 19
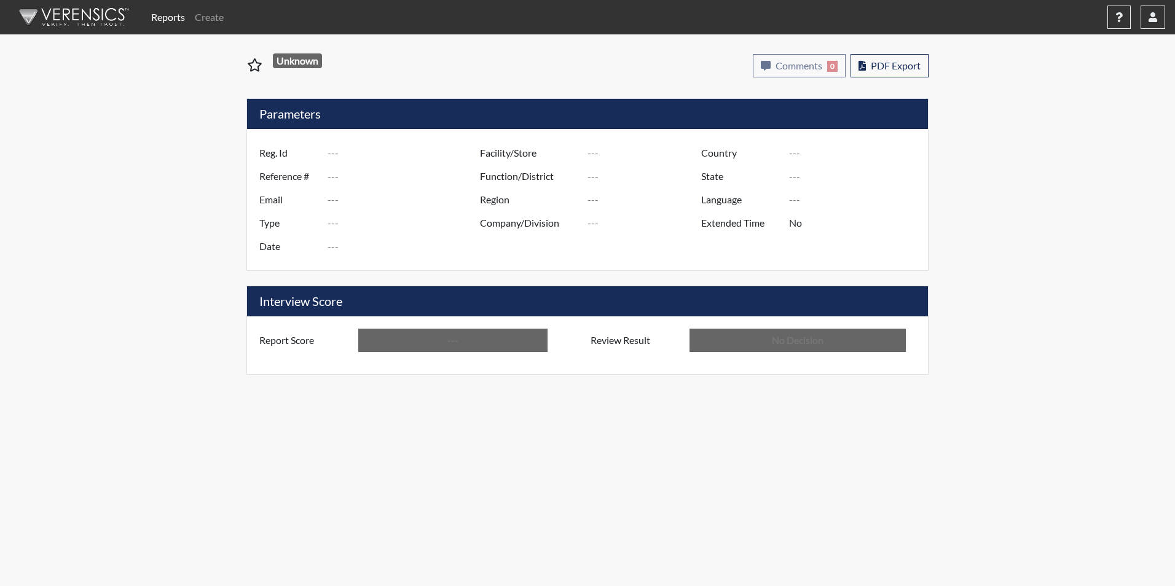
type input "JMJ8484"
type input "50973"
type input "---"
type input "Corrections Pre-Employment"
type input "[DATE]"
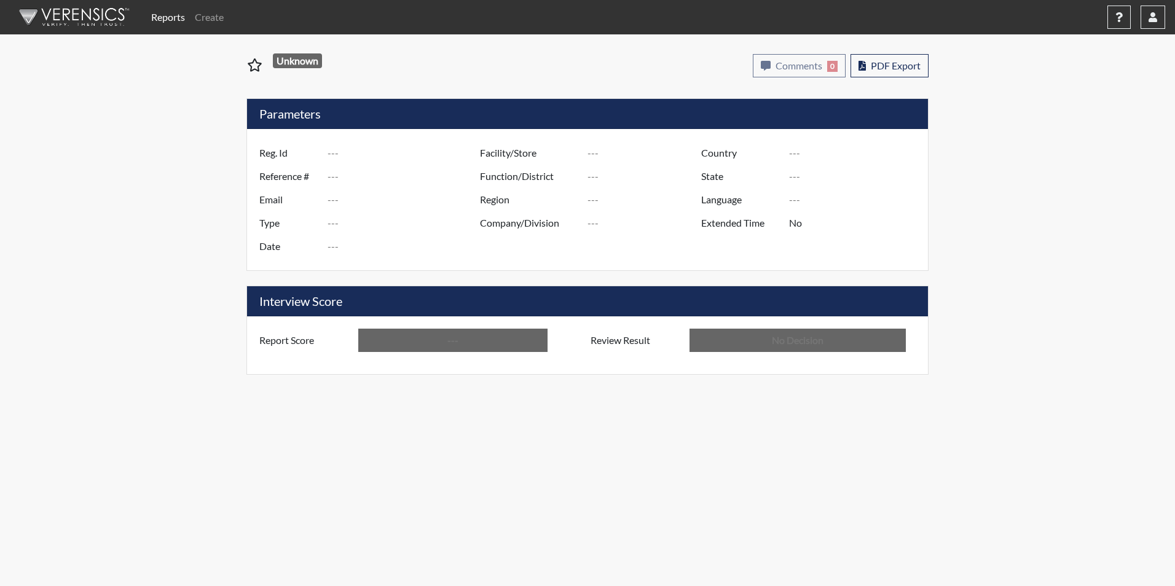
type input "[PERSON_NAME]"
type input "[GEOGRAPHIC_DATA]"
type input "[US_STATE]"
type input "English"
type input "Below Conditions"
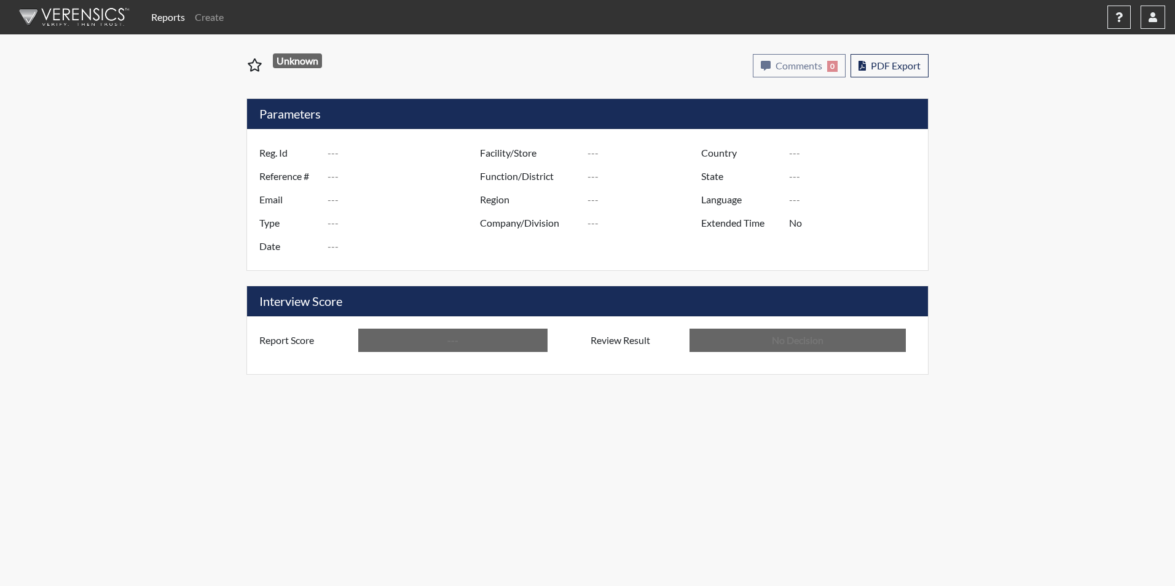
type input "In Review"
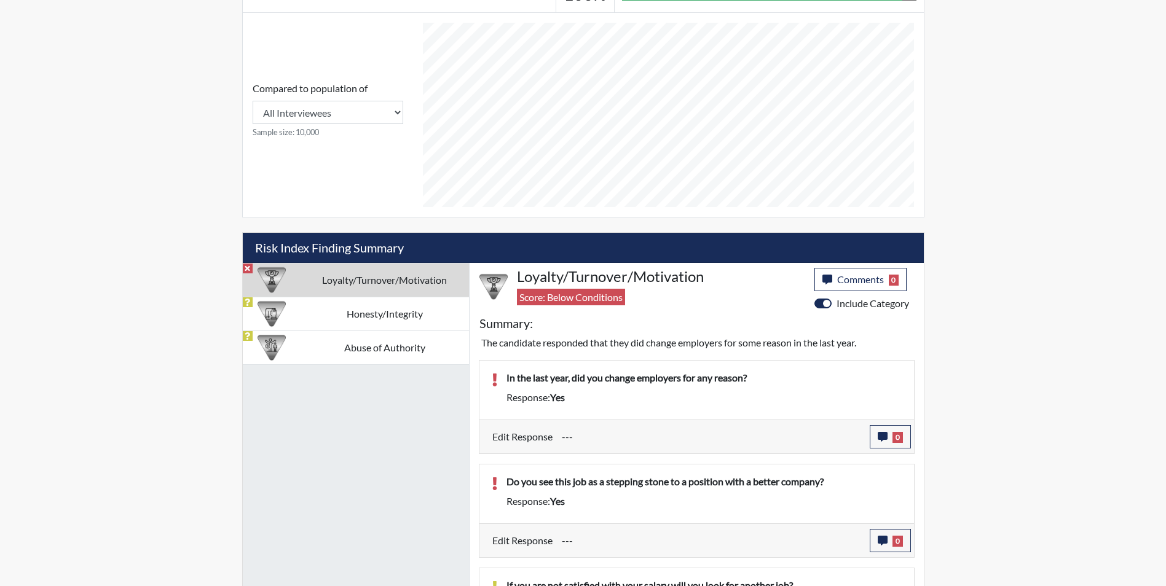
scroll to position [615, 0]
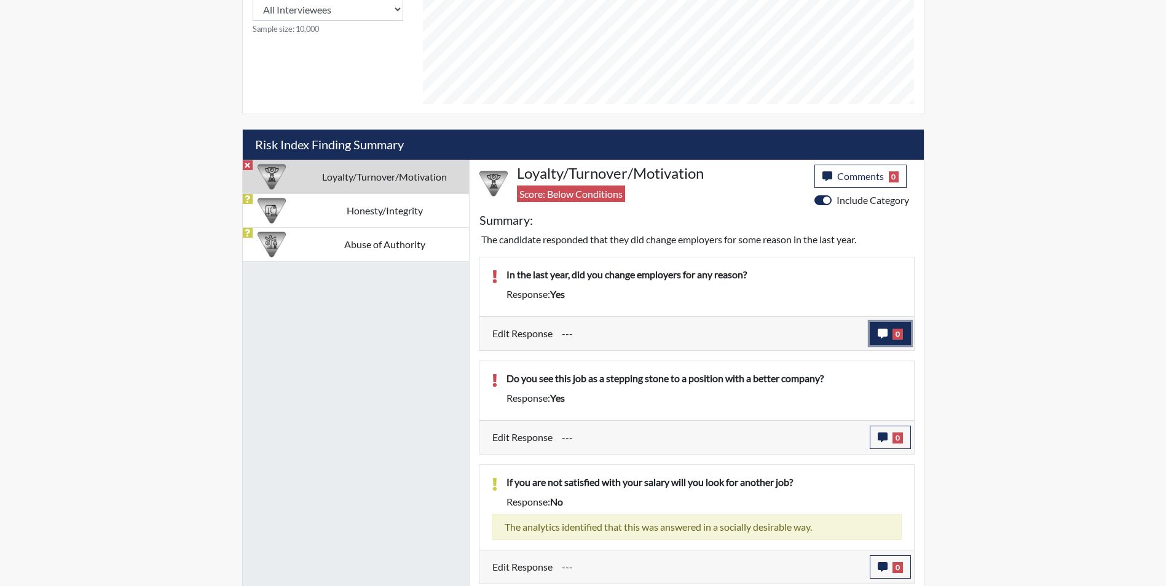
click at [880, 334] on icon "button" at bounding box center [883, 334] width 10 height 10
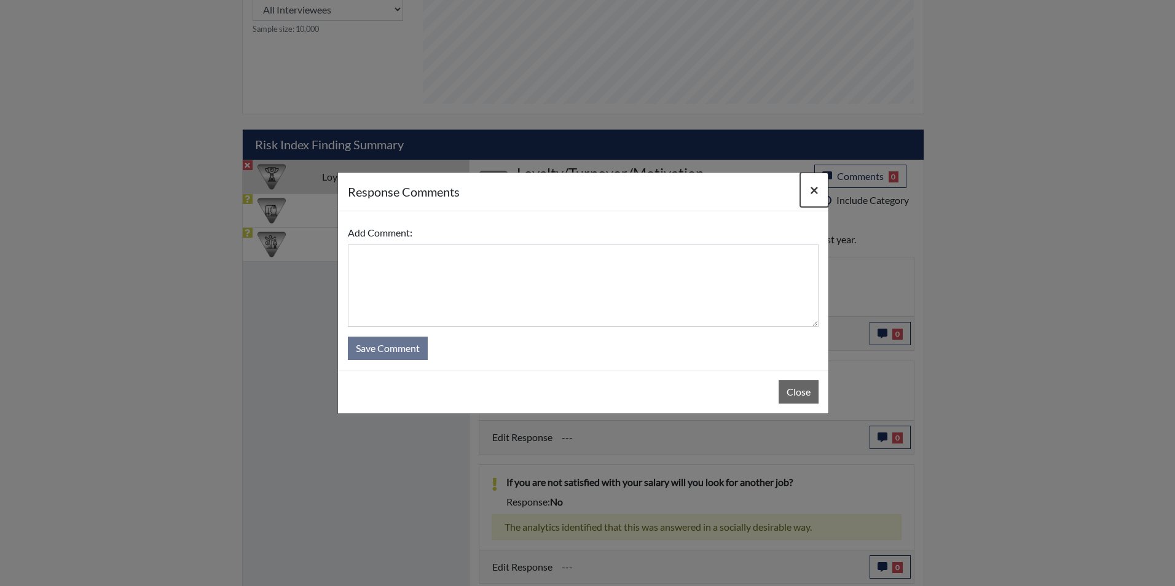
click at [813, 192] on span "×" at bounding box center [814, 190] width 9 height 18
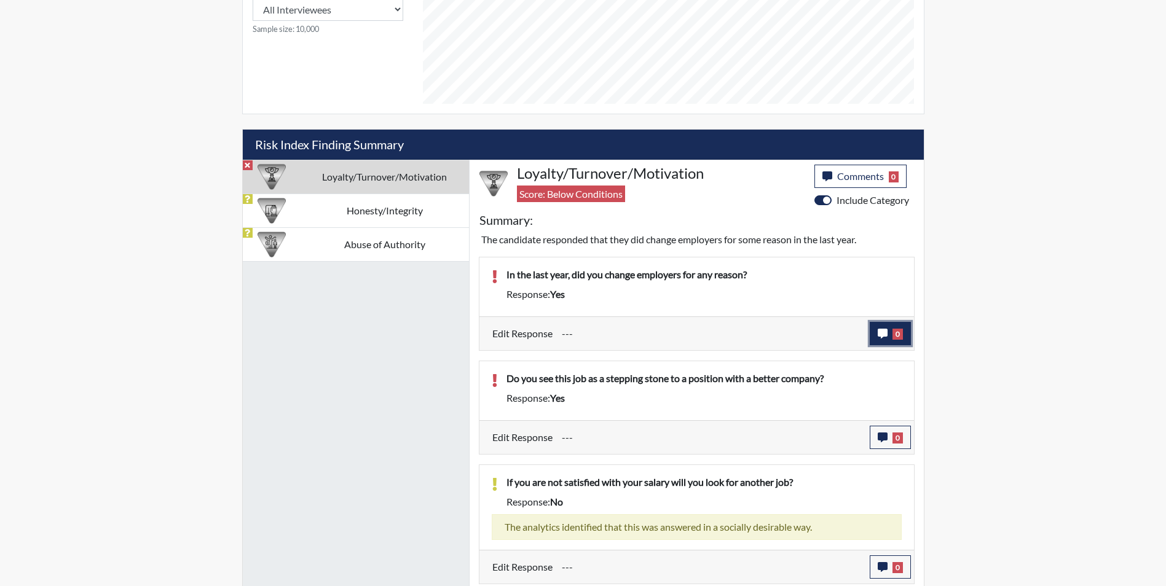
click at [881, 336] on icon "button" at bounding box center [883, 334] width 10 height 10
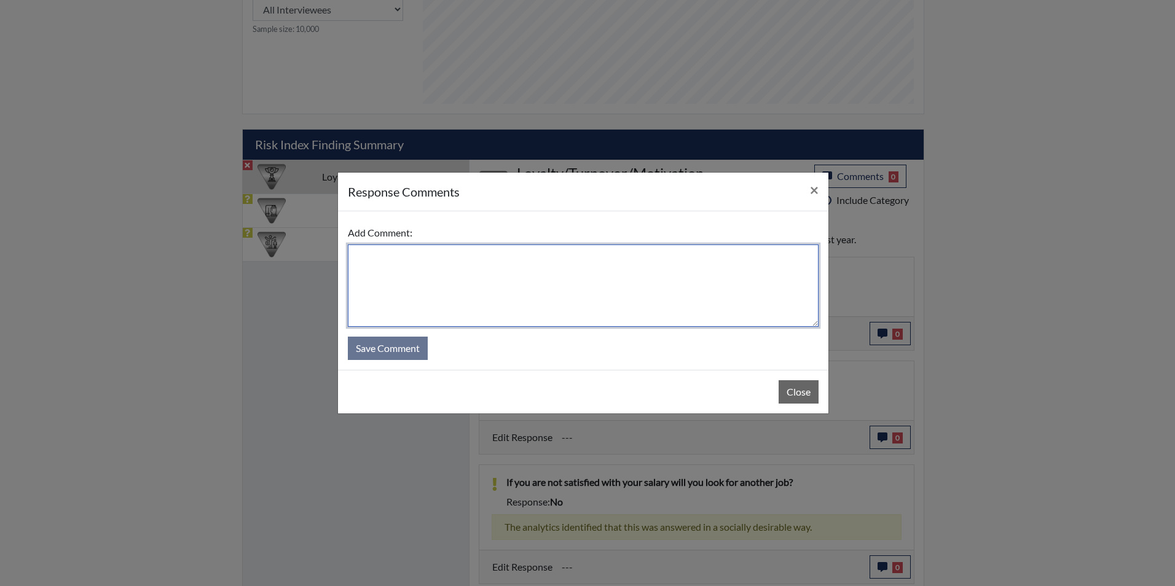
drag, startPoint x: 405, startPoint y: 270, endPoint x: 409, endPoint y: 264, distance: 7.5
click at [408, 267] on textarea at bounding box center [583, 286] width 471 height 82
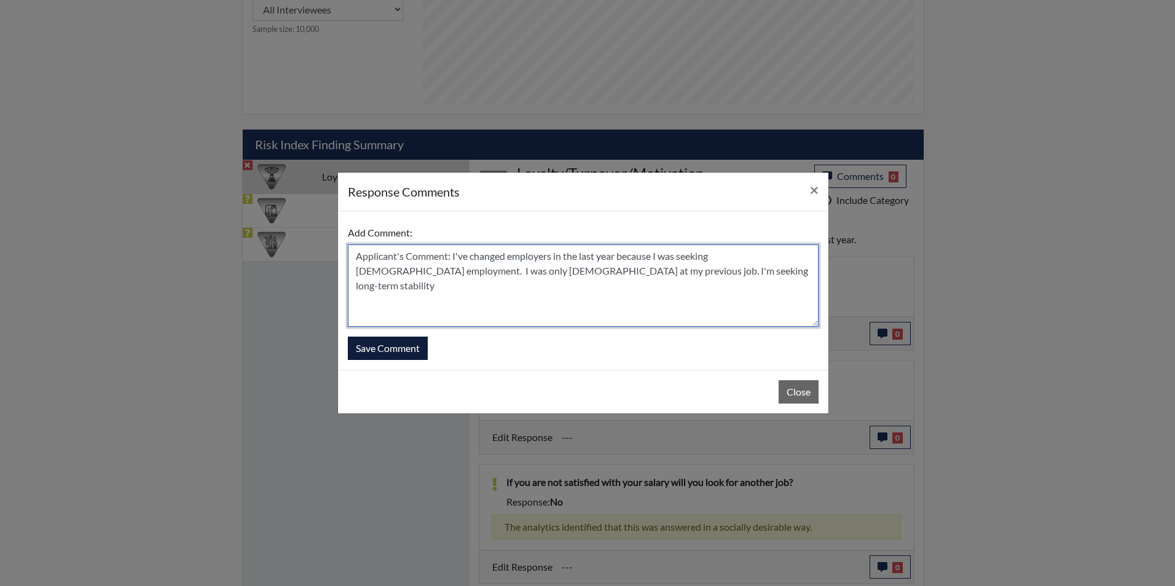
type textarea "Applicant's Comment: I've changed employers in the last year because I was seek…"
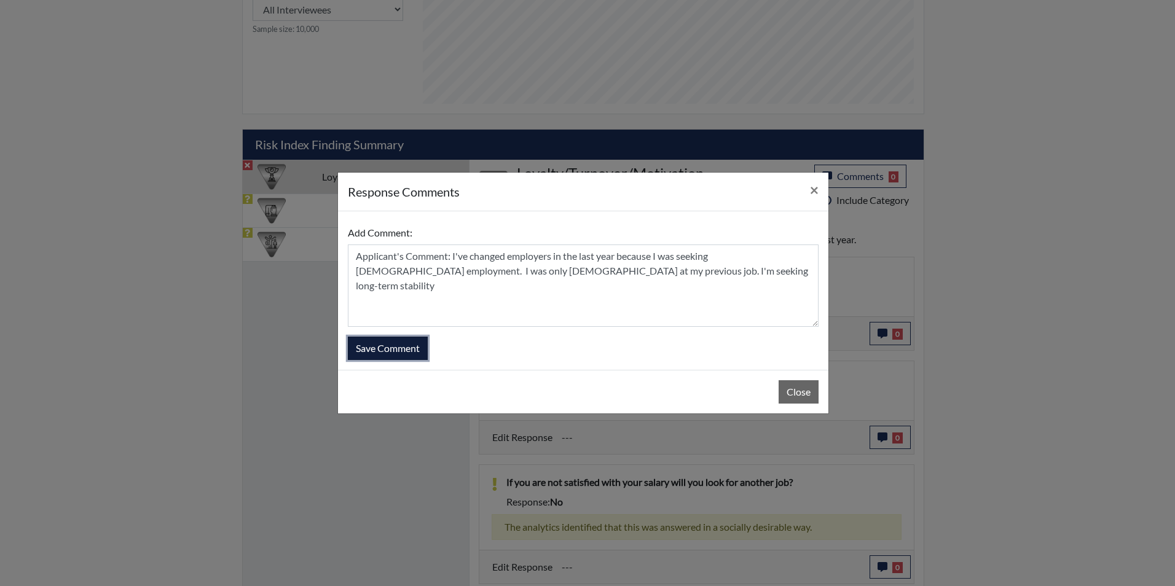
click at [408, 349] on button "Save Comment" at bounding box center [388, 348] width 80 height 23
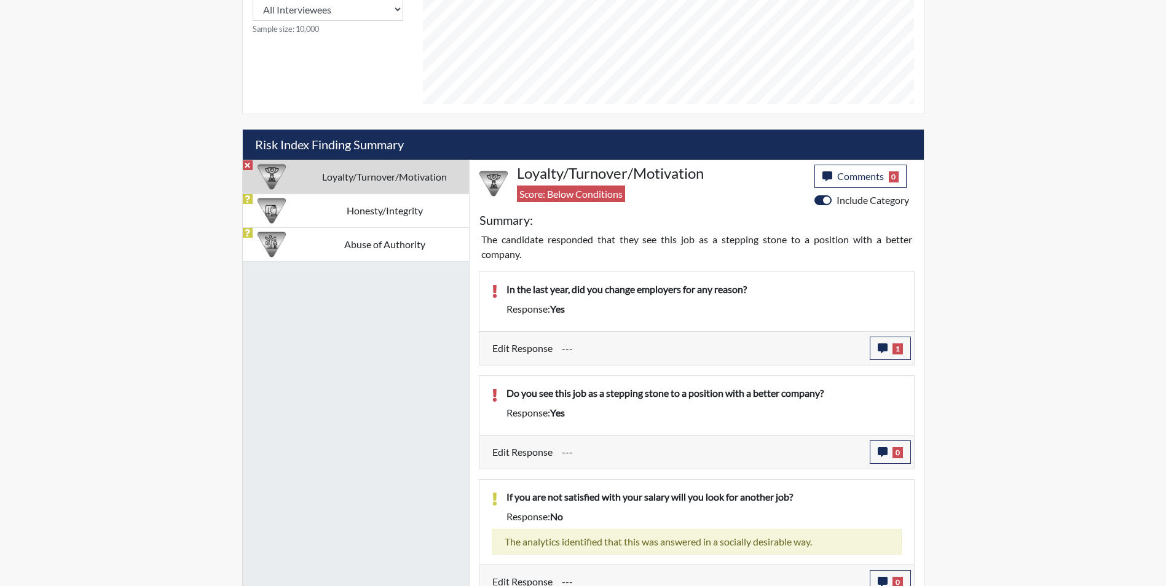
scroll to position [204, 511]
click at [885, 451] on icon "button" at bounding box center [883, 452] width 10 height 10
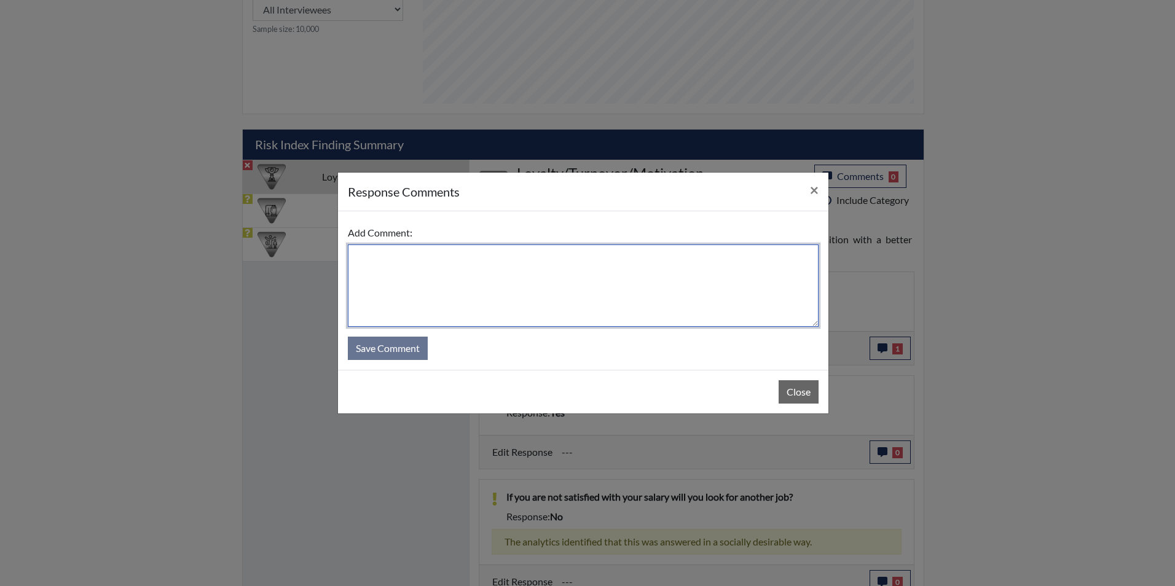
click at [476, 286] on textarea at bounding box center [583, 286] width 471 height 82
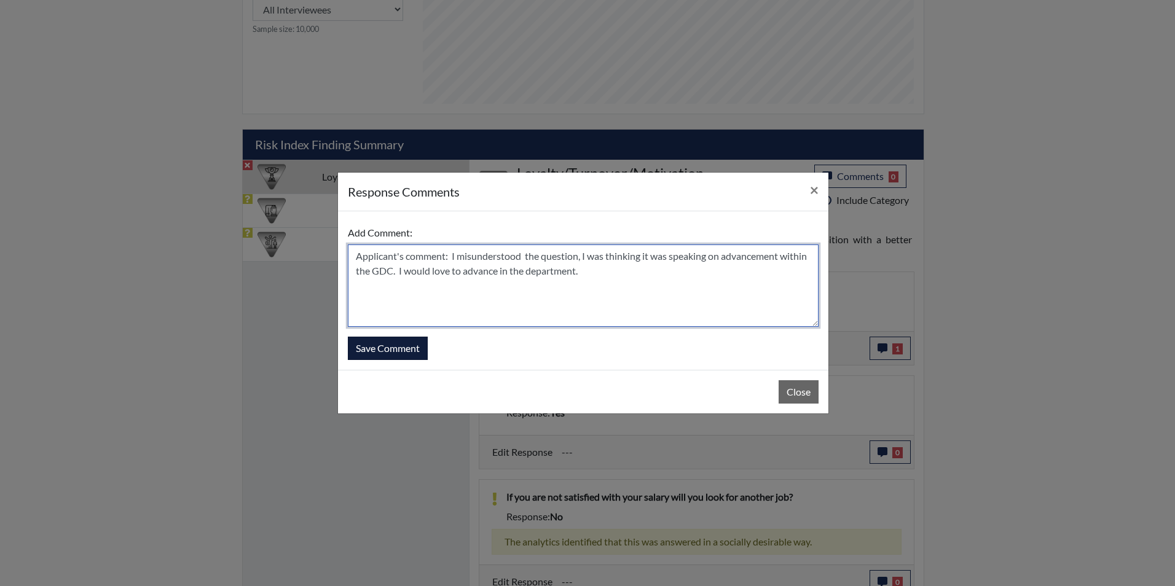
type textarea "Applicant's comment: I misunderstood the question, I was thinking it was speaki…"
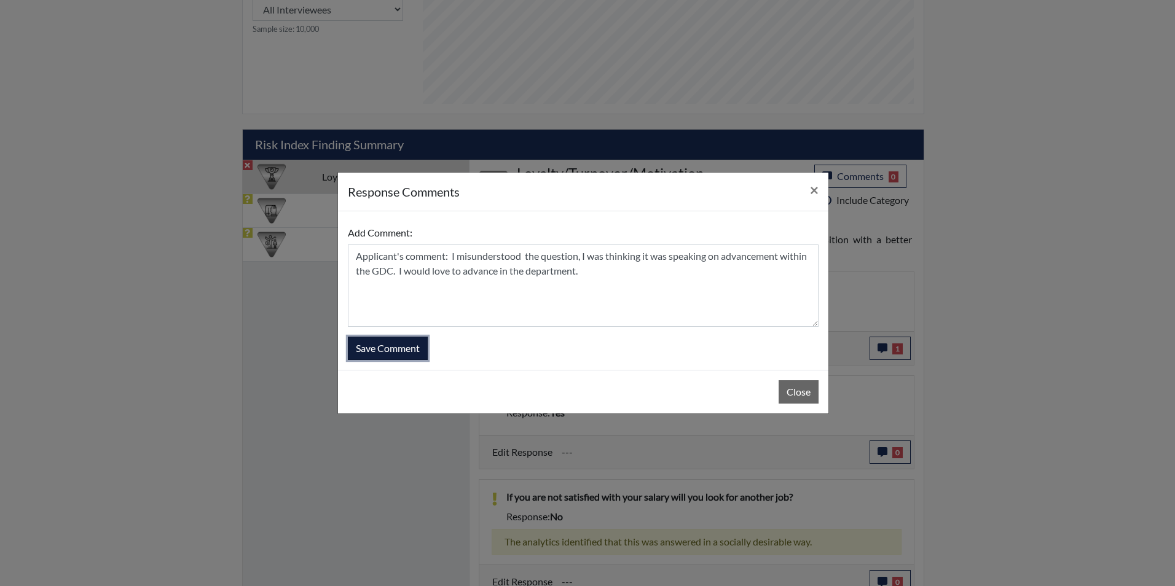
click at [412, 346] on button "Save Comment" at bounding box center [388, 348] width 80 height 23
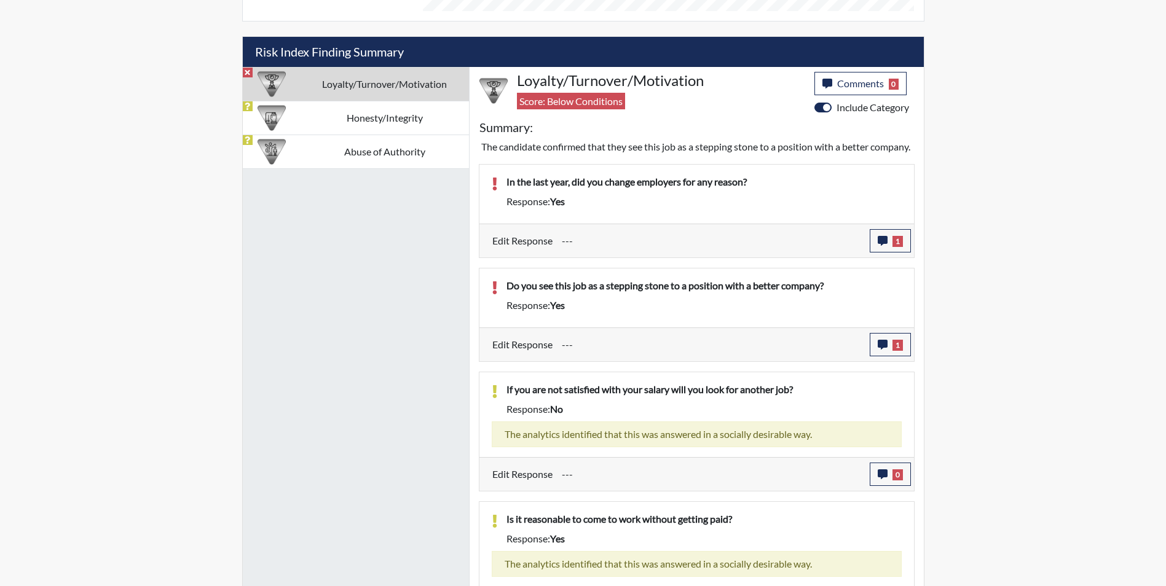
scroll to position [594, 0]
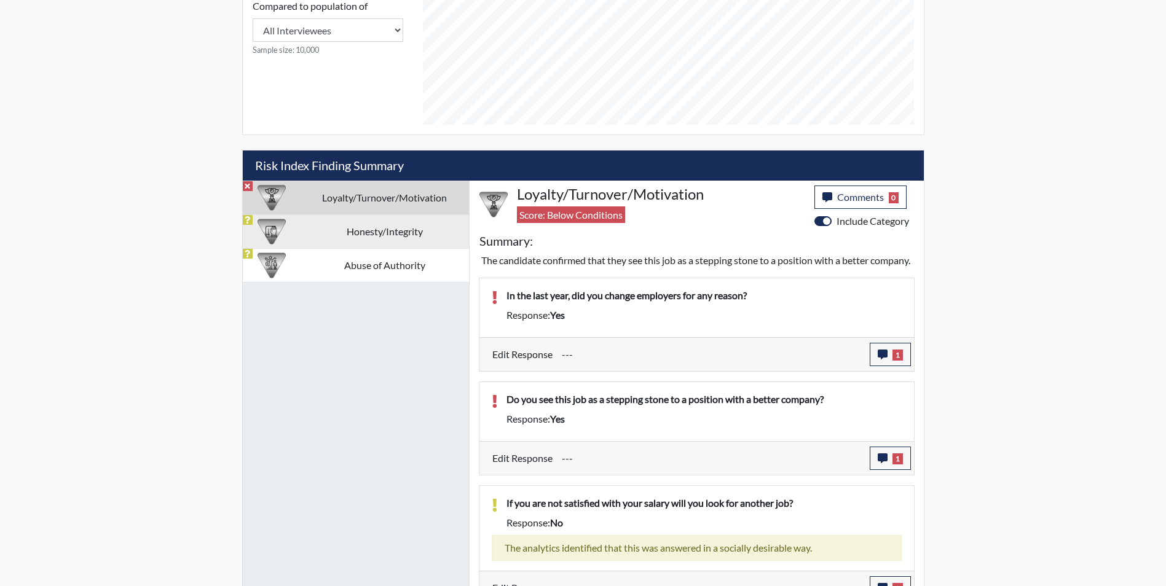
click at [393, 225] on td "Honesty/Integrity" at bounding box center [385, 232] width 168 height 34
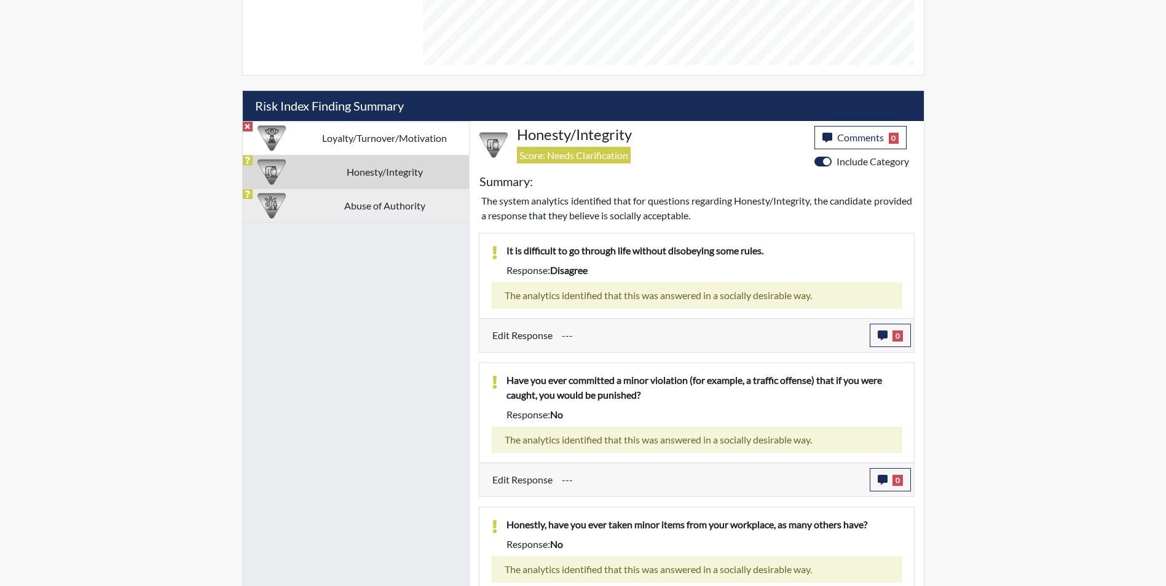
click at [357, 206] on td "Abuse of Authority" at bounding box center [385, 206] width 168 height 34
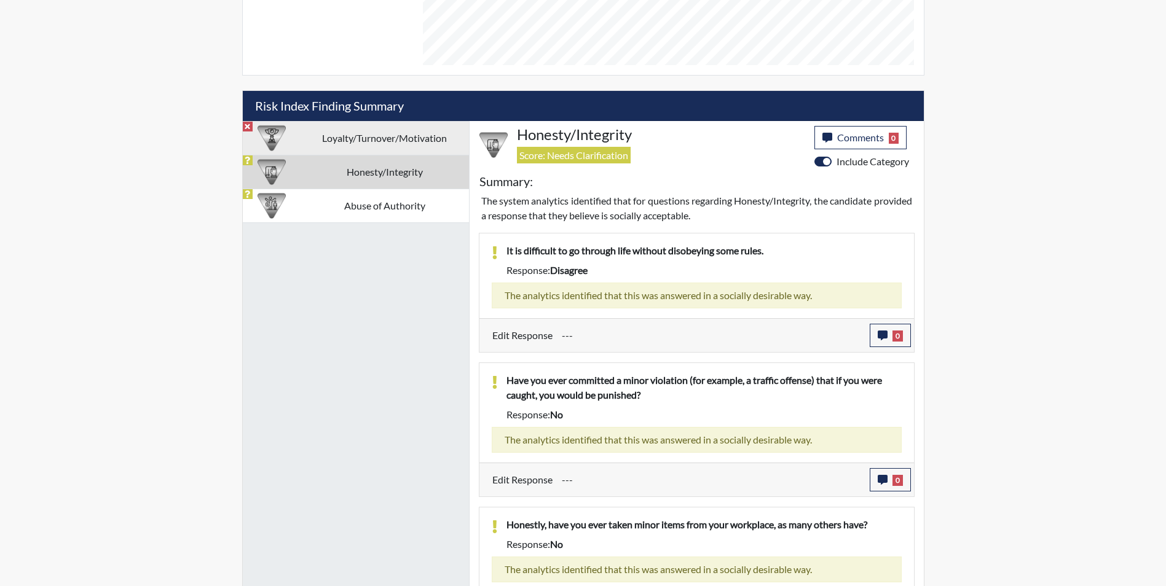
scroll to position [513, 0]
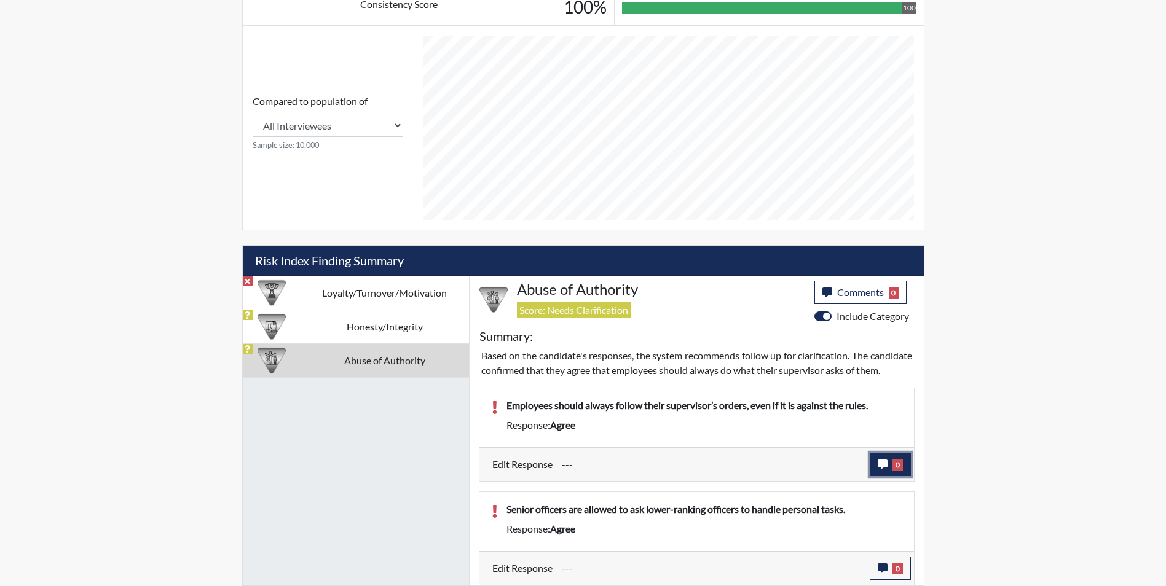
click at [878, 465] on icon "button" at bounding box center [883, 465] width 10 height 10
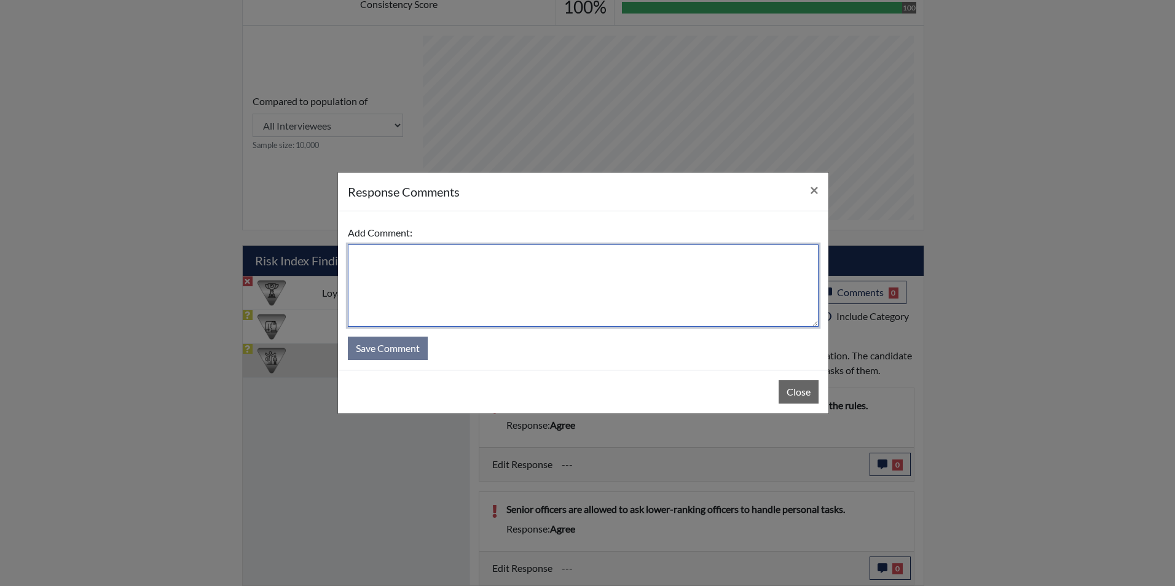
click at [486, 261] on textarea at bounding box center [583, 286] width 471 height 82
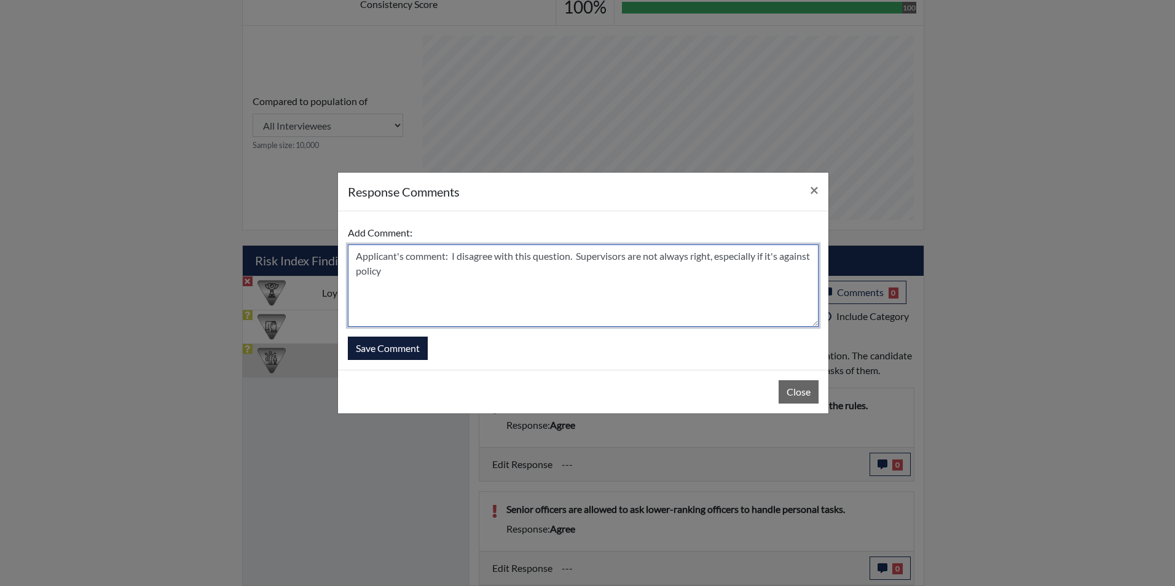
type textarea "Applicant's comment: I disagree with this question. Supervisors are not always …"
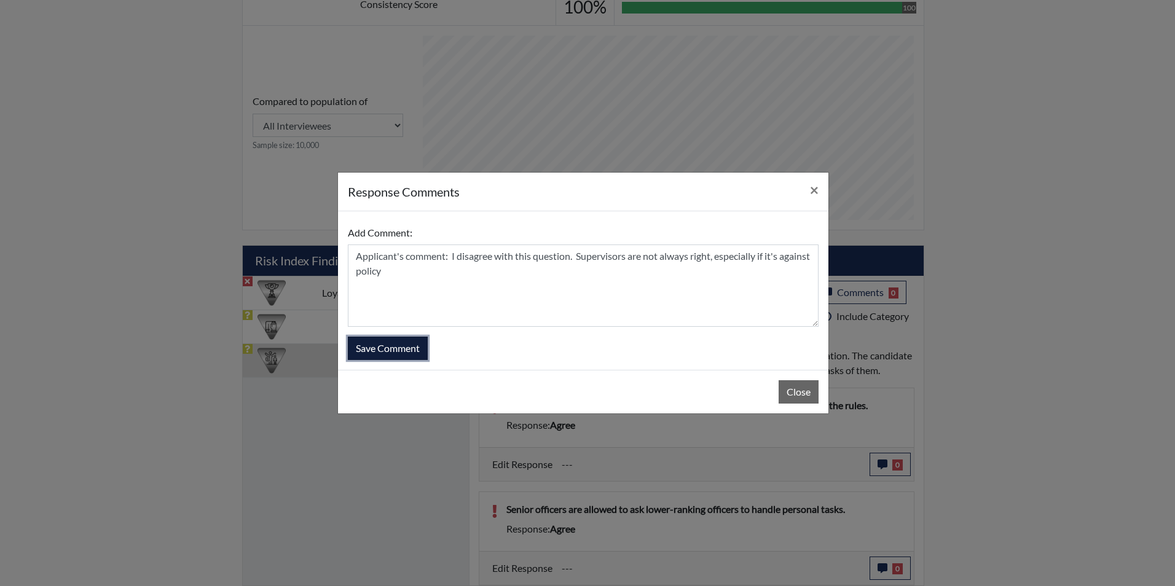
click at [377, 352] on button "Save Comment" at bounding box center [388, 348] width 80 height 23
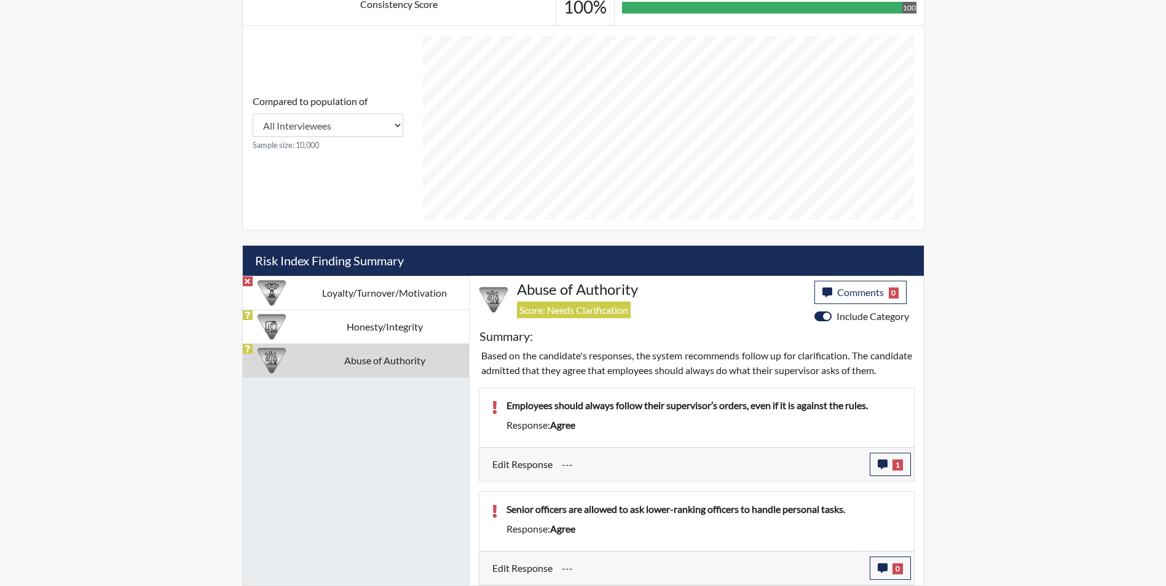
scroll to position [204, 511]
click at [869, 565] on div "---" at bounding box center [711, 568] width 317 height 23
click at [886, 568] on icon "button" at bounding box center [883, 569] width 10 height 10
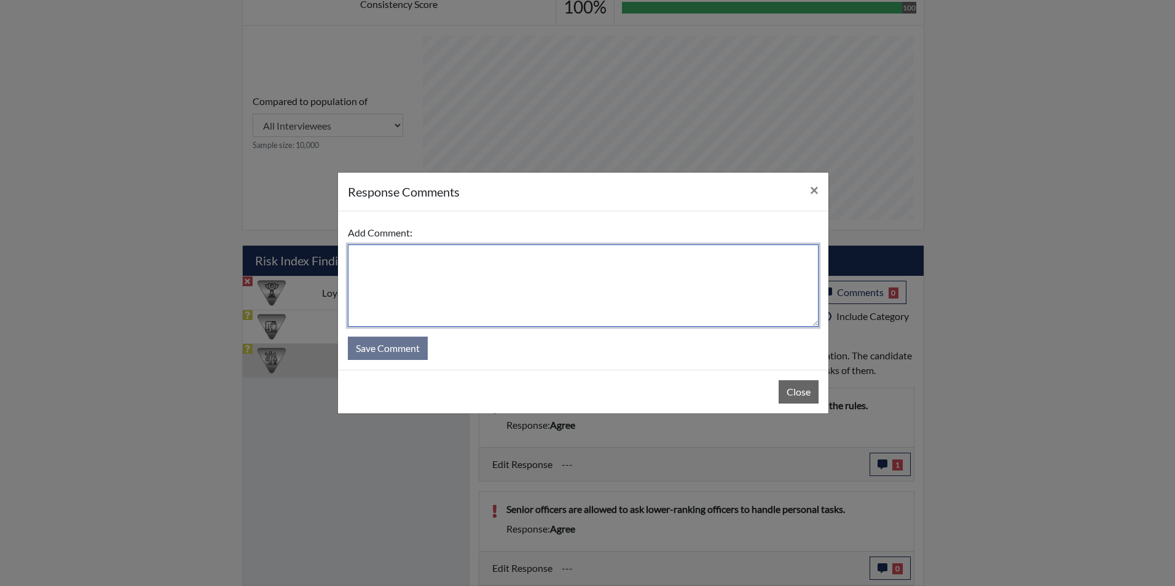
click at [360, 272] on textarea at bounding box center [583, 286] width 471 height 82
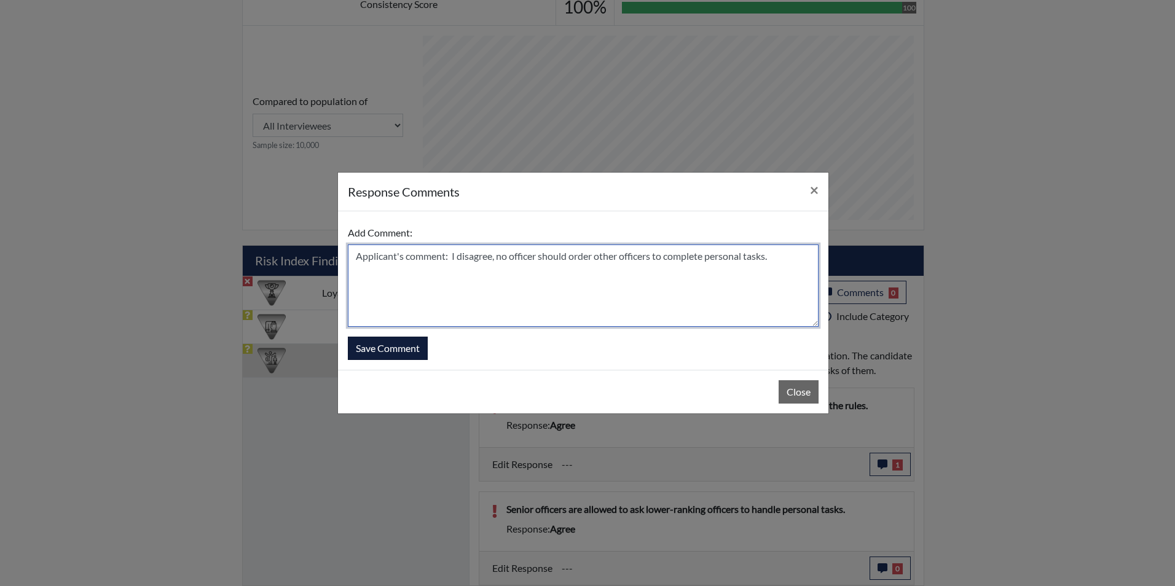
type textarea "Applicant's comment: I disagree, no officer should order other officers to comp…"
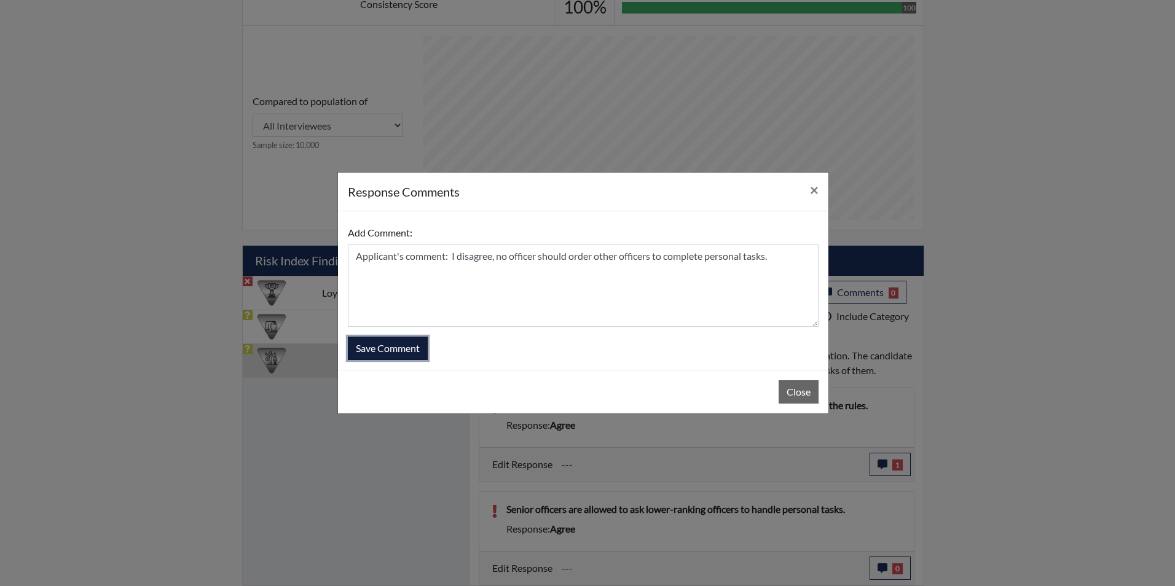
click at [384, 345] on button "Save Comment" at bounding box center [388, 348] width 80 height 23
